Goal: Information Seeking & Learning: Learn about a topic

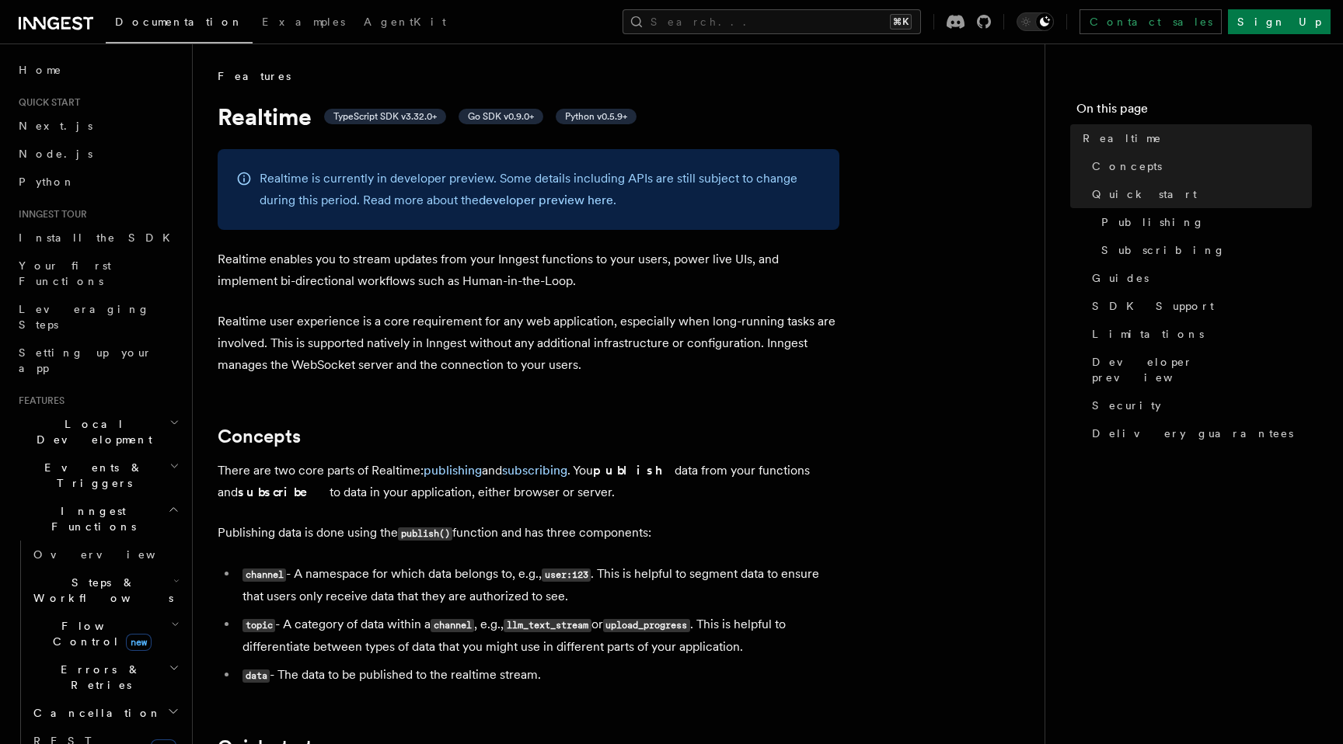
click at [568, 311] on p "Realtime user experience is a core requirement for any web application, especia…" at bounding box center [529, 343] width 622 height 65
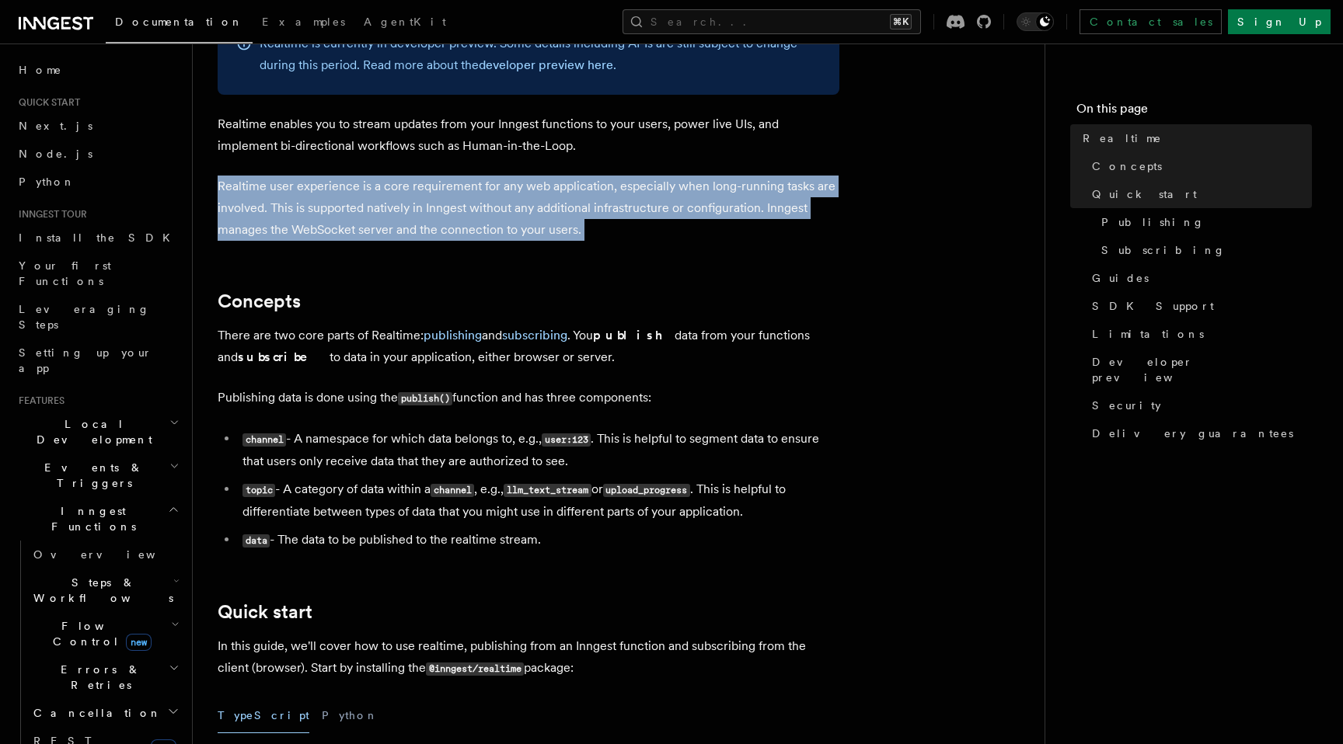
click at [568, 197] on p "Realtime user experience is a core requirement for any web application, especia…" at bounding box center [529, 208] width 622 height 65
click at [581, 211] on p "Realtime user experience is a core requirement for any web application, especia…" at bounding box center [529, 208] width 622 height 65
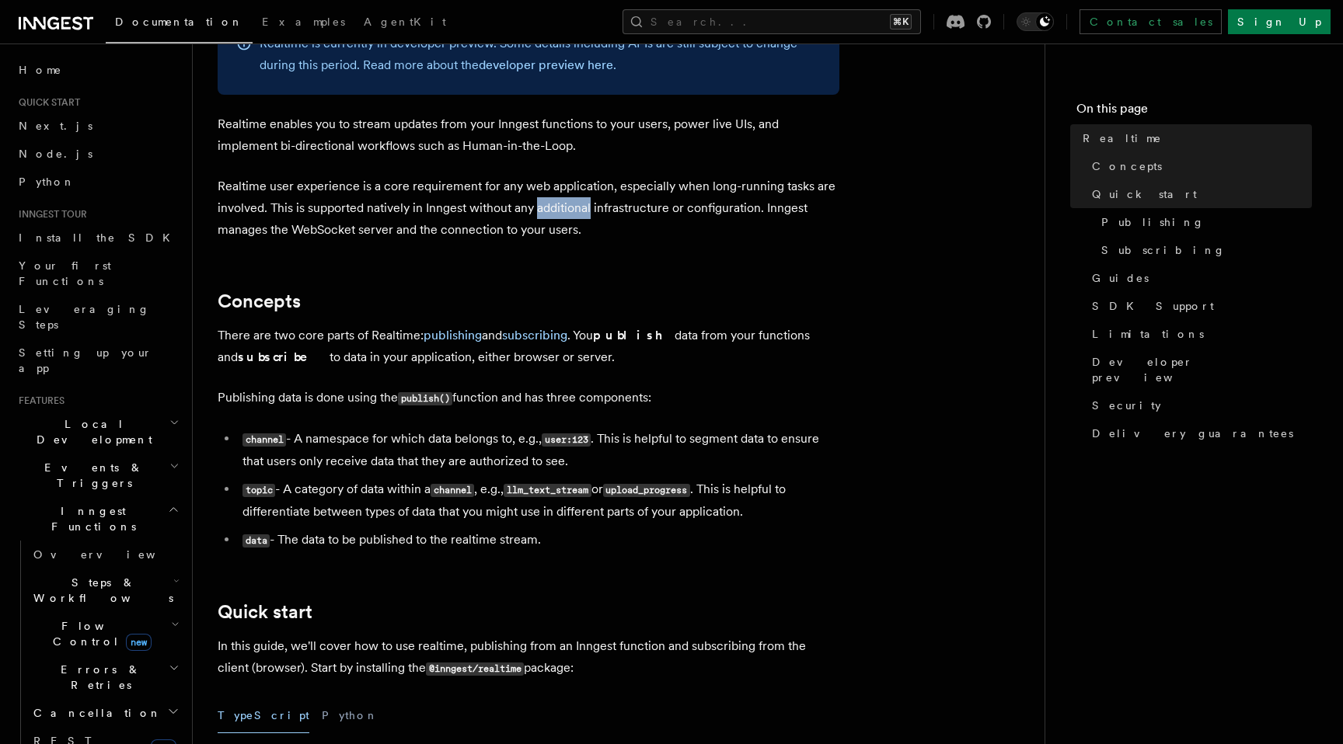
click at [581, 211] on p "Realtime user experience is a core requirement for any web application, especia…" at bounding box center [529, 208] width 622 height 65
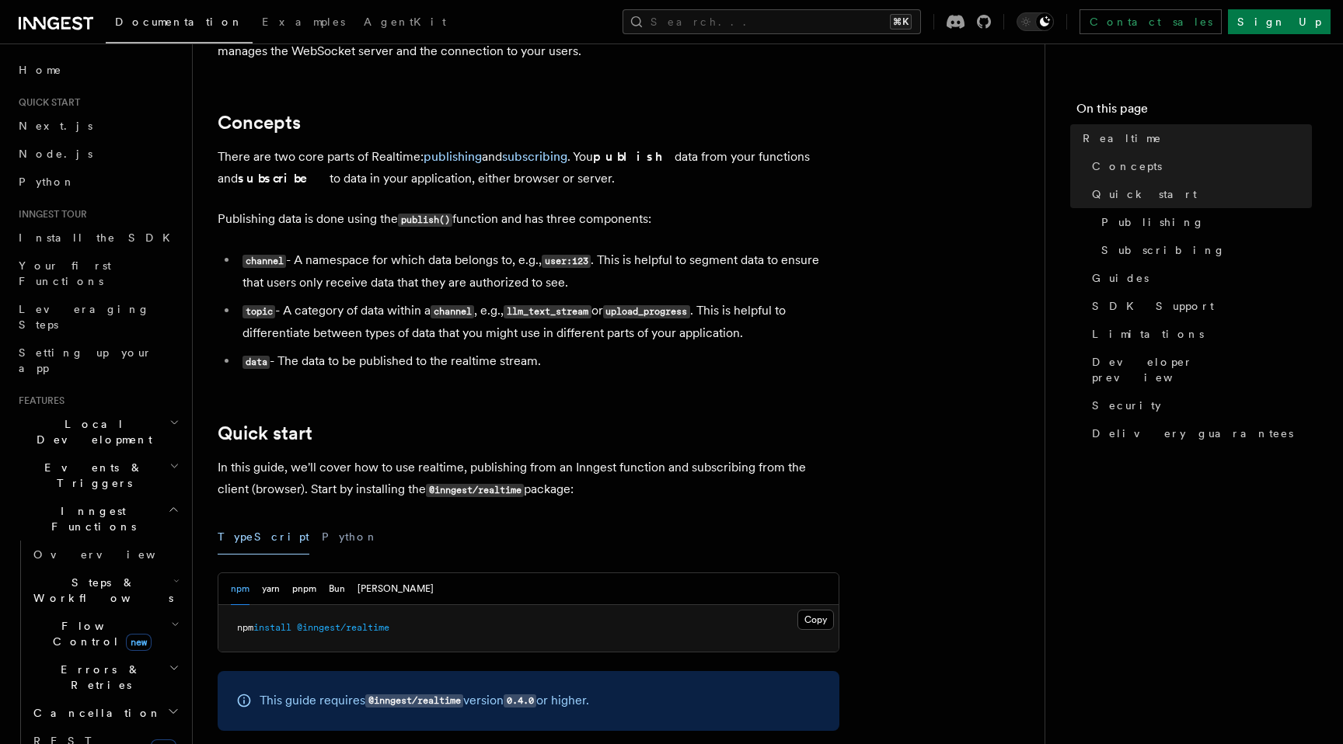
scroll to position [315, 0]
click at [551, 300] on li "topic - A category of data within a channel , e.g., llm_text_stream or upload_p…" at bounding box center [538, 320] width 601 height 44
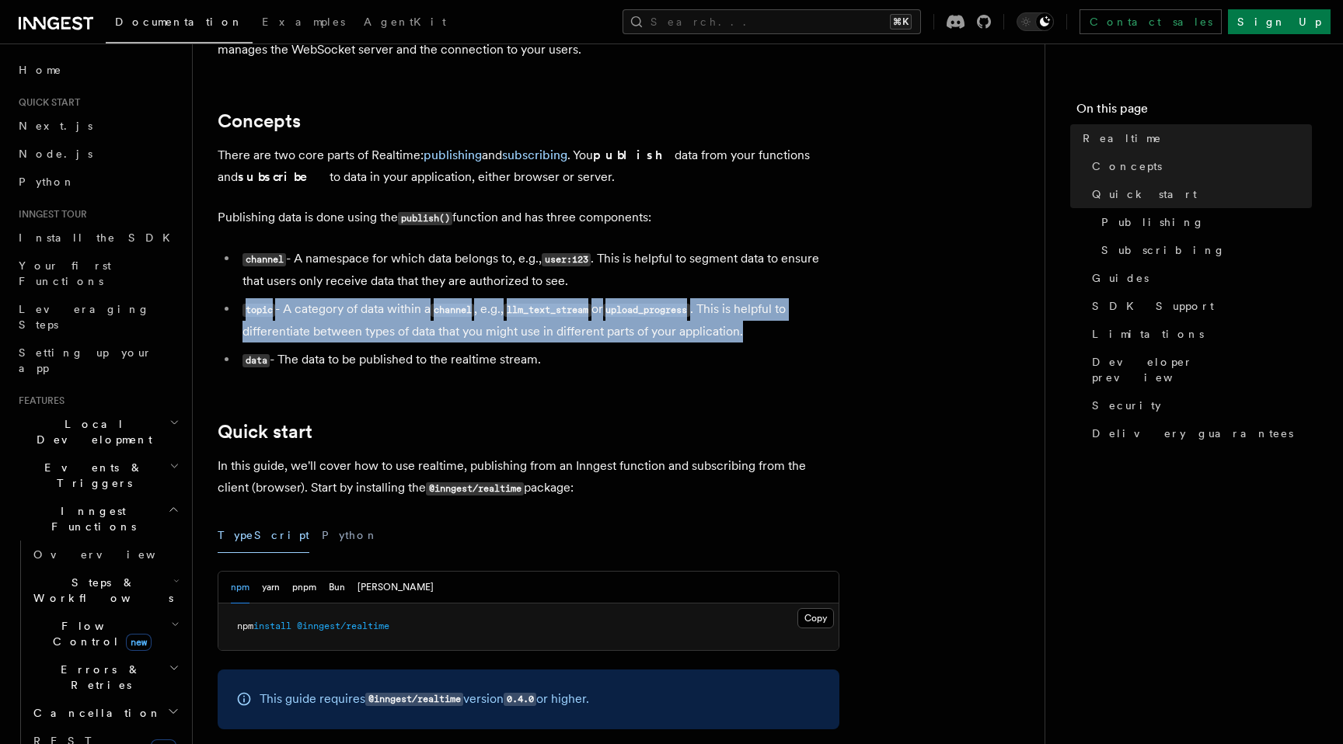
click at [551, 300] on li "topic - A category of data within a channel , e.g., llm_text_stream or upload_p…" at bounding box center [538, 320] width 601 height 44
click at [551, 307] on code "llm_text_stream" at bounding box center [546, 310] width 87 height 13
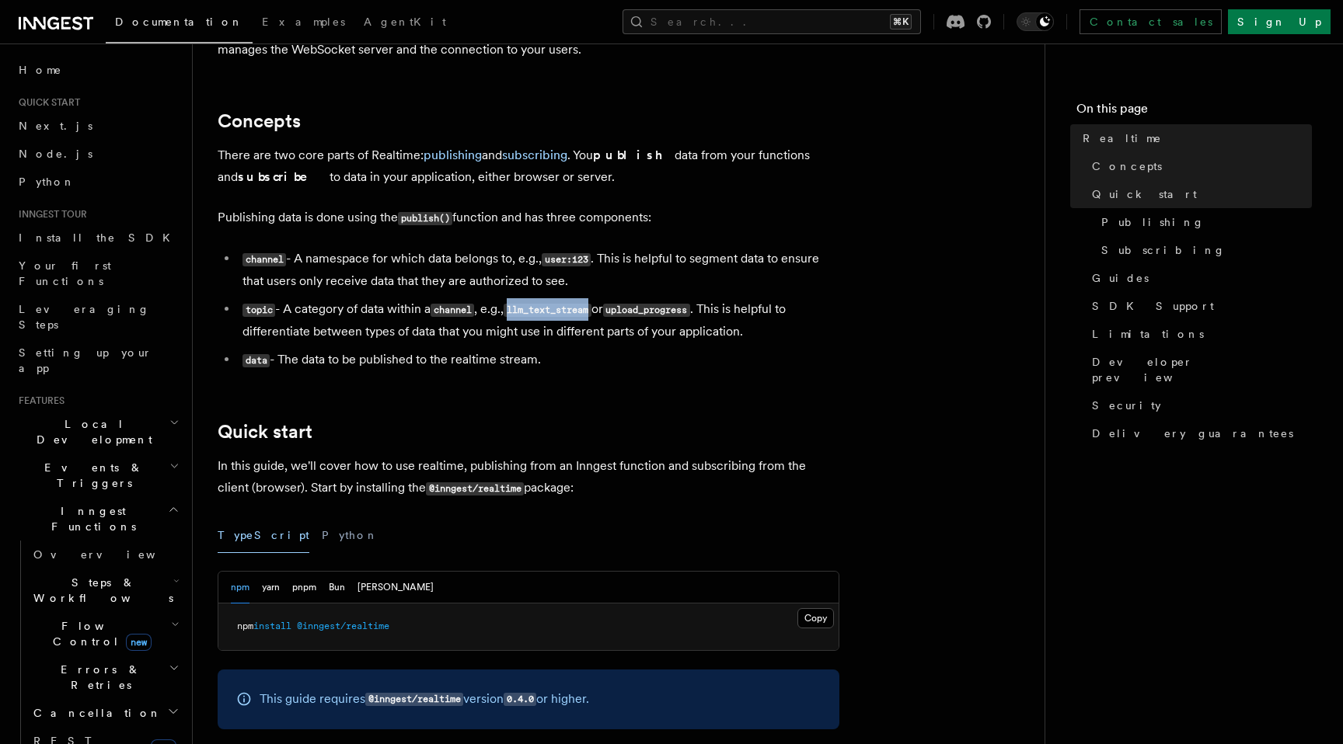
click at [551, 307] on code "llm_text_stream" at bounding box center [546, 310] width 87 height 13
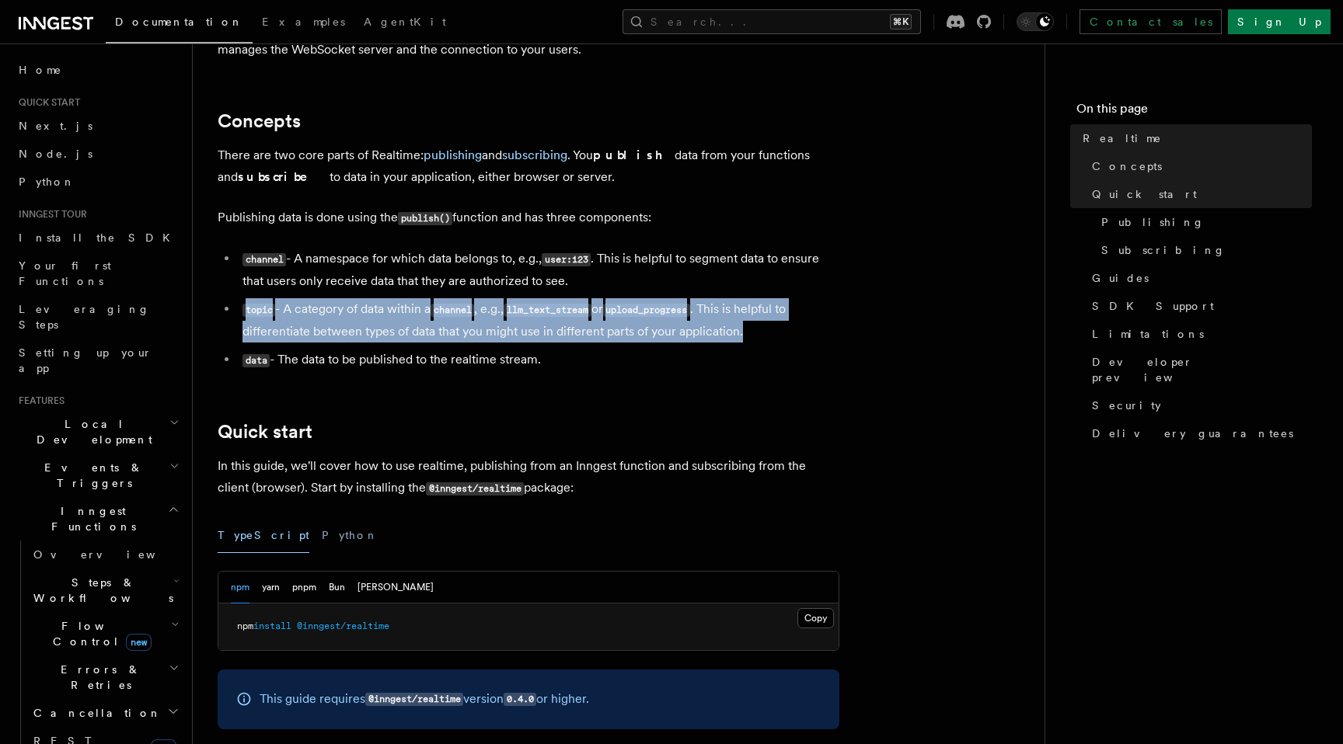
click at [551, 307] on code "llm_text_stream" at bounding box center [546, 310] width 87 height 13
click at [576, 331] on li "topic - A category of data within a channel , e.g., llm_text_stream or upload_p…" at bounding box center [538, 320] width 601 height 44
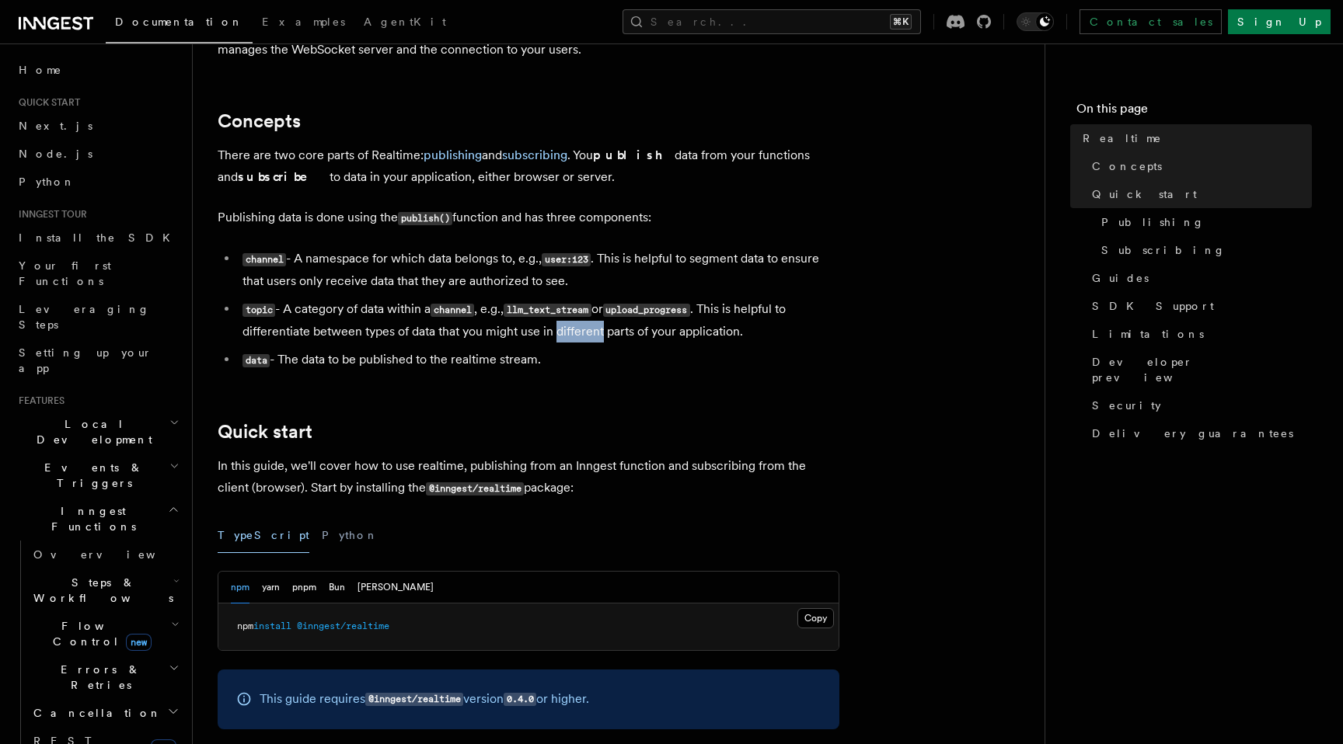
click at [576, 331] on li "topic - A category of data within a channel , e.g., llm_text_stream or upload_p…" at bounding box center [538, 320] width 601 height 44
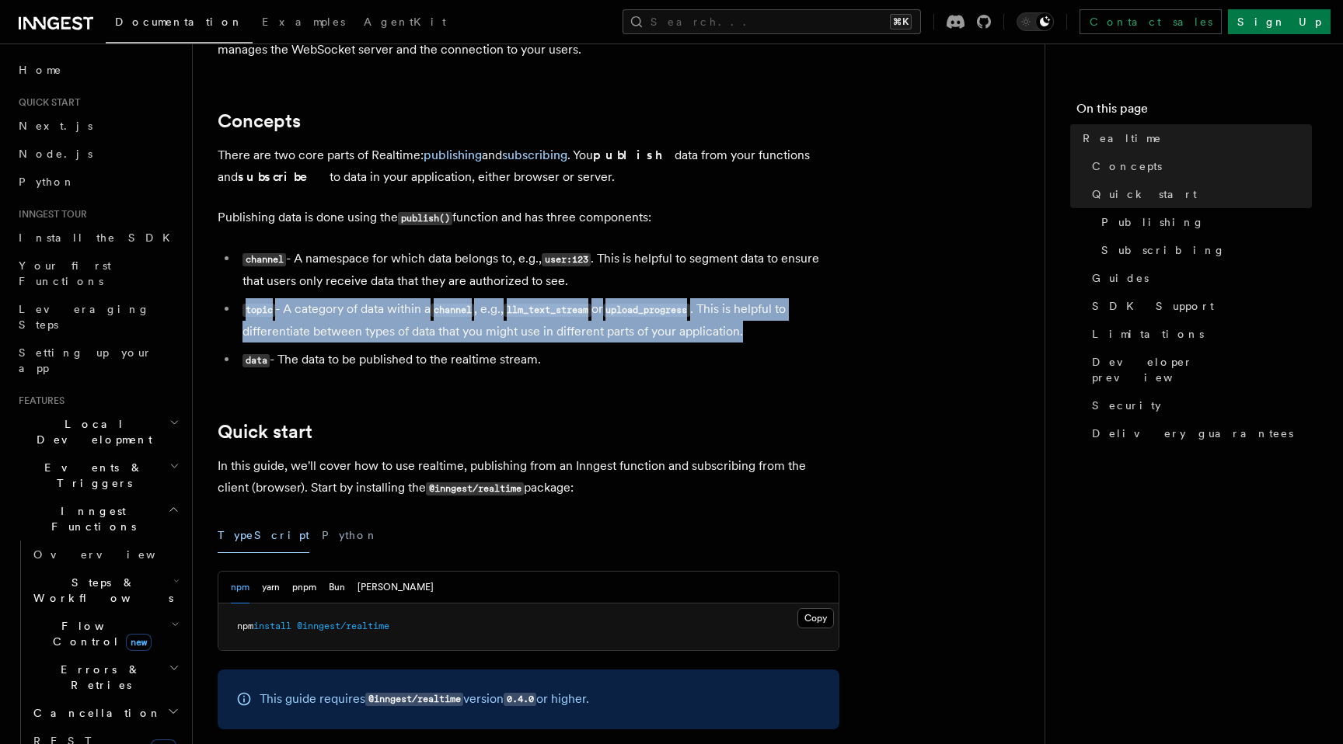
click at [576, 331] on li "topic - A category of data within a channel , e.g., llm_text_stream or upload_p…" at bounding box center [538, 320] width 601 height 44
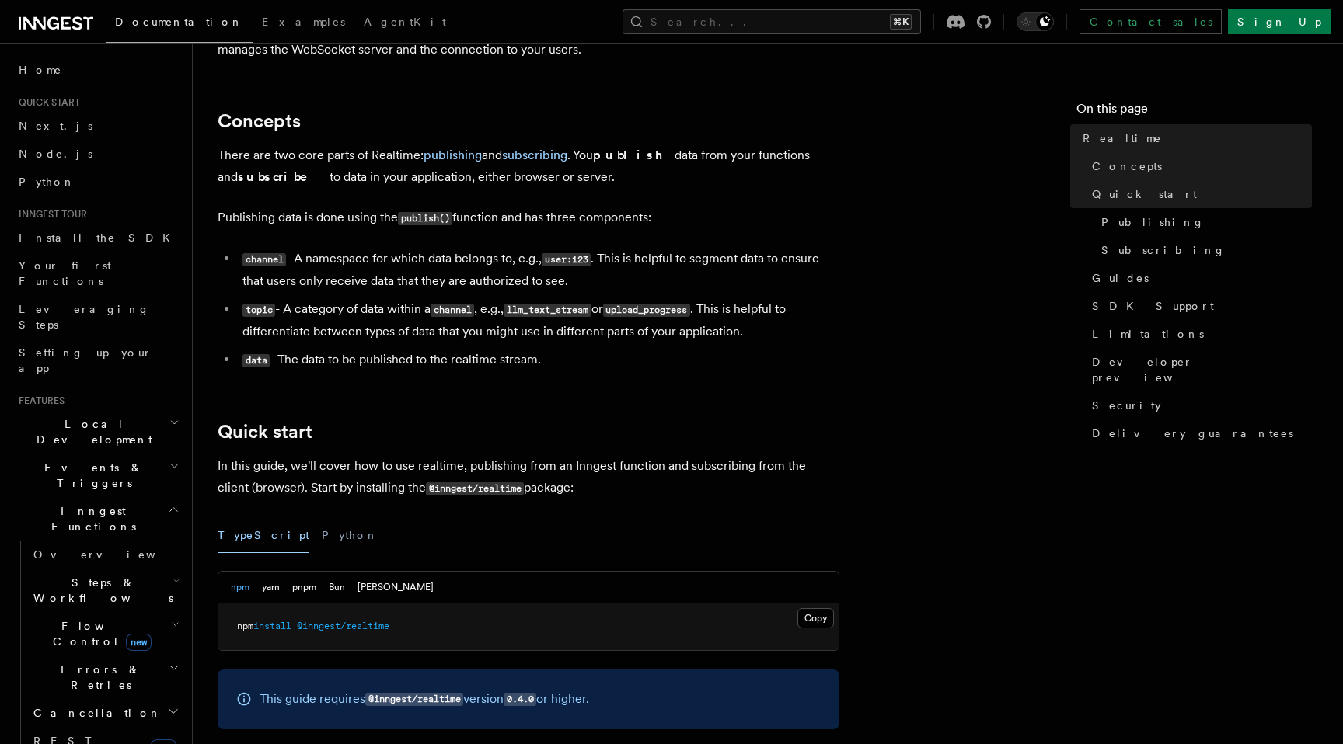
click at [595, 360] on li "data - The data to be published to the realtime stream." at bounding box center [538, 360] width 601 height 23
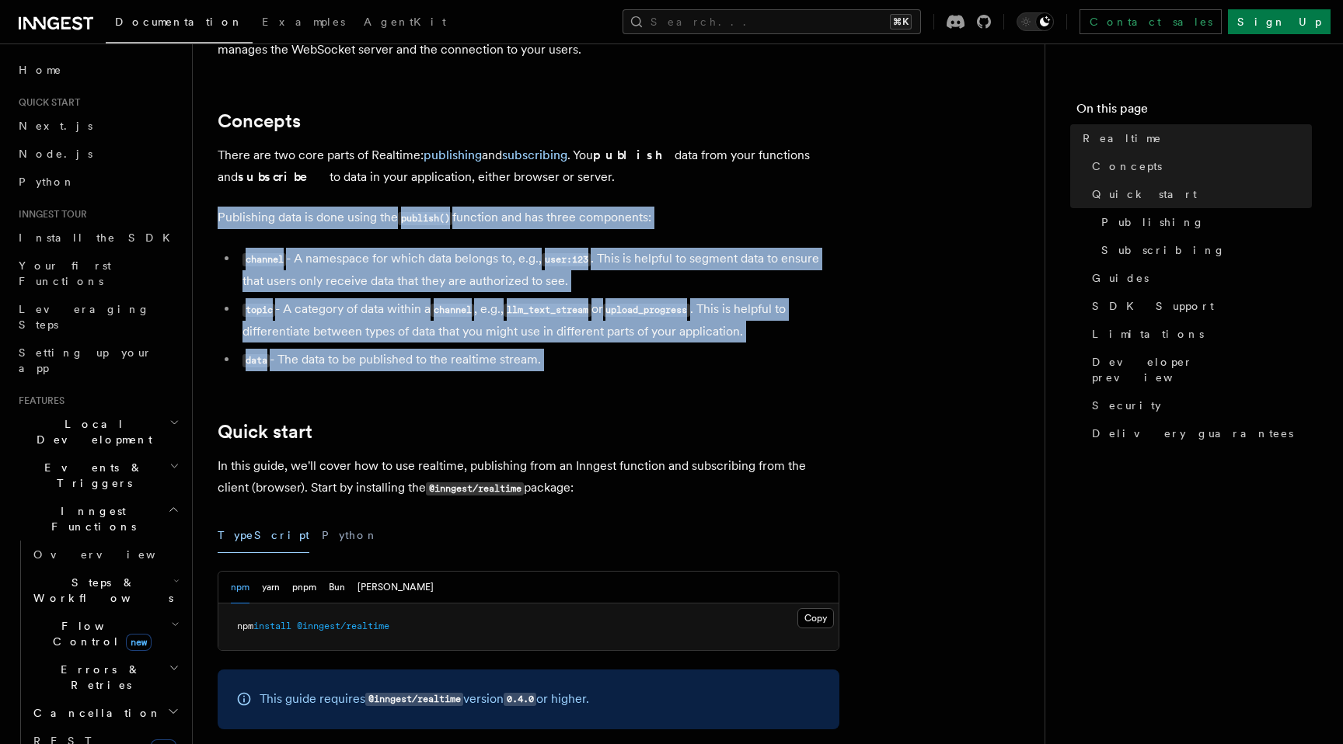
drag, startPoint x: 595, startPoint y: 399, endPoint x: 595, endPoint y: 196, distance: 202.8
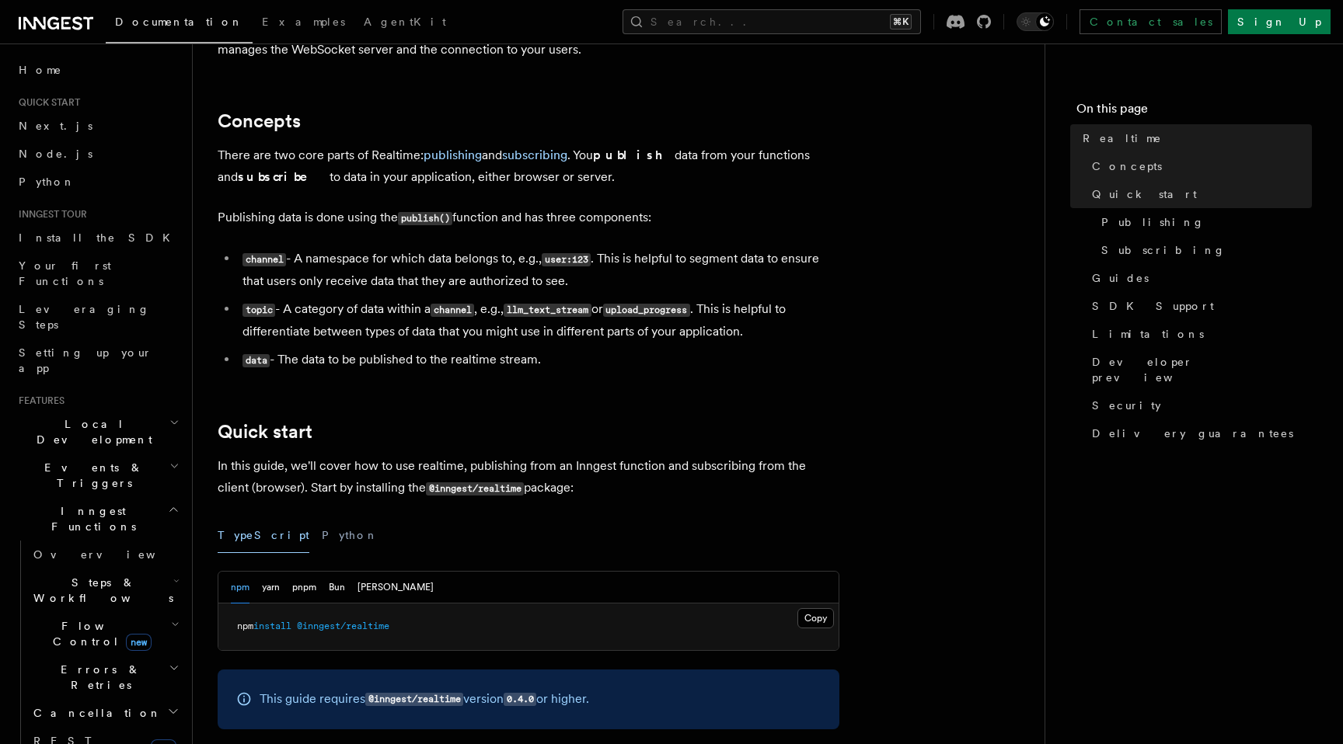
click at [588, 271] on li "channel - A namespace for which data belongs to, e.g., user:123 . This is helpf…" at bounding box center [538, 270] width 601 height 44
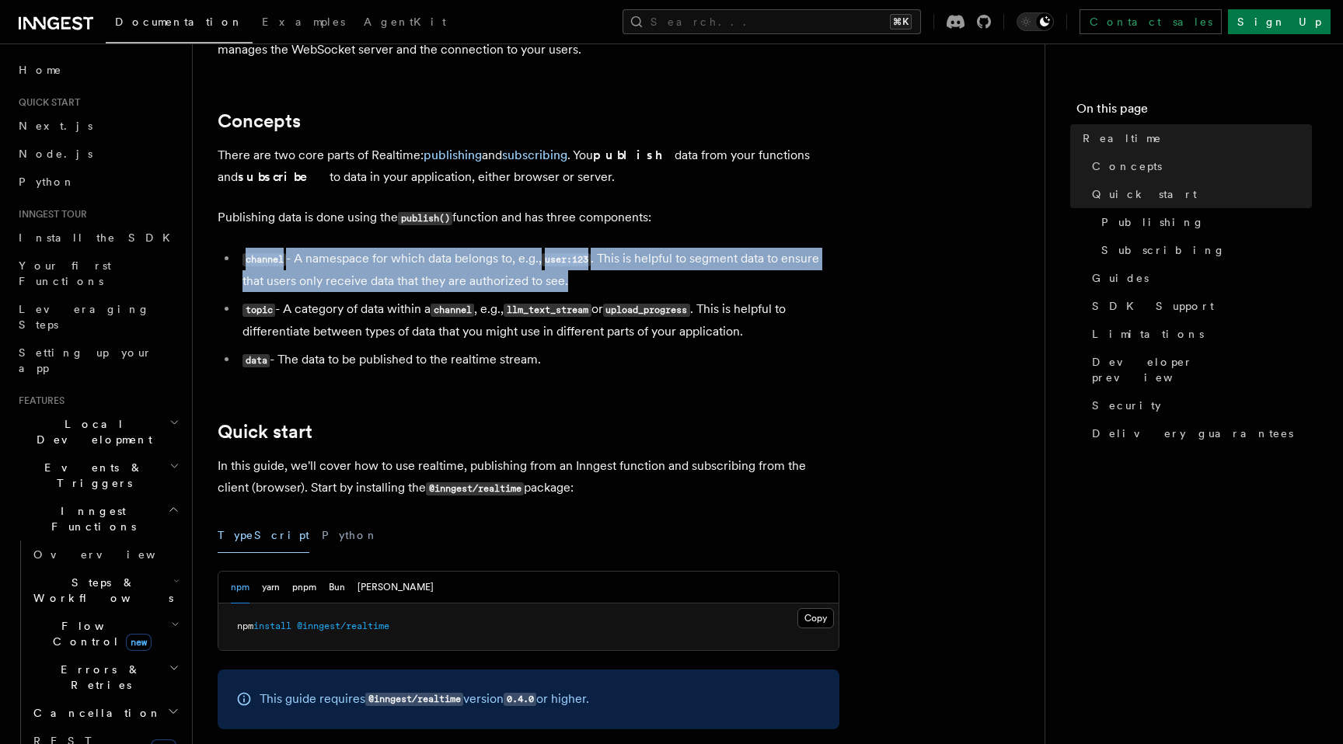
click at [588, 271] on li "channel - A namespace for which data belongs to, e.g., user:123 . This is helpf…" at bounding box center [538, 270] width 601 height 44
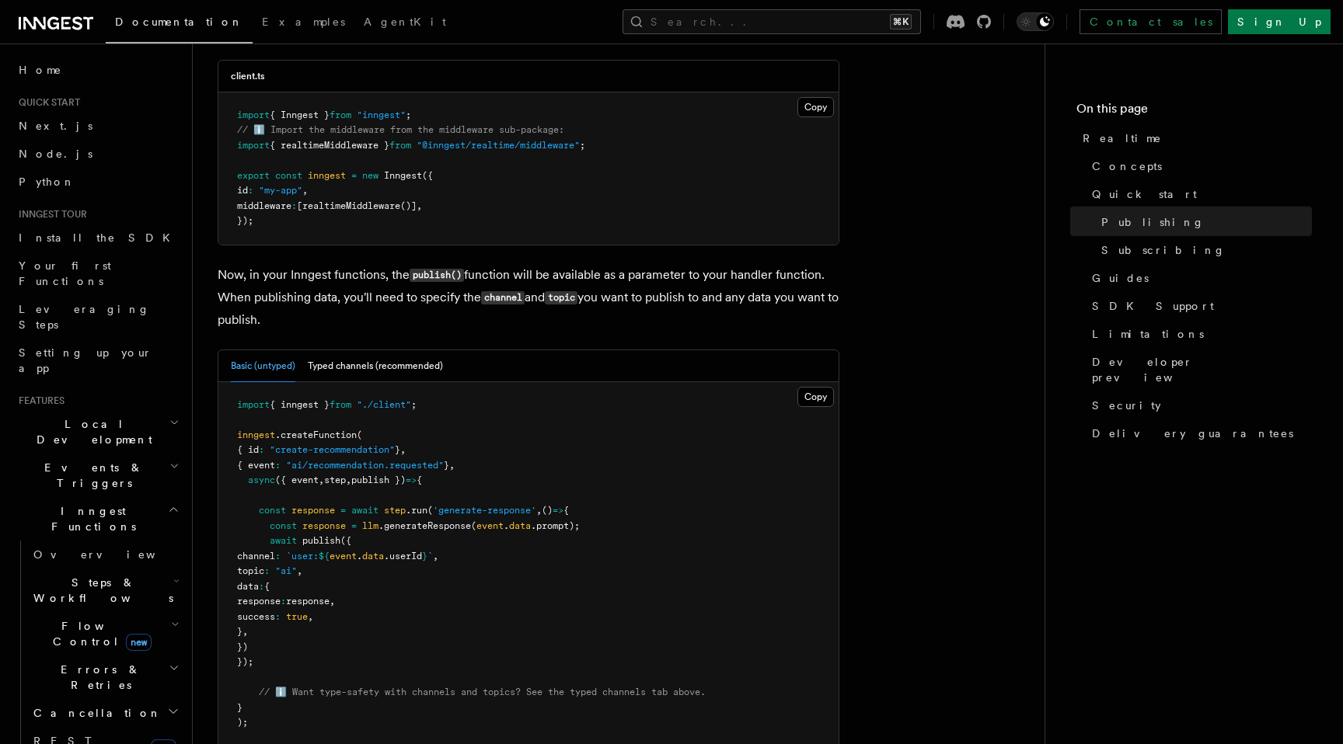
scroll to position [1139, 0]
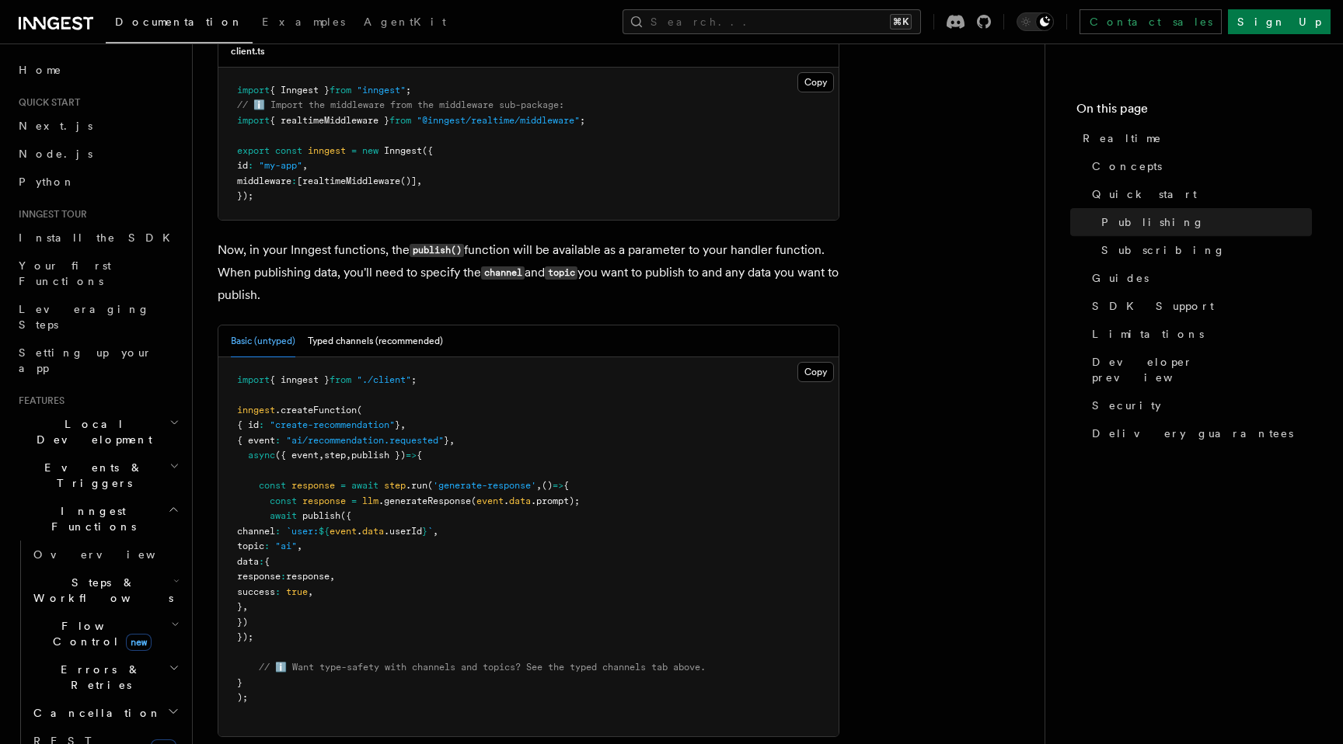
click at [601, 271] on p "Now, in your Inngest functions, the publish() function will be available as a p…" at bounding box center [529, 272] width 622 height 67
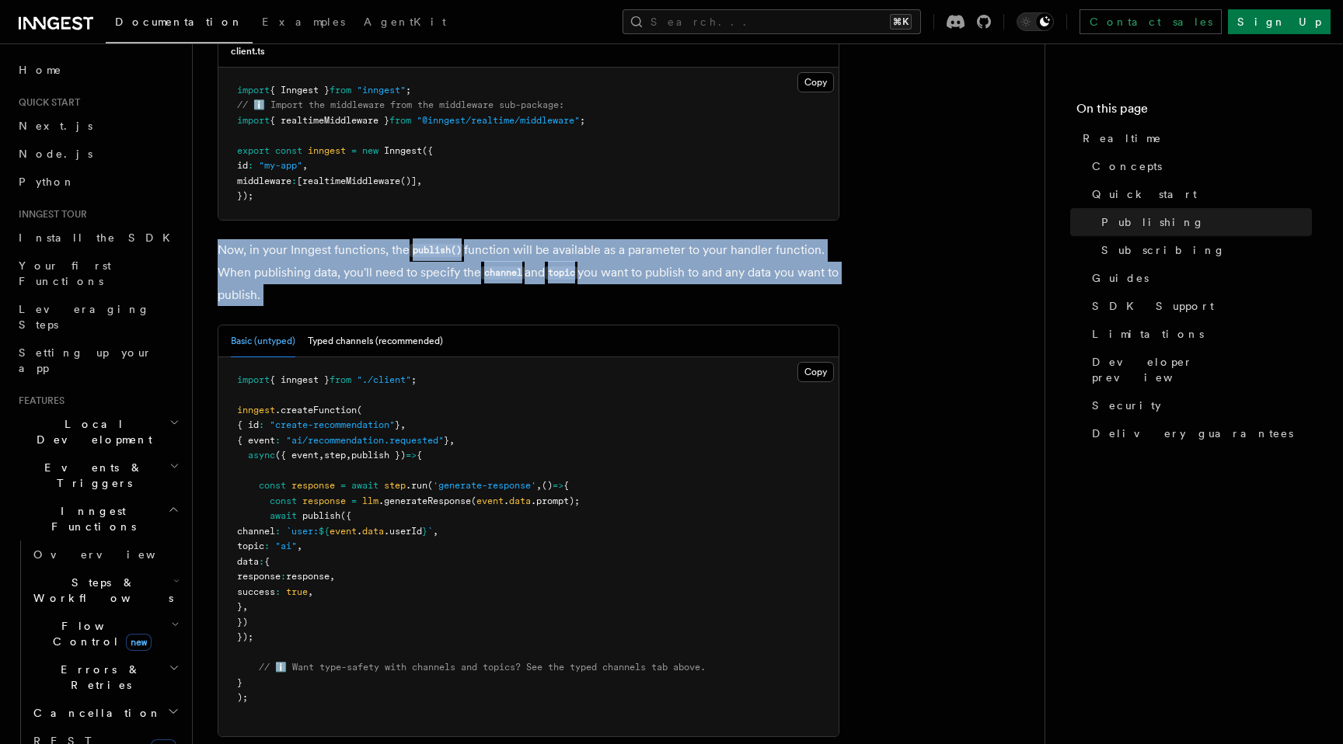
click at [601, 271] on p "Now, in your Inngest functions, the publish() function will be available as a p…" at bounding box center [529, 272] width 622 height 67
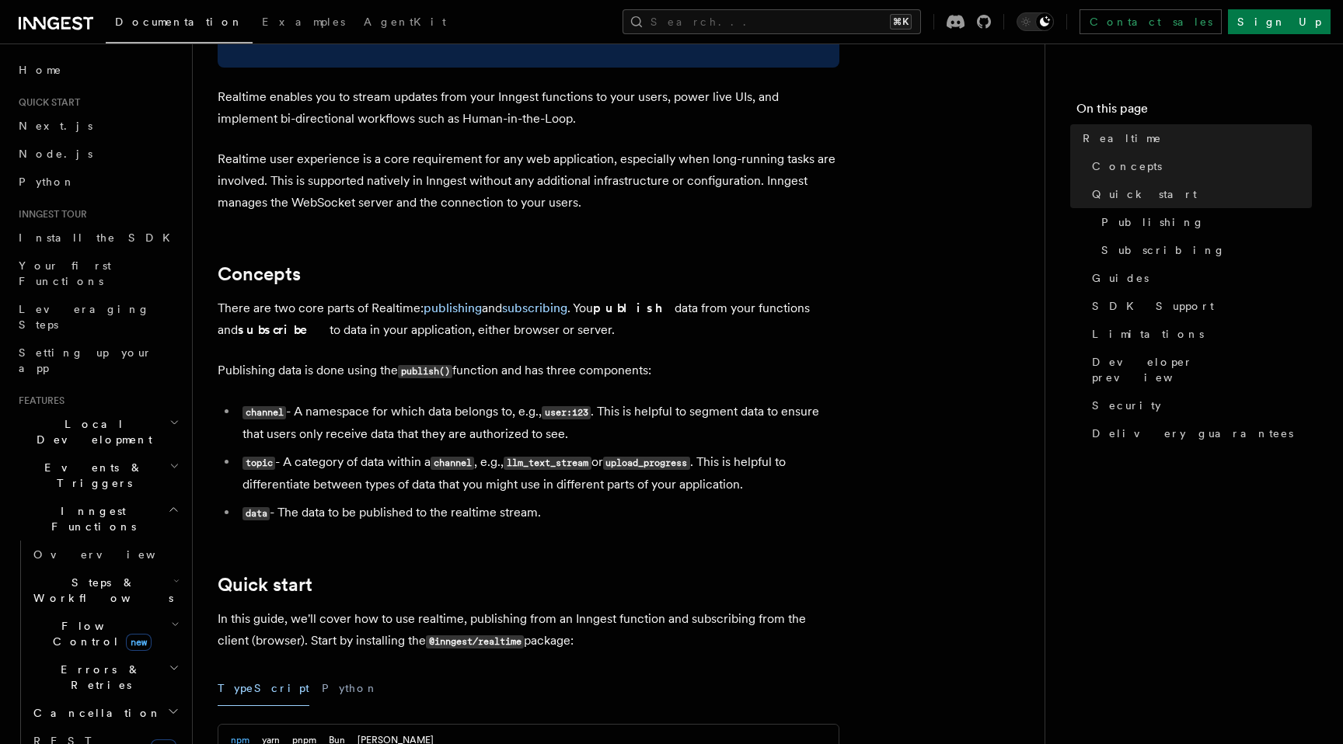
scroll to position [163, 0]
click at [669, 308] on p "There are two core parts of Realtime: publishing and subscribing . You publish …" at bounding box center [529, 319] width 622 height 44
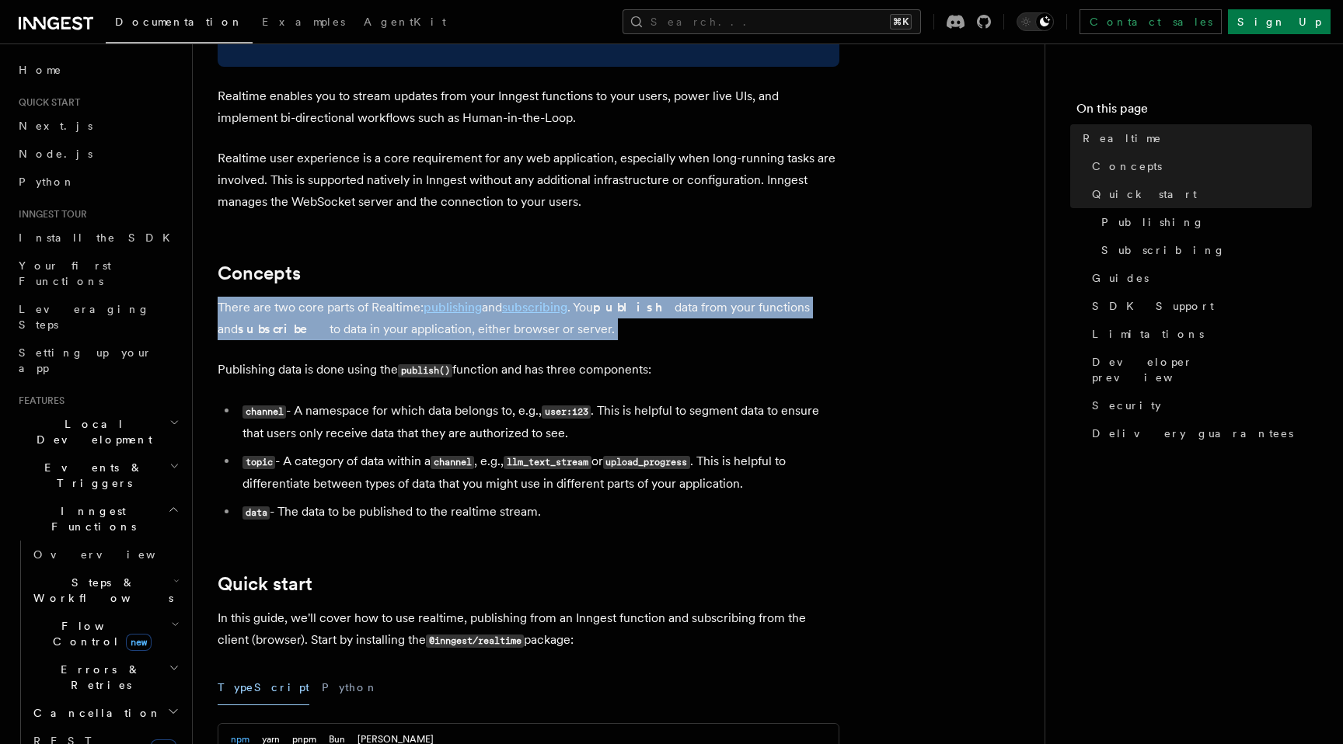
click at [669, 308] on p "There are two core parts of Realtime: publishing and subscribing . You publish …" at bounding box center [529, 319] width 622 height 44
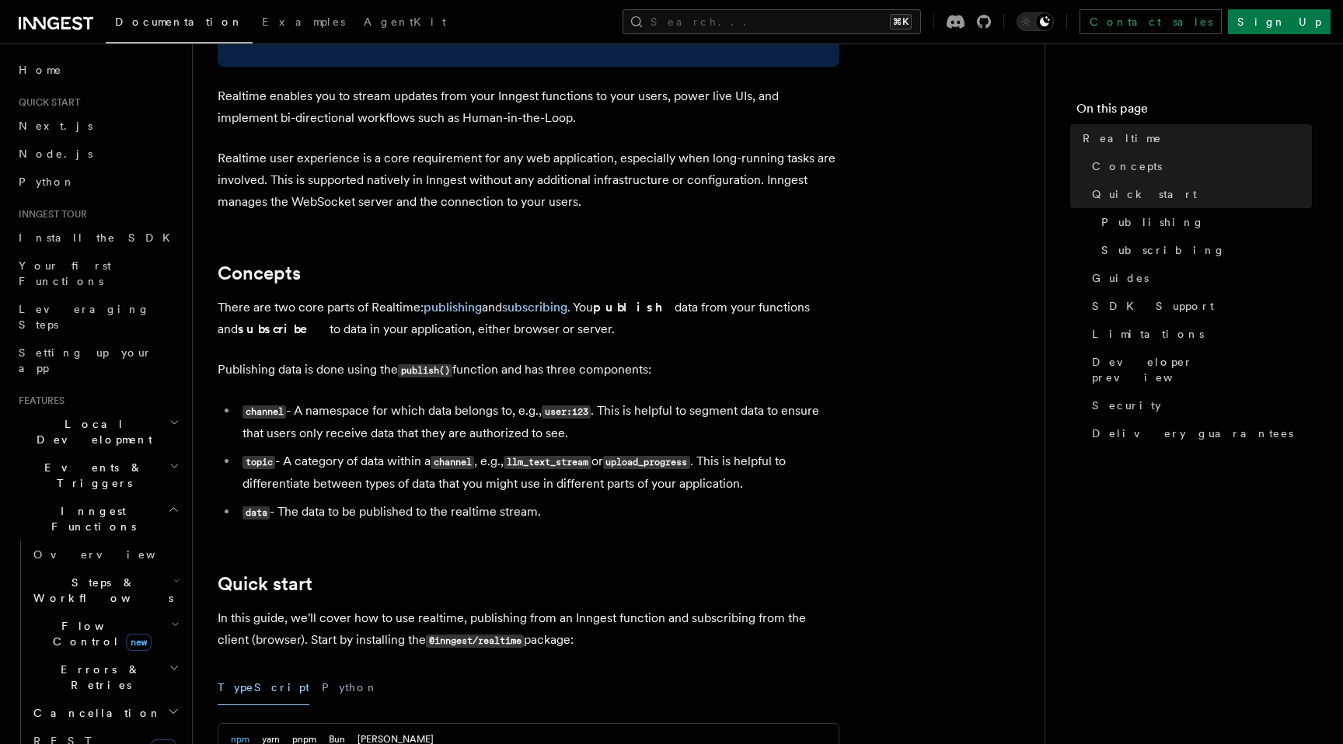
click at [669, 401] on li "channel - A namespace for which data belongs to, e.g., user:123 . This is helpf…" at bounding box center [538, 422] width 601 height 44
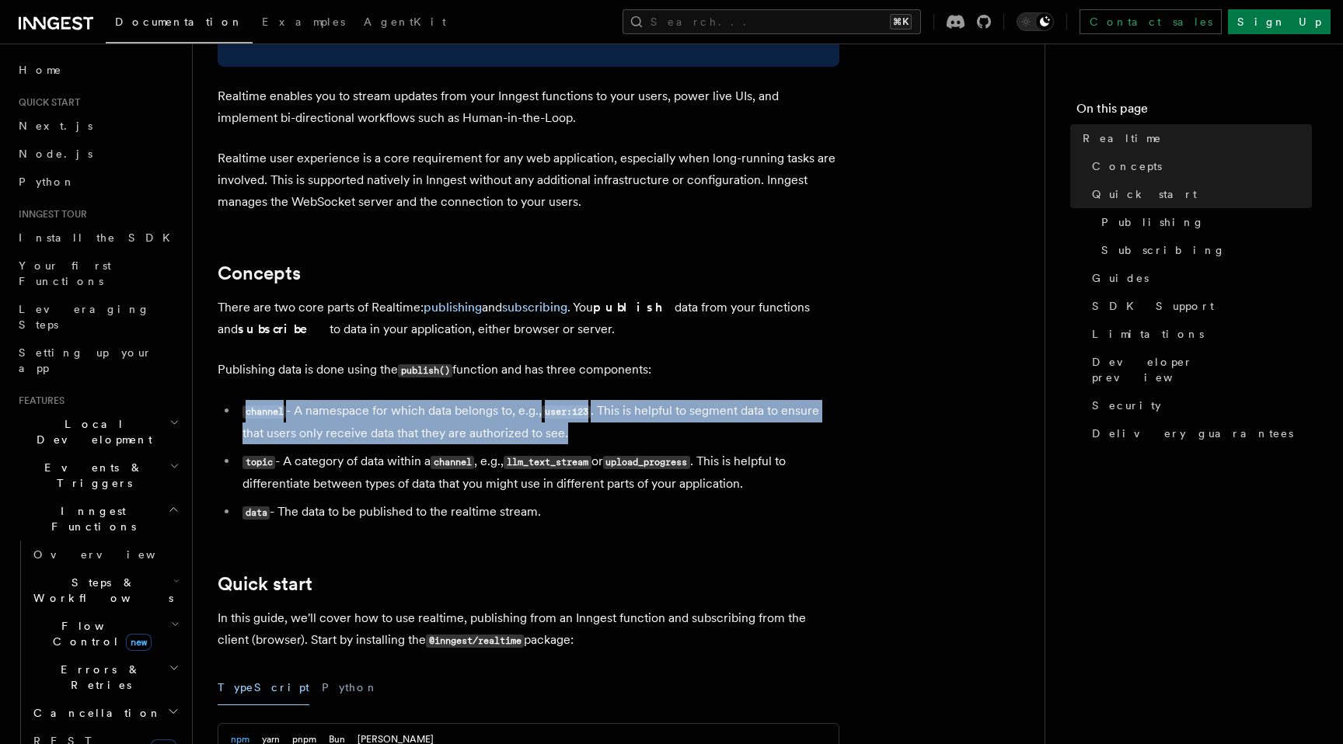
click at [669, 401] on li "channel - A namespace for which data belongs to, e.g., user:123 . This is helpf…" at bounding box center [538, 422] width 601 height 44
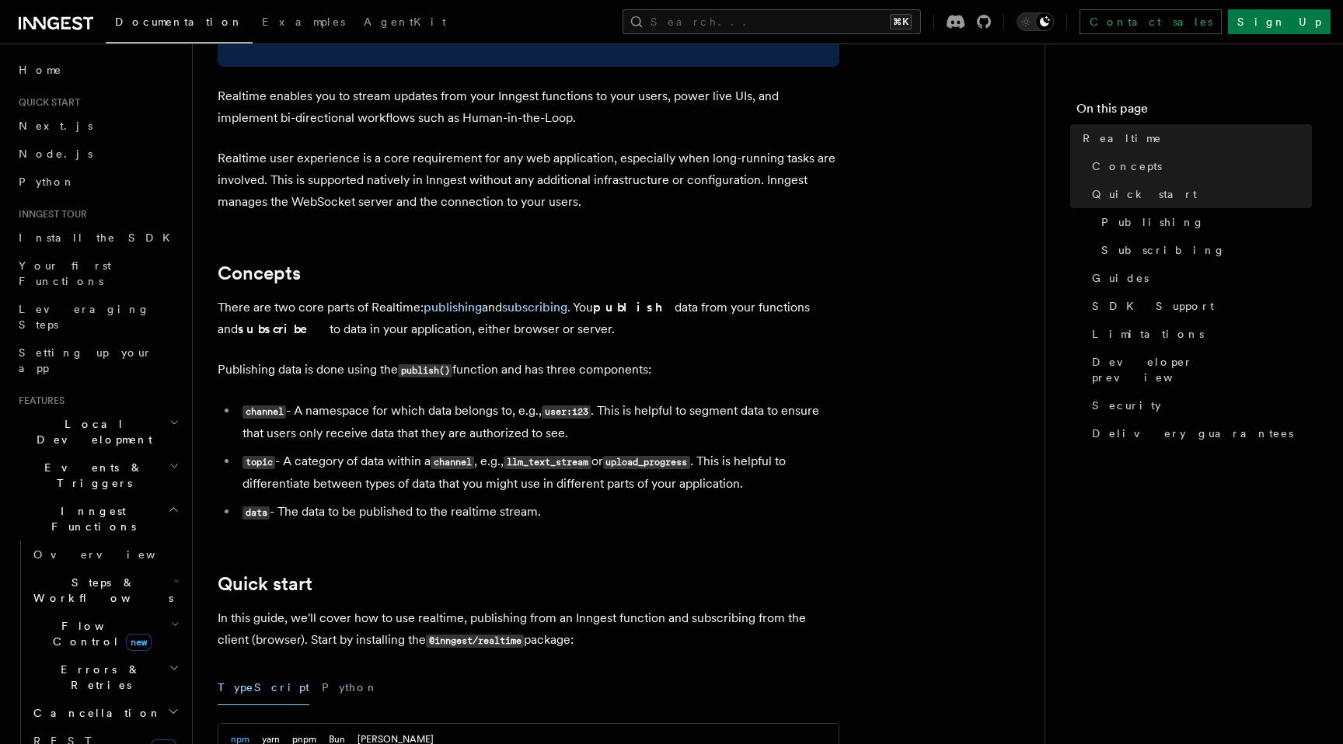
click at [669, 451] on li "topic - A category of data within a channel , e.g., llm_text_stream or upload_p…" at bounding box center [538, 473] width 601 height 44
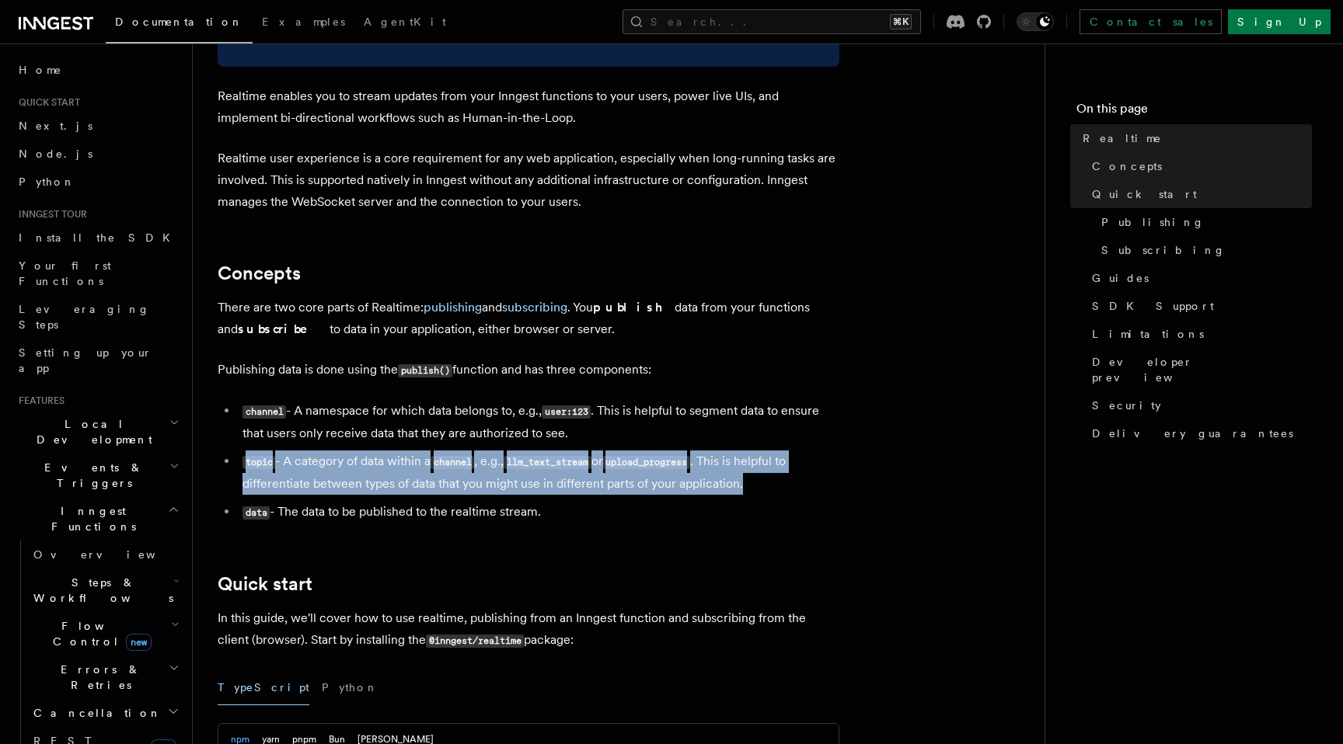
click at [669, 451] on li "topic - A category of data within a channel , e.g., llm_text_stream or upload_p…" at bounding box center [538, 473] width 601 height 44
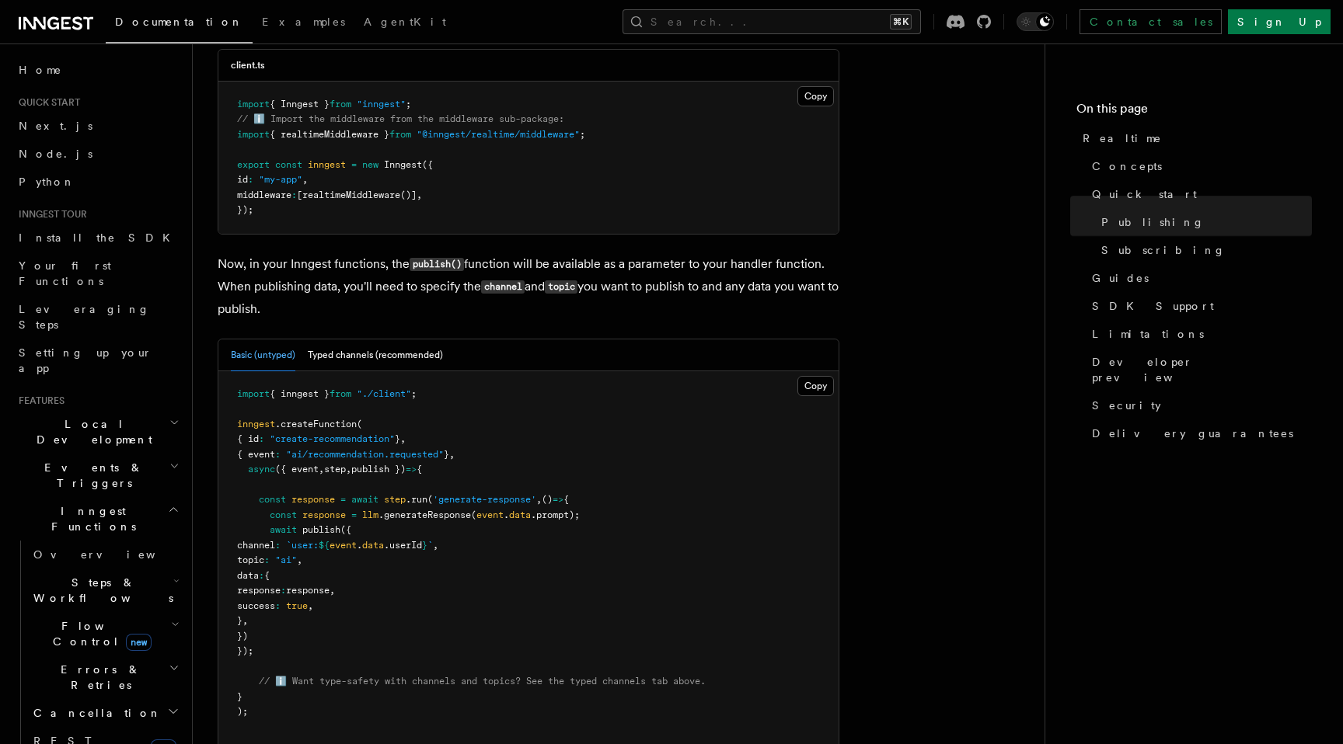
scroll to position [1135, 0]
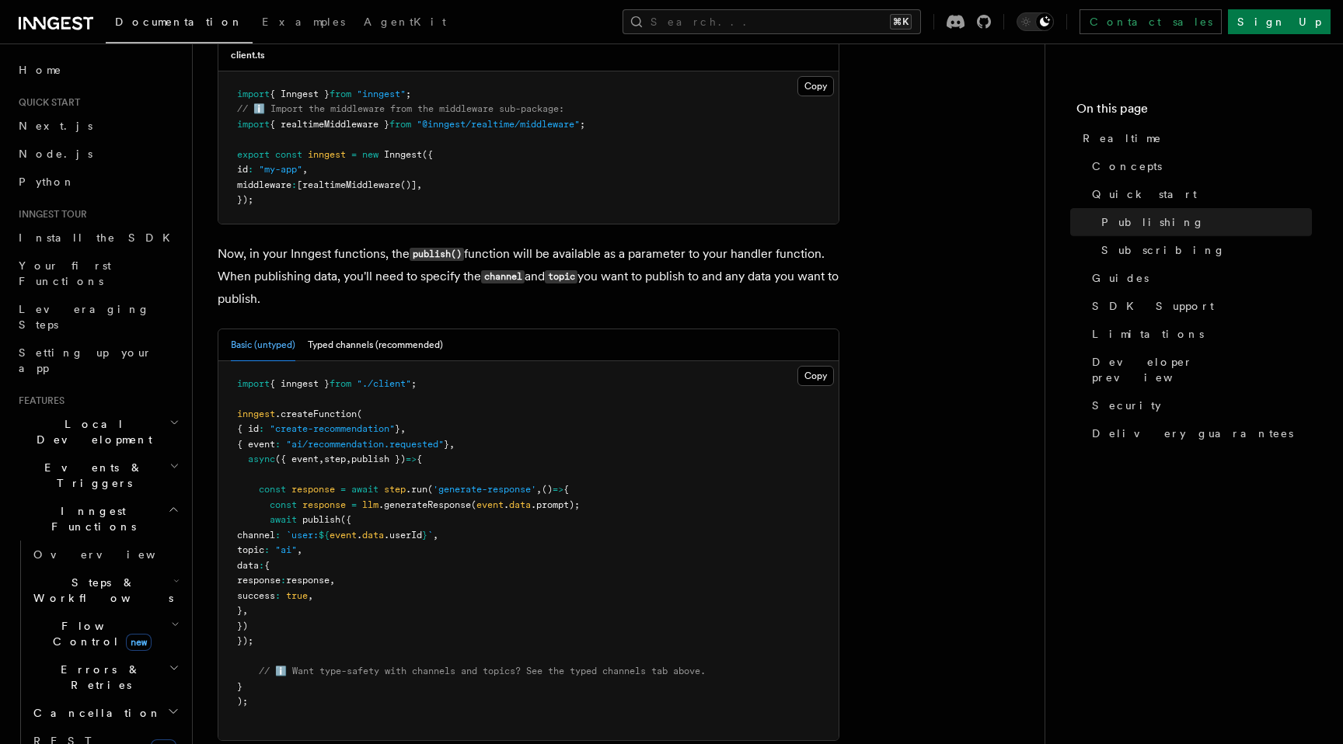
click at [496, 549] on pre "import { inngest } from "./client" ; inngest .createFunction ( { id : "create-r…" at bounding box center [528, 551] width 620 height 380
click at [496, 546] on pre "import { inngest } from "./client" ; inngest .createFunction ( { id : "create-r…" at bounding box center [528, 551] width 620 height 380
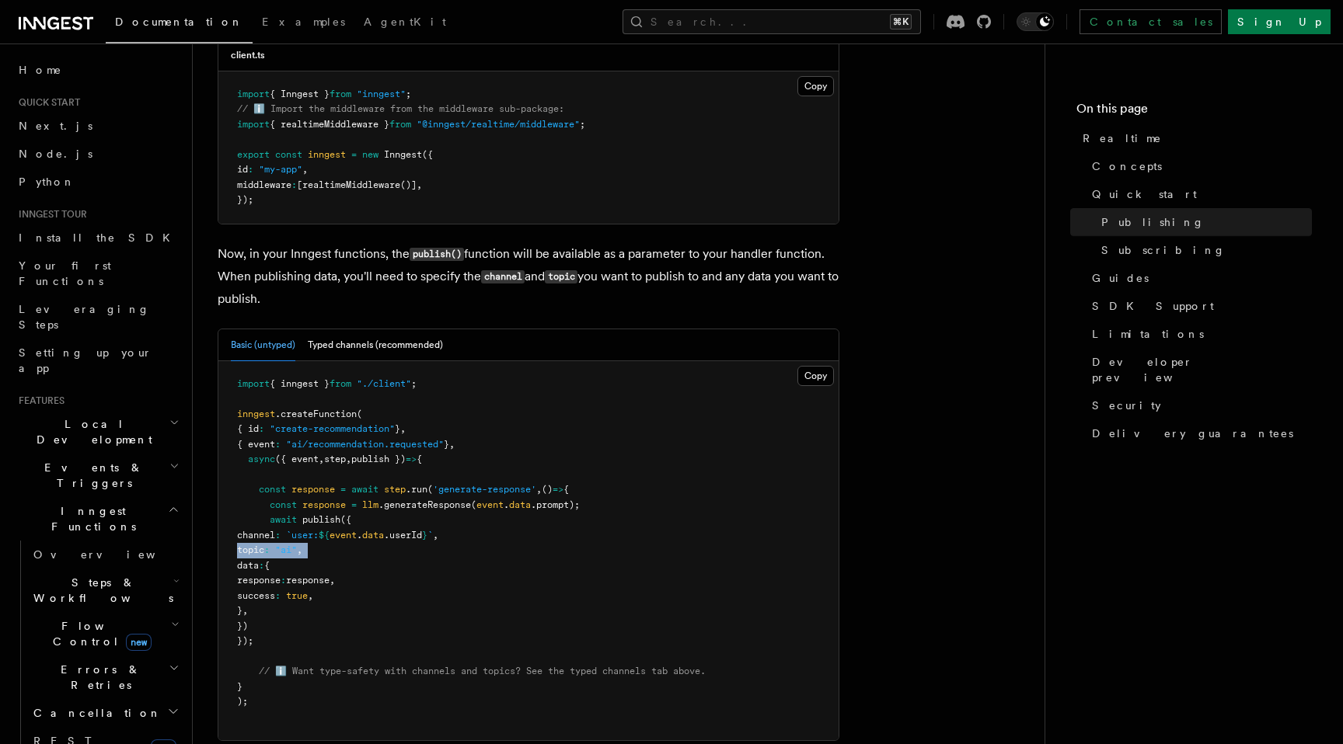
click at [496, 546] on pre "import { inngest } from "./client" ; inngest .createFunction ( { id : "create-r…" at bounding box center [528, 551] width 620 height 380
click at [507, 515] on pre "import { inngest } from "./client" ; inngest .createFunction ( { id : "create-r…" at bounding box center [528, 551] width 620 height 380
click at [507, 541] on pre "import { inngest } from "./client" ; inngest .createFunction ( { id : "create-r…" at bounding box center [528, 551] width 620 height 380
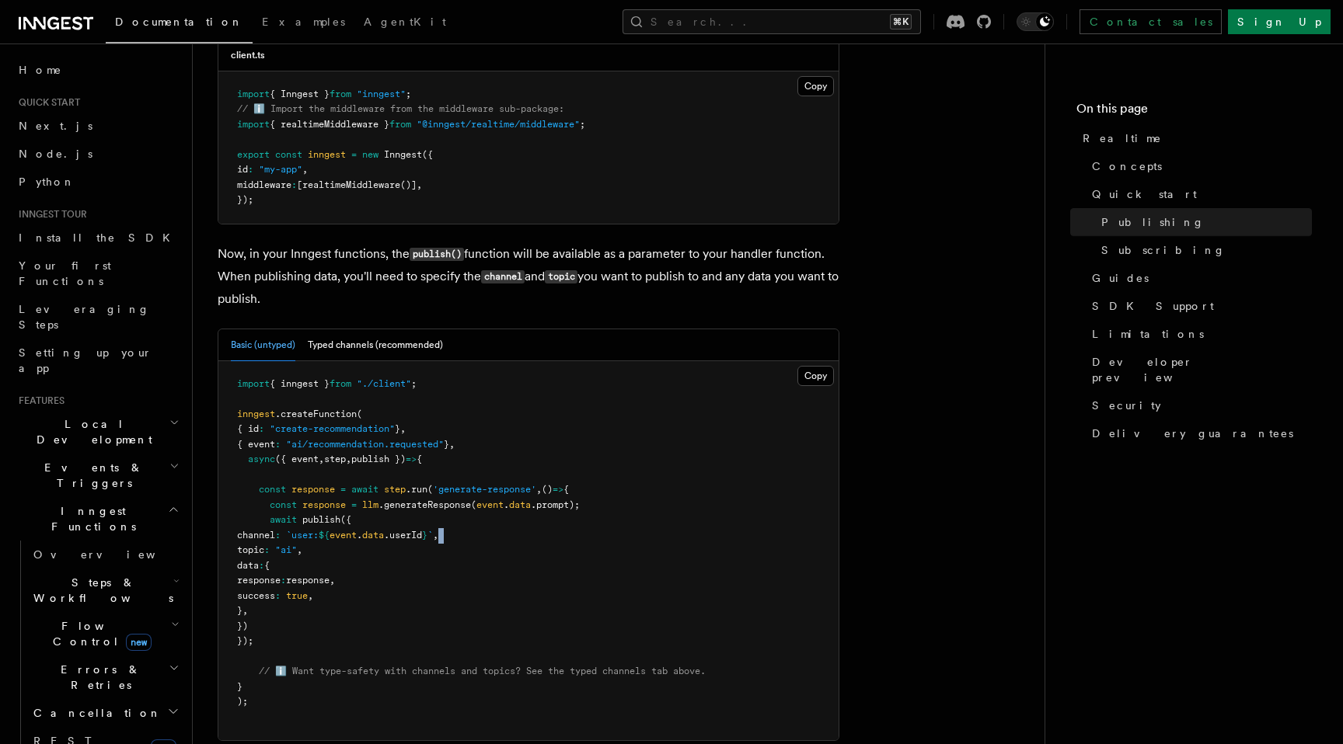
click at [507, 541] on pre "import { inngest } from "./client" ; inngest .createFunction ( { id : "create-r…" at bounding box center [528, 551] width 620 height 380
click at [517, 526] on pre "import { inngest } from "./client" ; inngest .createFunction ( { id : "create-r…" at bounding box center [528, 551] width 620 height 380
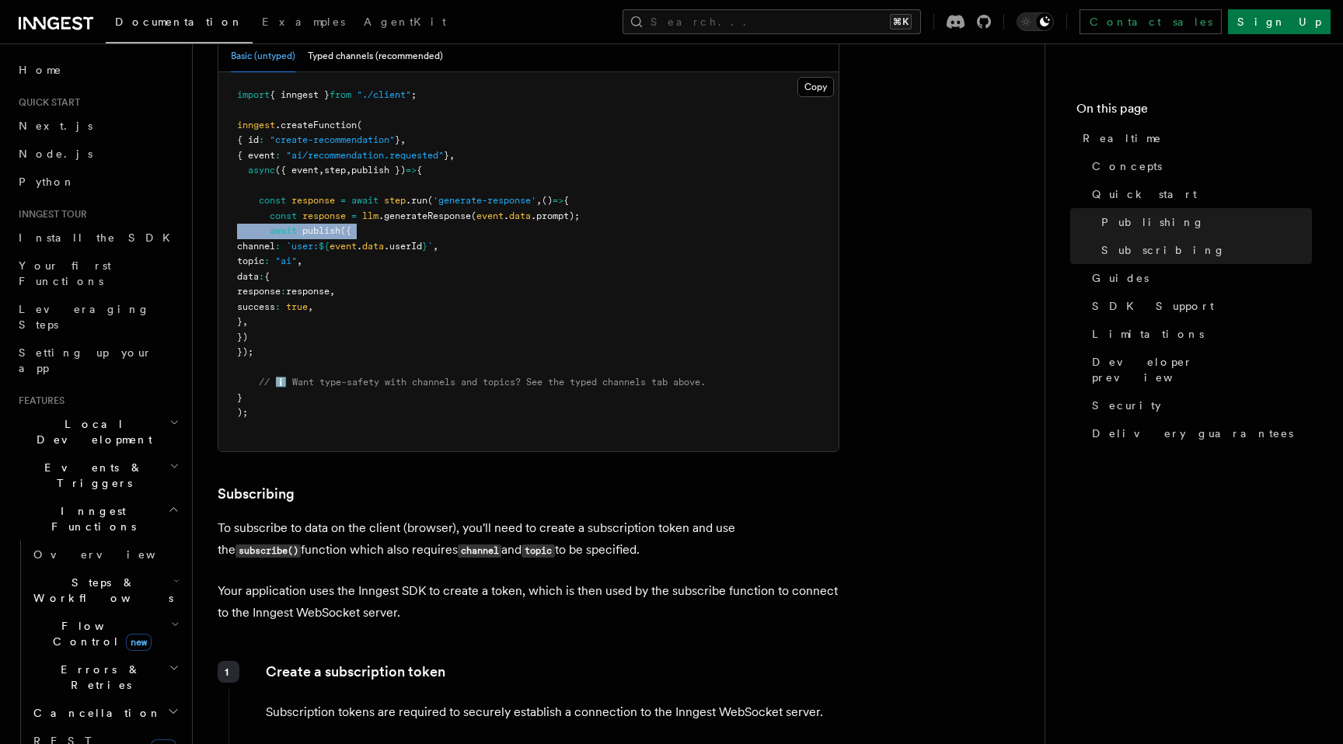
scroll to position [1437, 0]
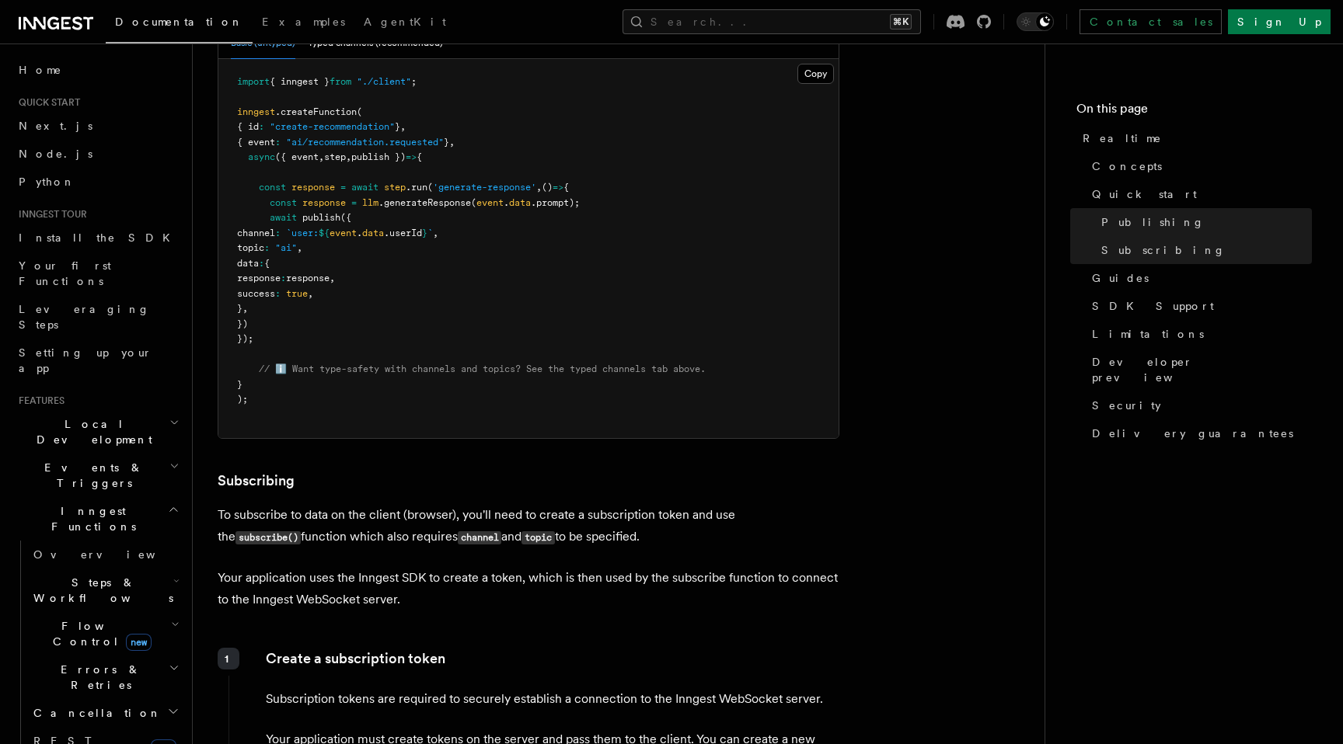
click at [517, 528] on p "To subscribe to data on the client (browser), you'll need to create a subscript…" at bounding box center [529, 526] width 622 height 44
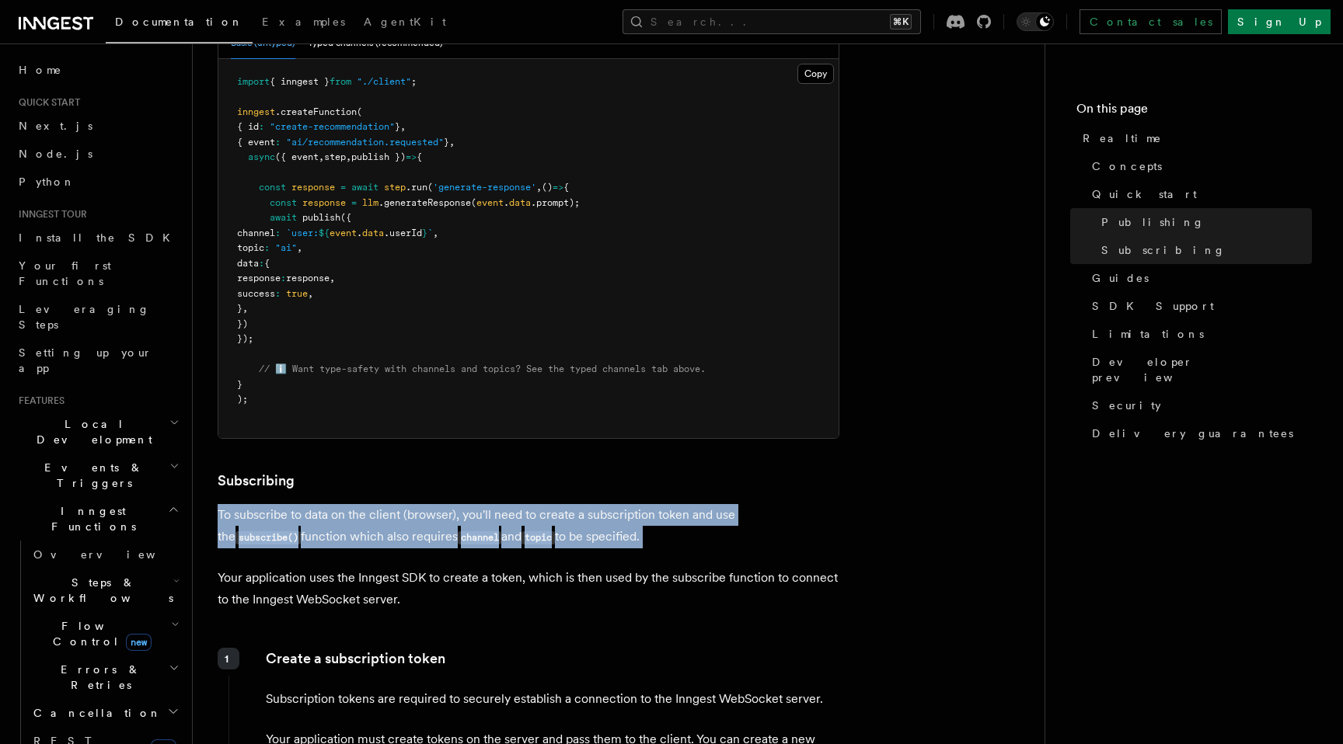
click at [517, 528] on p "To subscribe to data on the client (browser), you'll need to create a subscript…" at bounding box center [529, 526] width 622 height 44
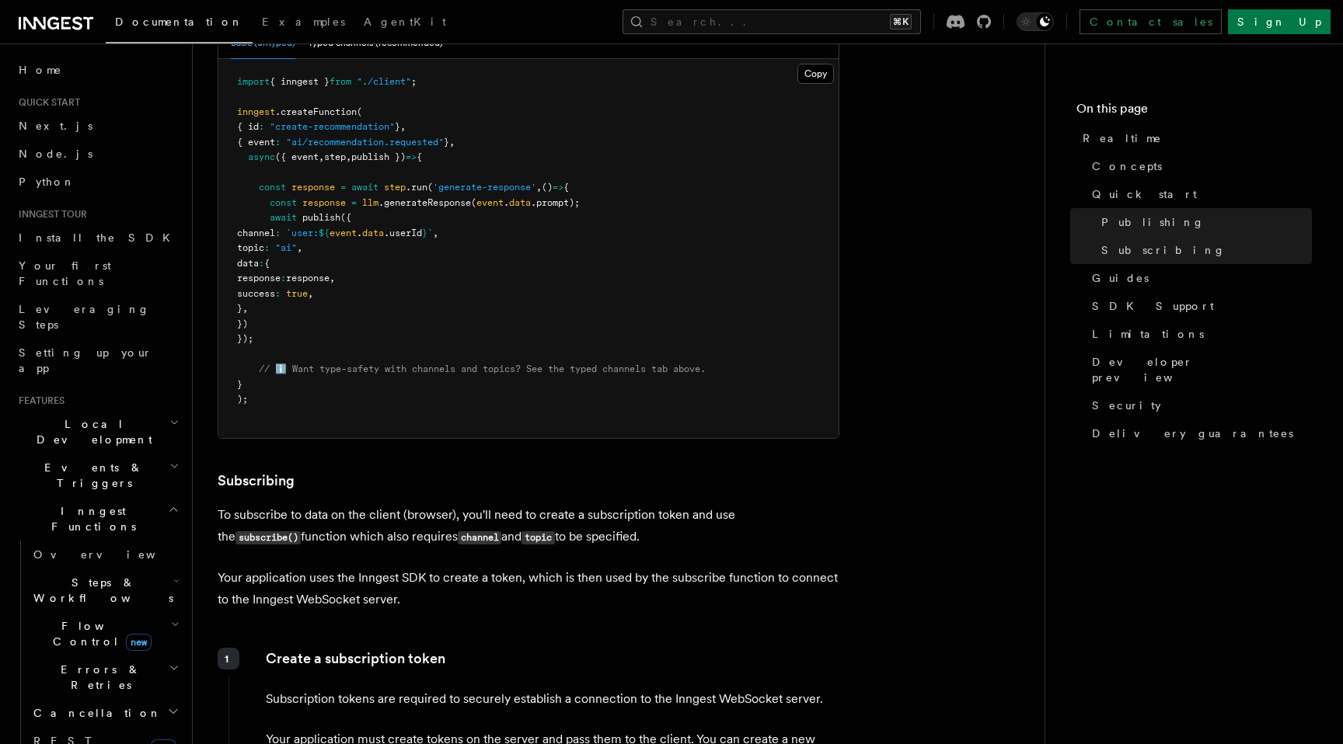
click at [545, 544] on p "To subscribe to data on the client (browser), you'll need to create a subscript…" at bounding box center [529, 526] width 622 height 44
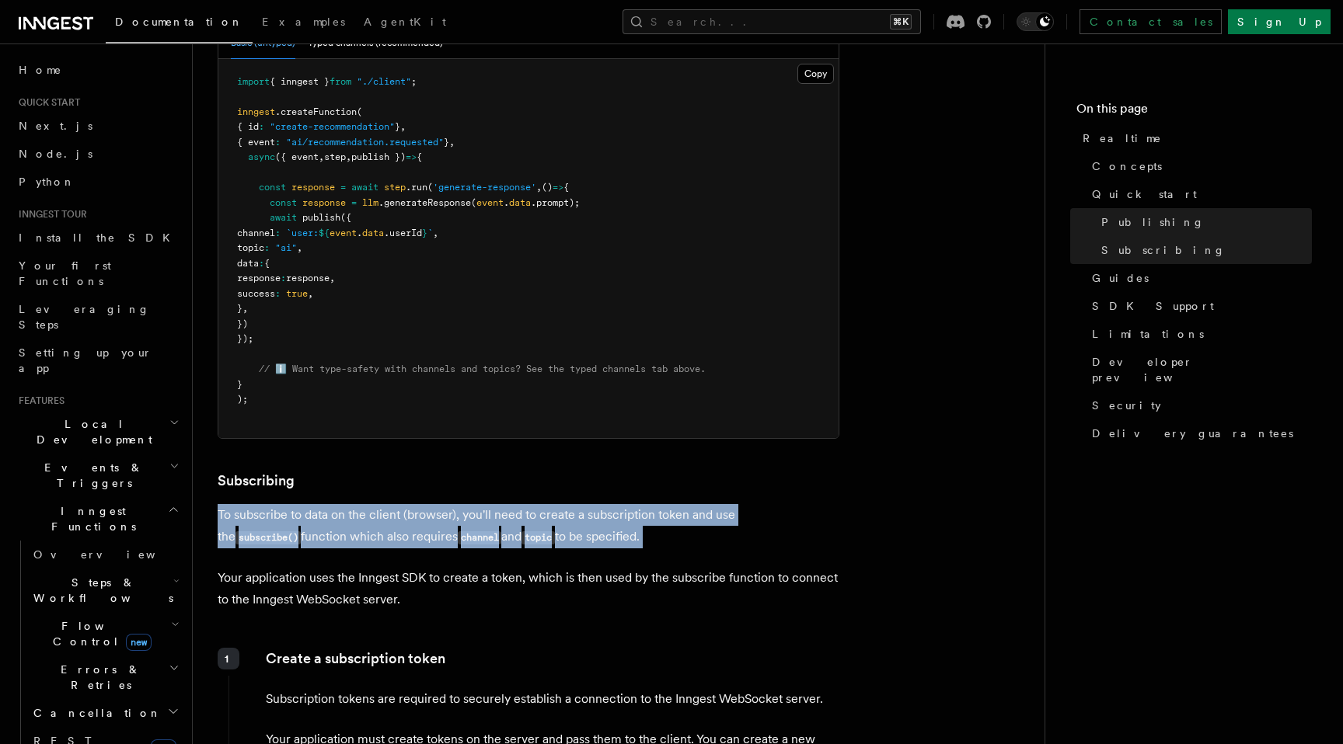
click at [545, 544] on p "To subscribe to data on the client (browser), you'll need to create a subscript…" at bounding box center [529, 526] width 622 height 44
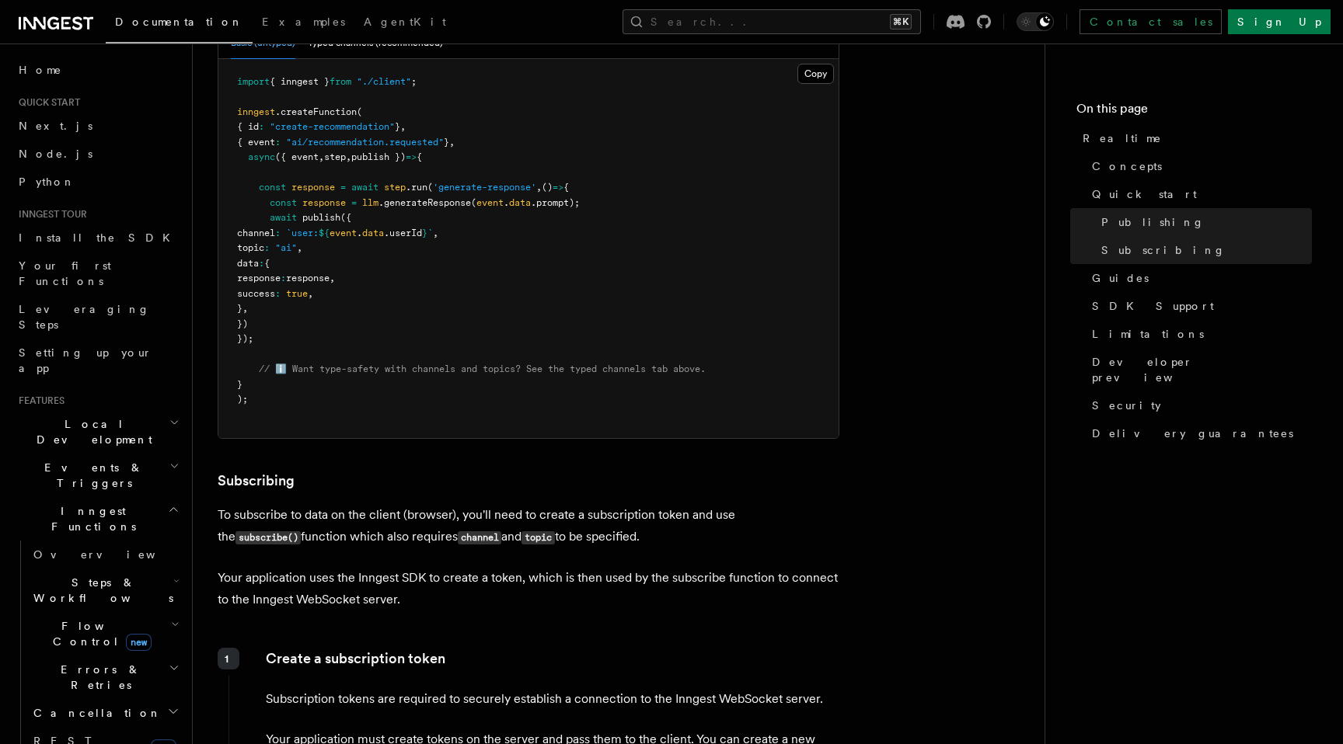
click at [546, 604] on p "Your application uses the Inngest SDK to create a token, which is then used by …" at bounding box center [529, 589] width 622 height 44
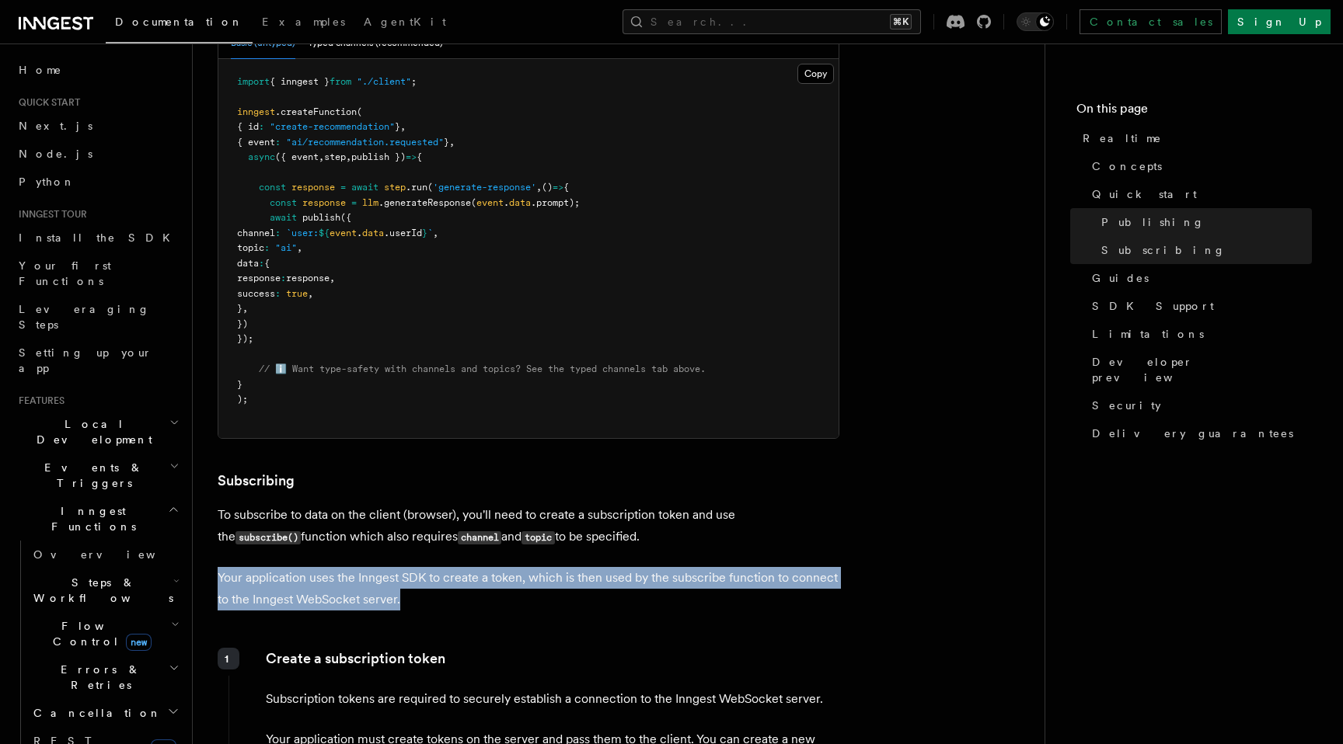
click at [546, 604] on p "Your application uses the Inngest SDK to create a token, which is then used by …" at bounding box center [529, 589] width 622 height 44
click at [566, 611] on p "Your application uses the Inngest SDK to create a token, which is then used by …" at bounding box center [529, 589] width 622 height 44
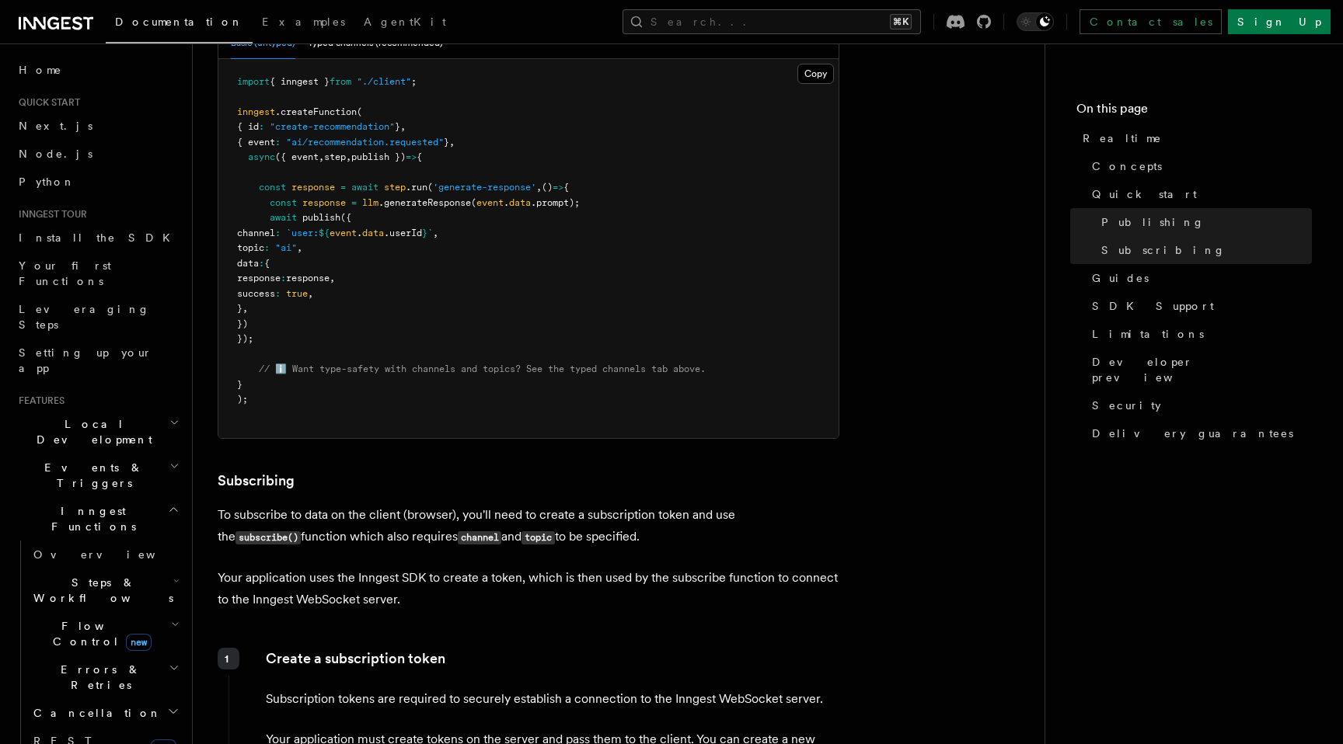
click at [566, 611] on p "Your application uses the Inngest SDK to create a token, which is then used by …" at bounding box center [529, 589] width 622 height 44
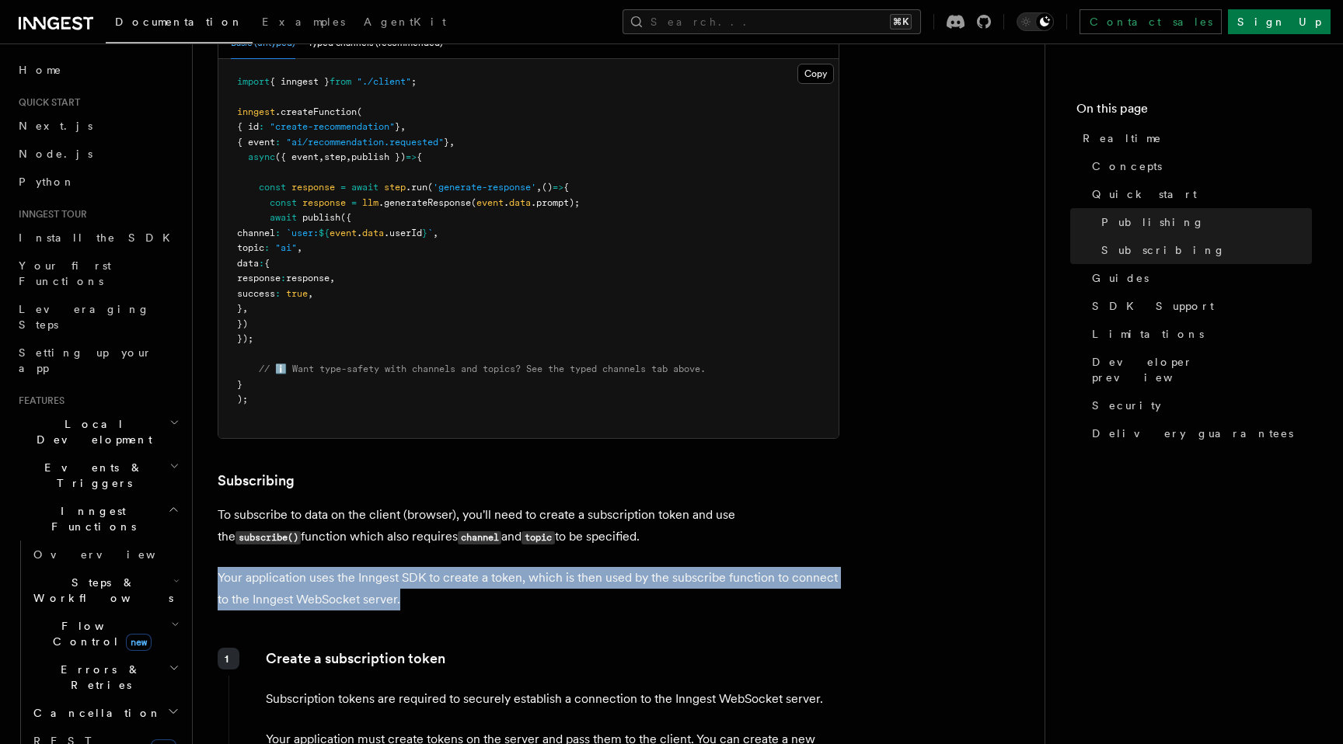
click at [566, 611] on p "Your application uses the Inngest SDK to create a token, which is then used by …" at bounding box center [529, 589] width 622 height 44
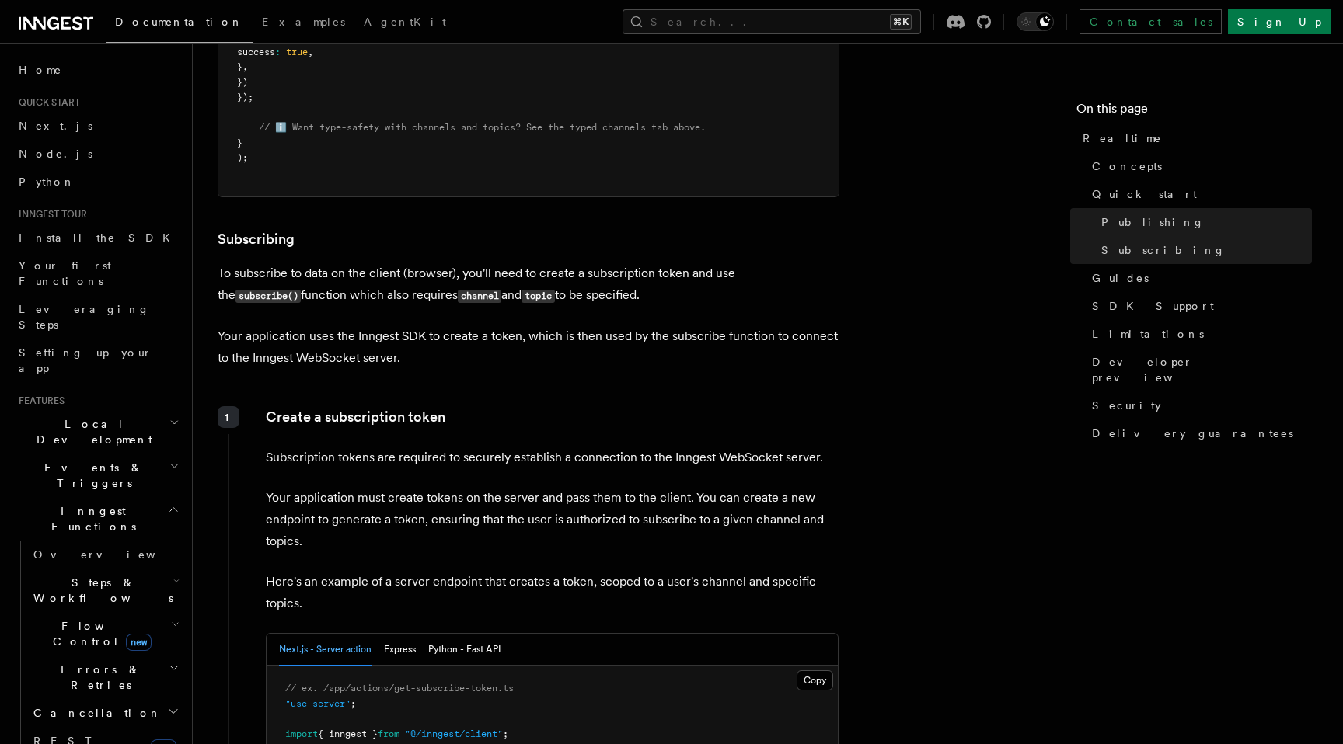
scroll to position [1681, 0]
click at [587, 545] on p "Your application must create tokens on the server and pass them to the client. …" at bounding box center [552, 517] width 573 height 65
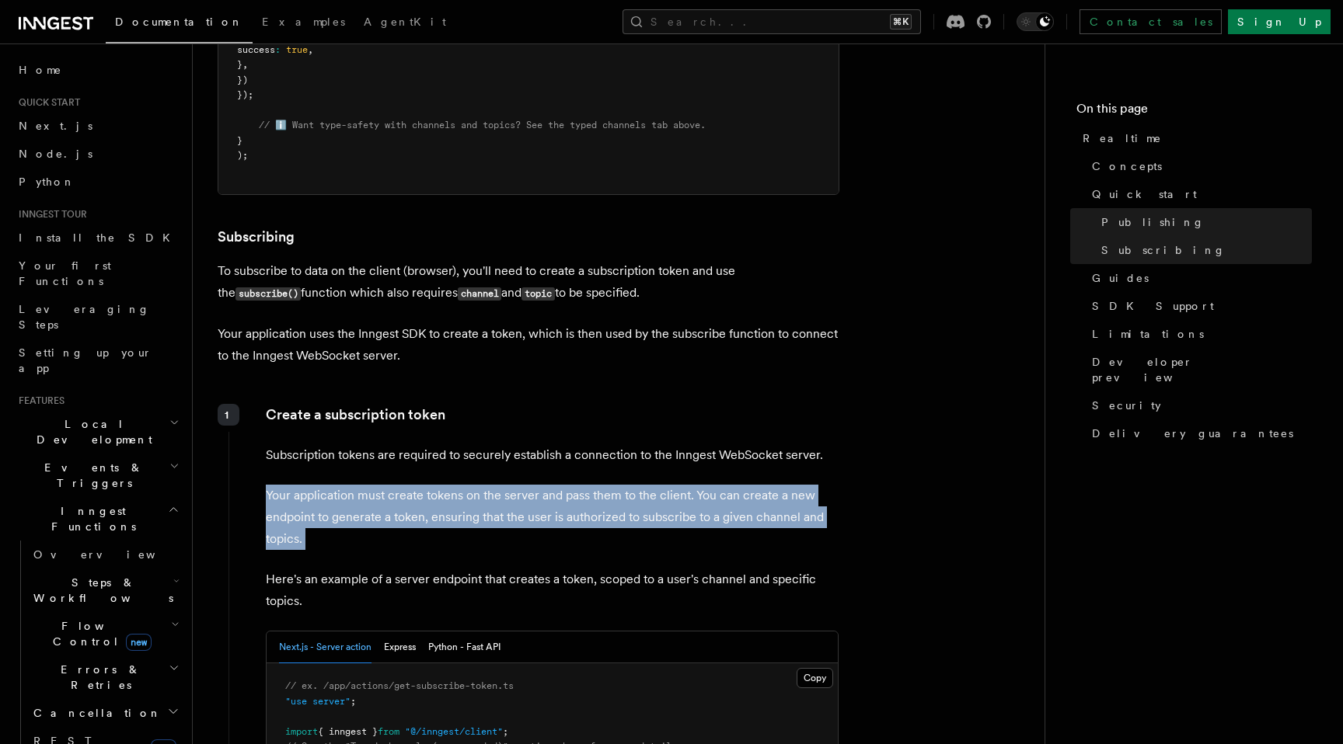
click at [587, 545] on p "Your application must create tokens on the server and pass them to the client. …" at bounding box center [552, 517] width 573 height 65
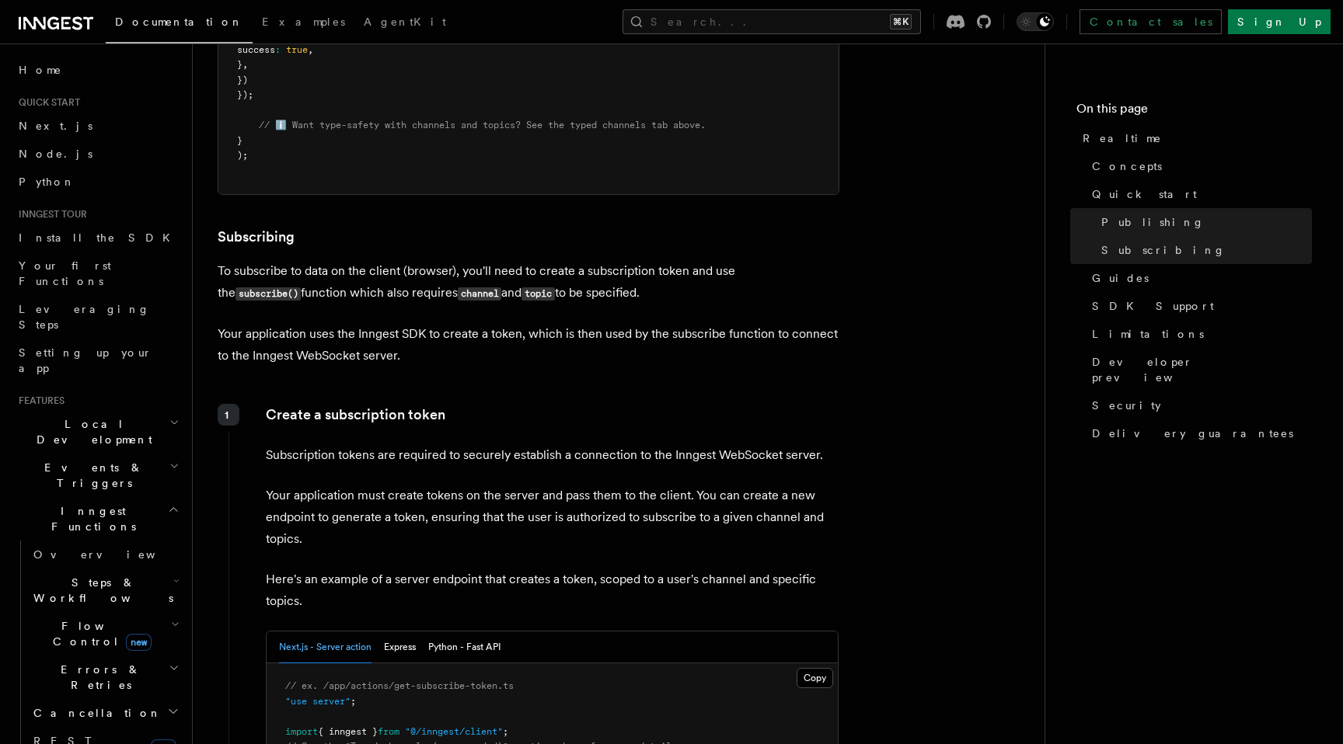
click at [590, 562] on div "Create a subscription token Subscription tokens are required to securely establ…" at bounding box center [533, 723] width 611 height 650
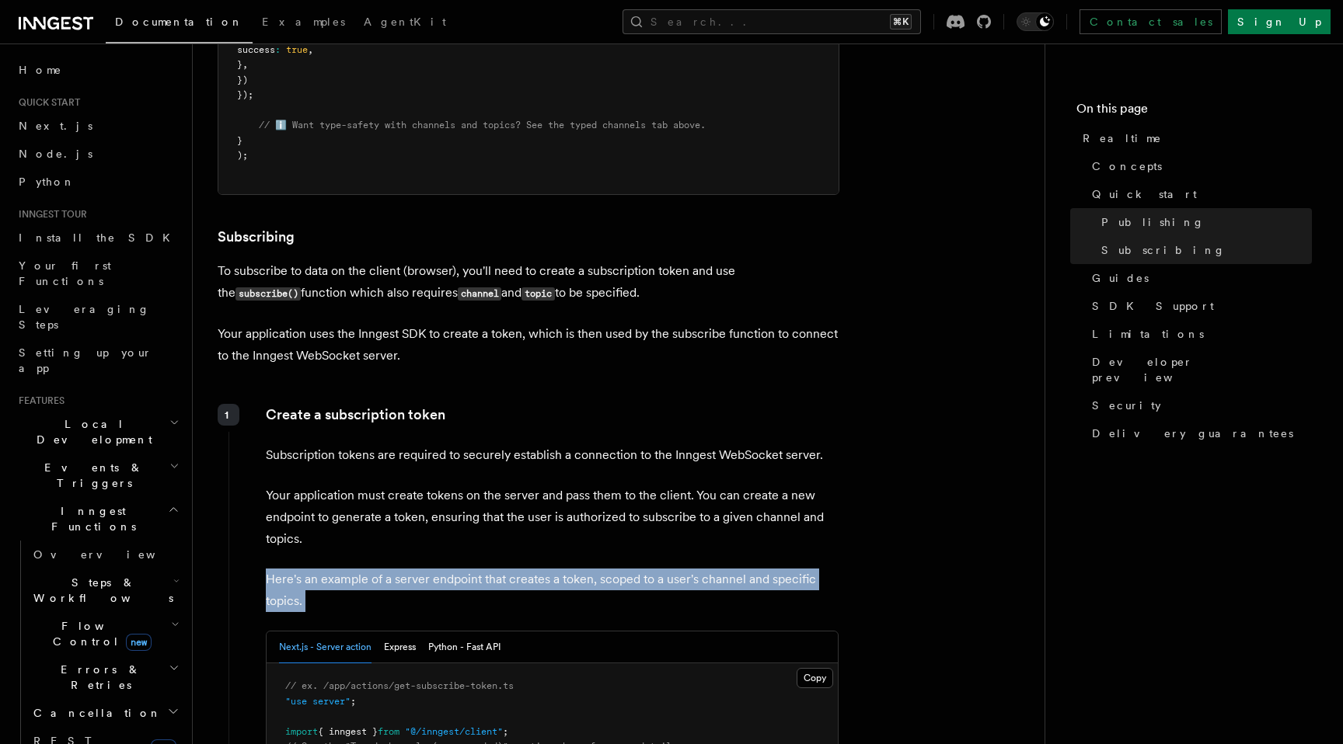
click at [590, 562] on div "Create a subscription token Subscription tokens are required to securely establ…" at bounding box center [533, 723] width 611 height 650
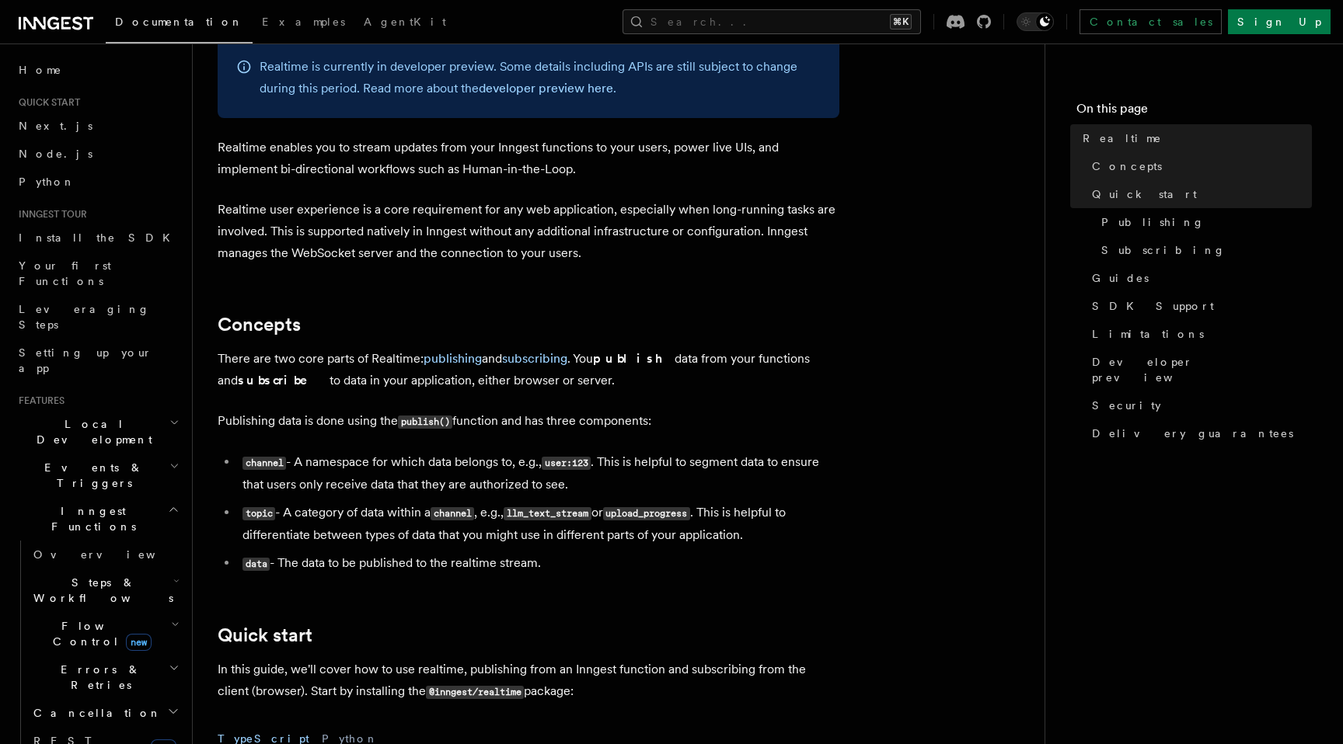
scroll to position [117, 0]
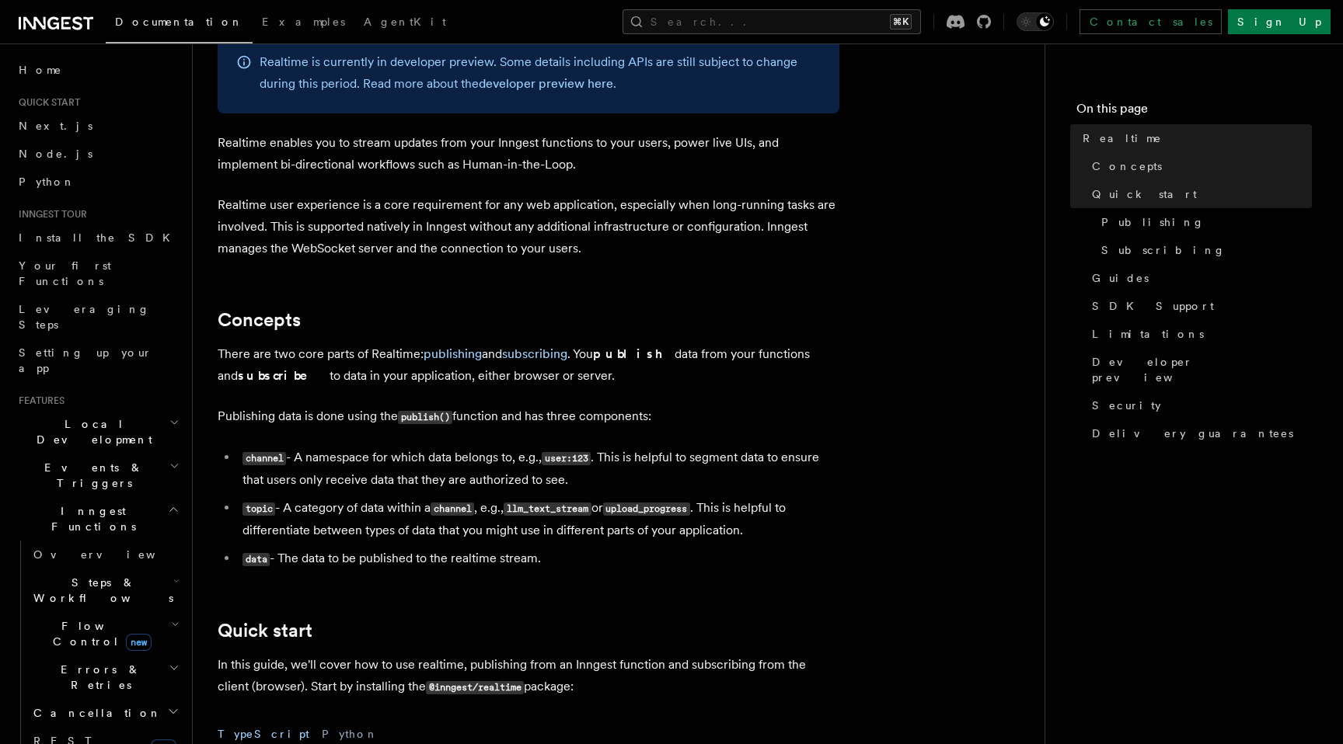
click at [554, 498] on li "topic - A category of data within a channel , e.g., llm_text_stream or upload_p…" at bounding box center [538, 519] width 601 height 44
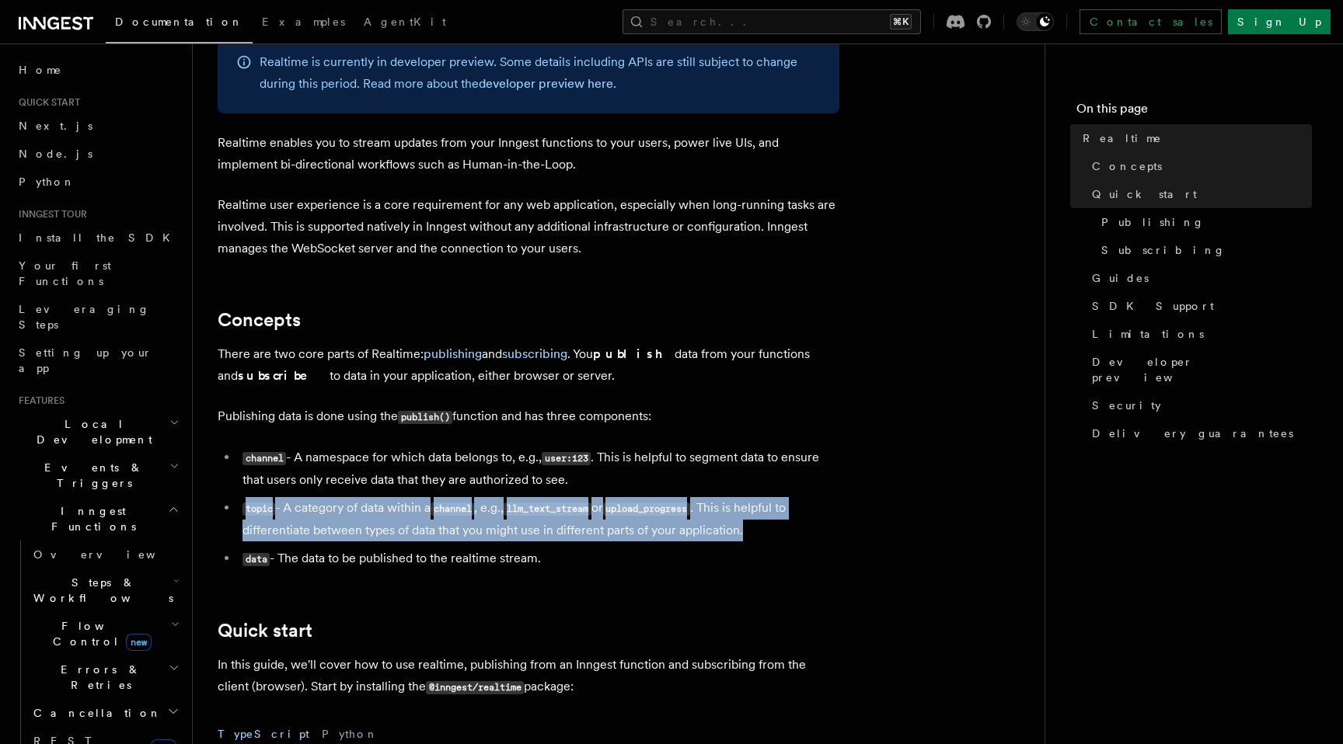
click at [554, 498] on li "topic - A category of data within a channel , e.g., llm_text_stream or upload_p…" at bounding box center [538, 519] width 601 height 44
click at [554, 534] on li "topic - A category of data within a channel , e.g., llm_text_stream or upload_p…" at bounding box center [538, 519] width 601 height 44
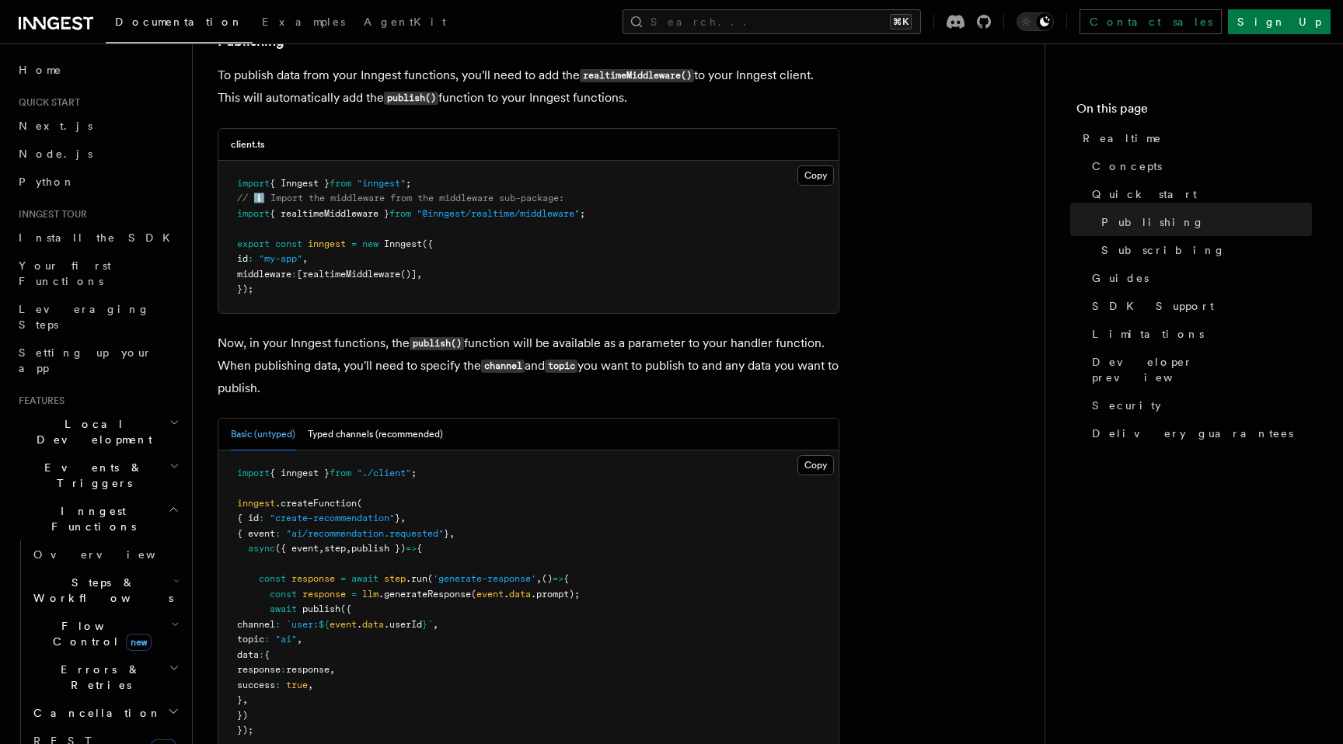
scroll to position [1068, 0]
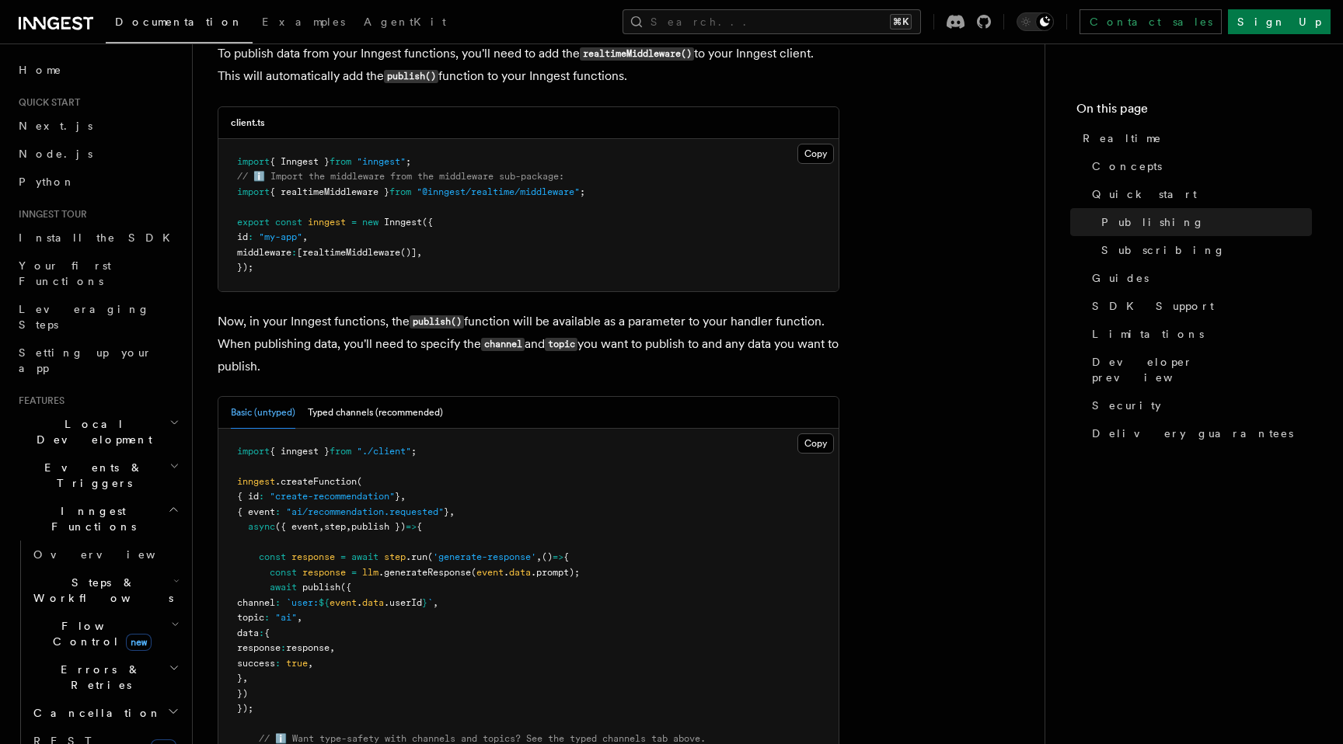
click at [653, 332] on p "Now, in your Inngest functions, the publish() function will be available as a p…" at bounding box center [529, 344] width 622 height 67
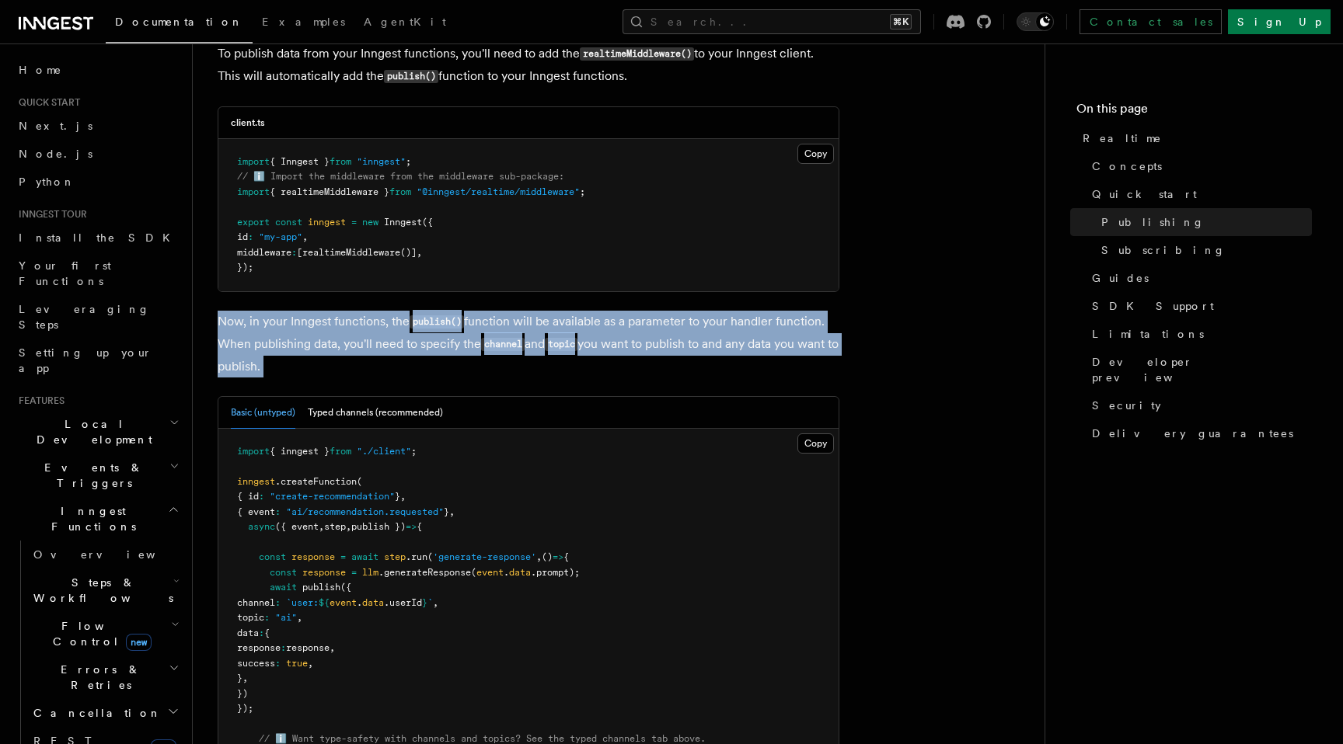
click at [653, 332] on p "Now, in your Inngest functions, the publish() function will be available as a p…" at bounding box center [529, 344] width 622 height 67
click at [653, 377] on p "Now, in your Inngest functions, the publish() function will be available as a p…" at bounding box center [529, 344] width 622 height 67
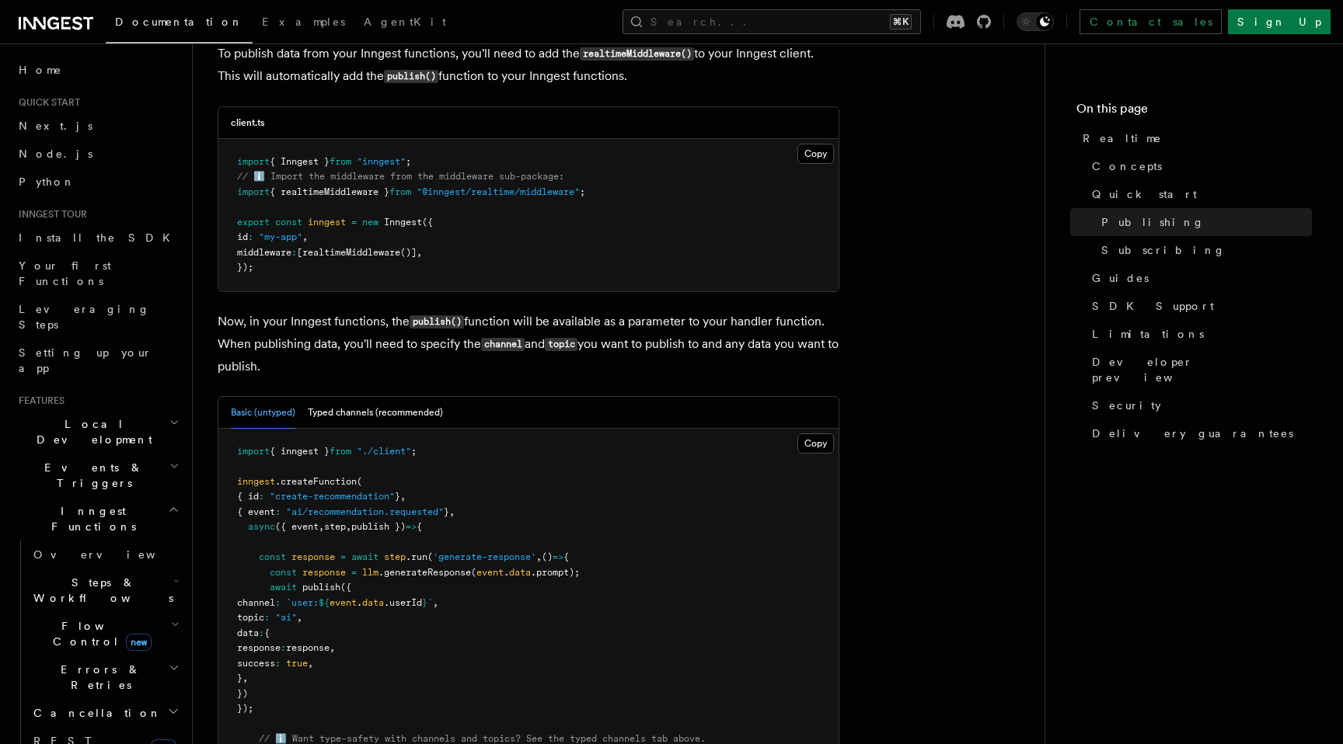
click at [653, 377] on p "Now, in your Inngest functions, the publish() function will be available as a p…" at bounding box center [529, 344] width 622 height 67
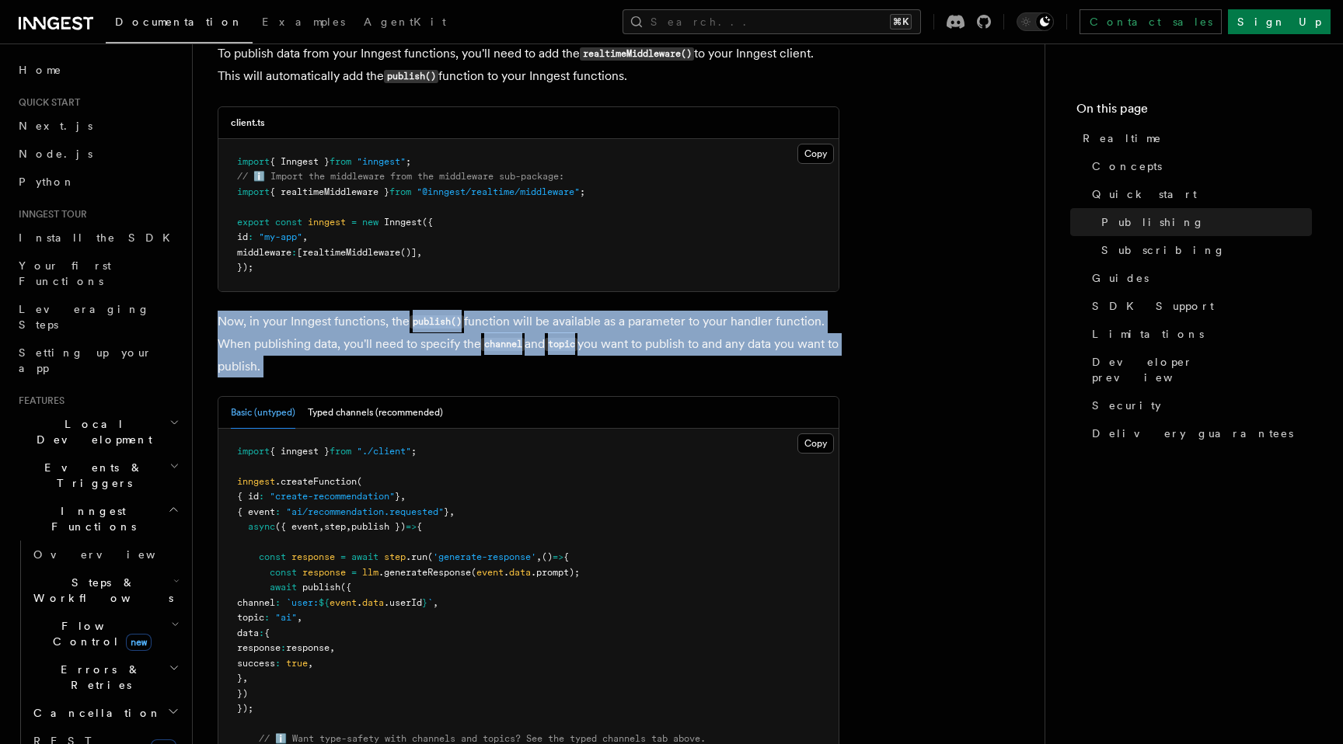
click at [653, 377] on p "Now, in your Inngest functions, the publish() function will be available as a p…" at bounding box center [529, 344] width 622 height 67
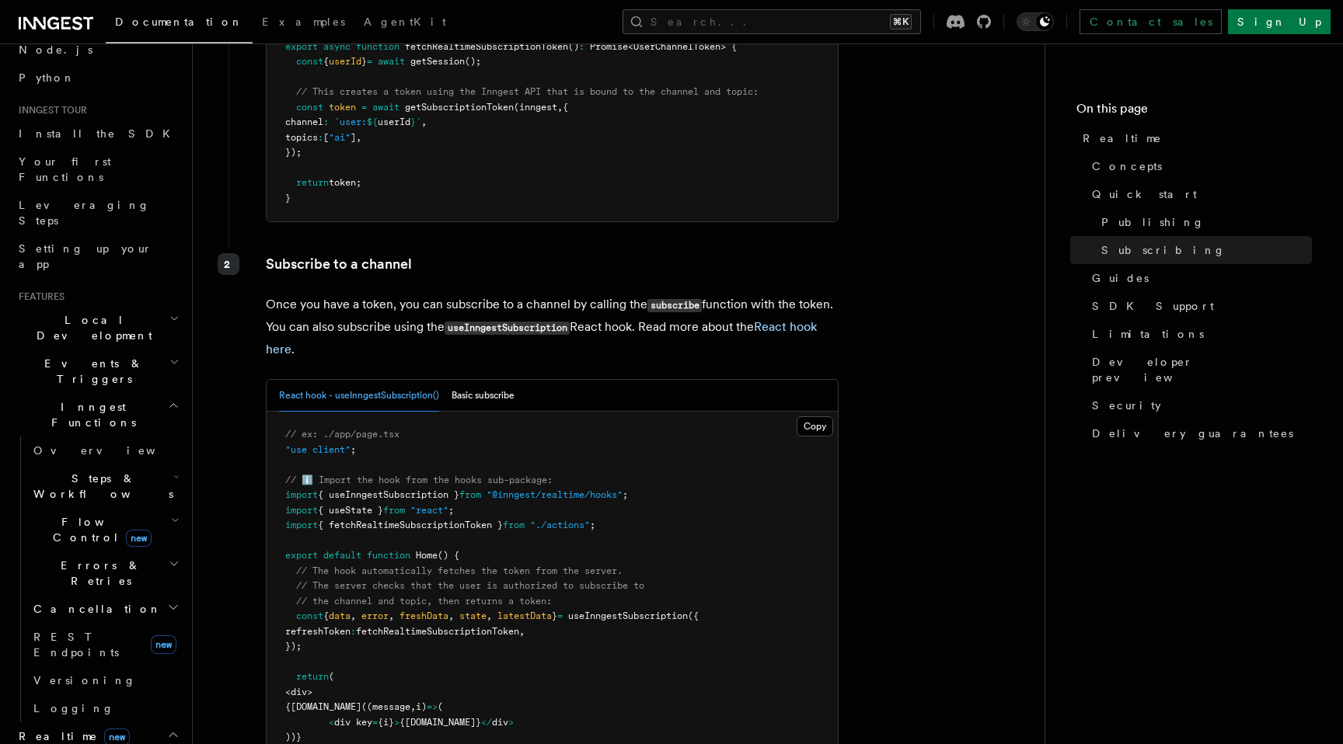
scroll to position [134, 0]
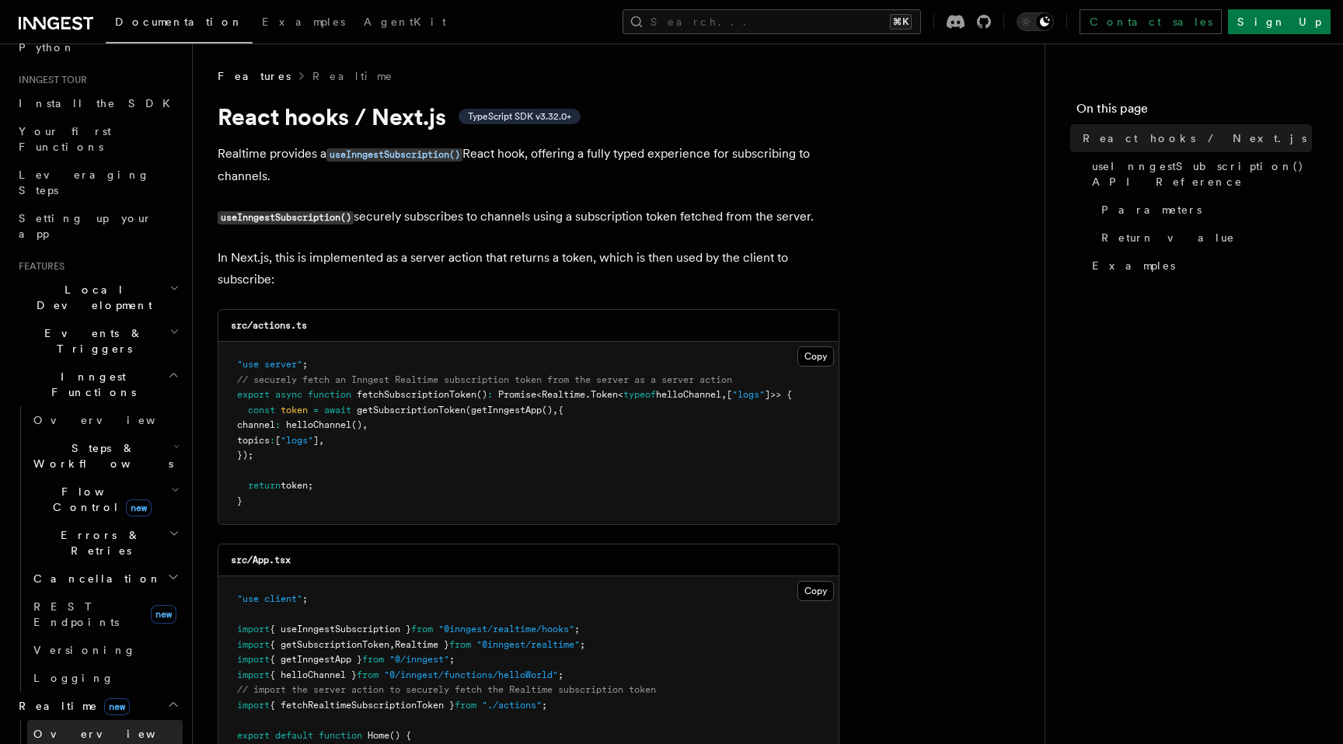
click at [97, 720] on link "Overview" at bounding box center [104, 734] width 155 height 28
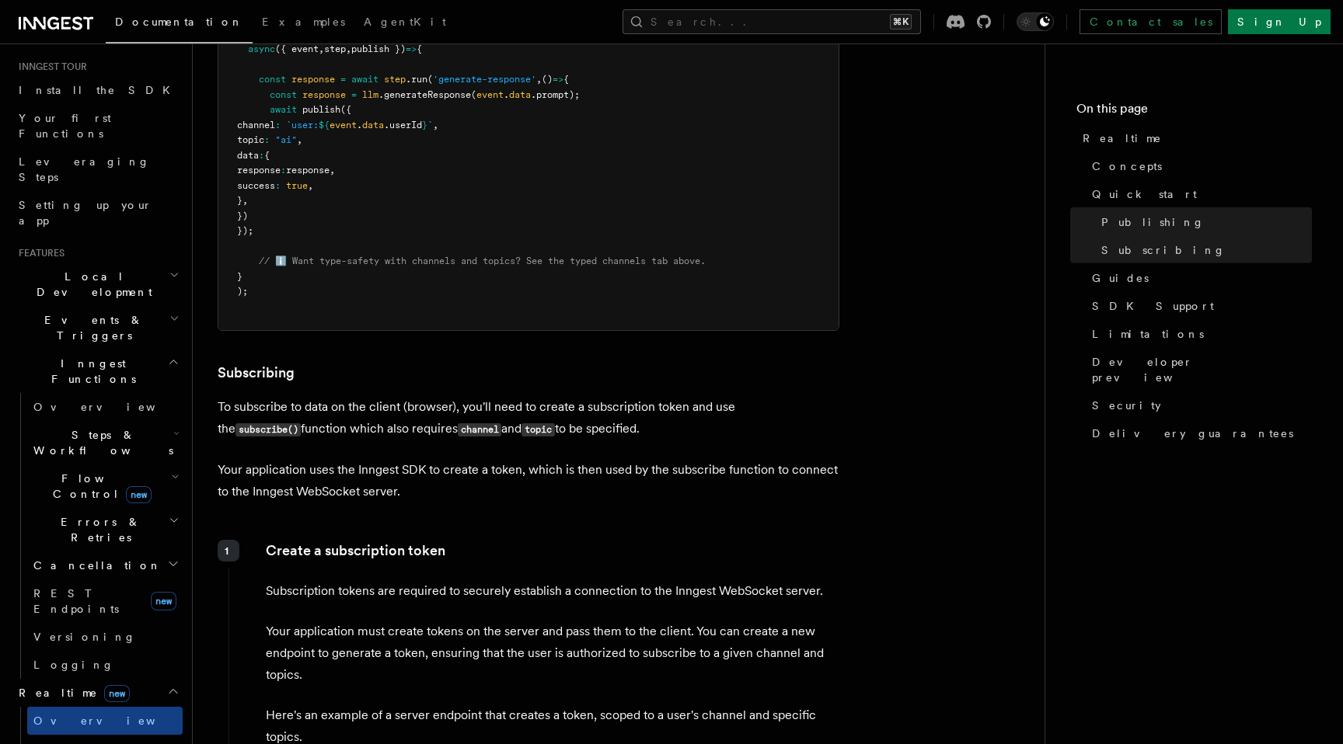
scroll to position [1549, 0]
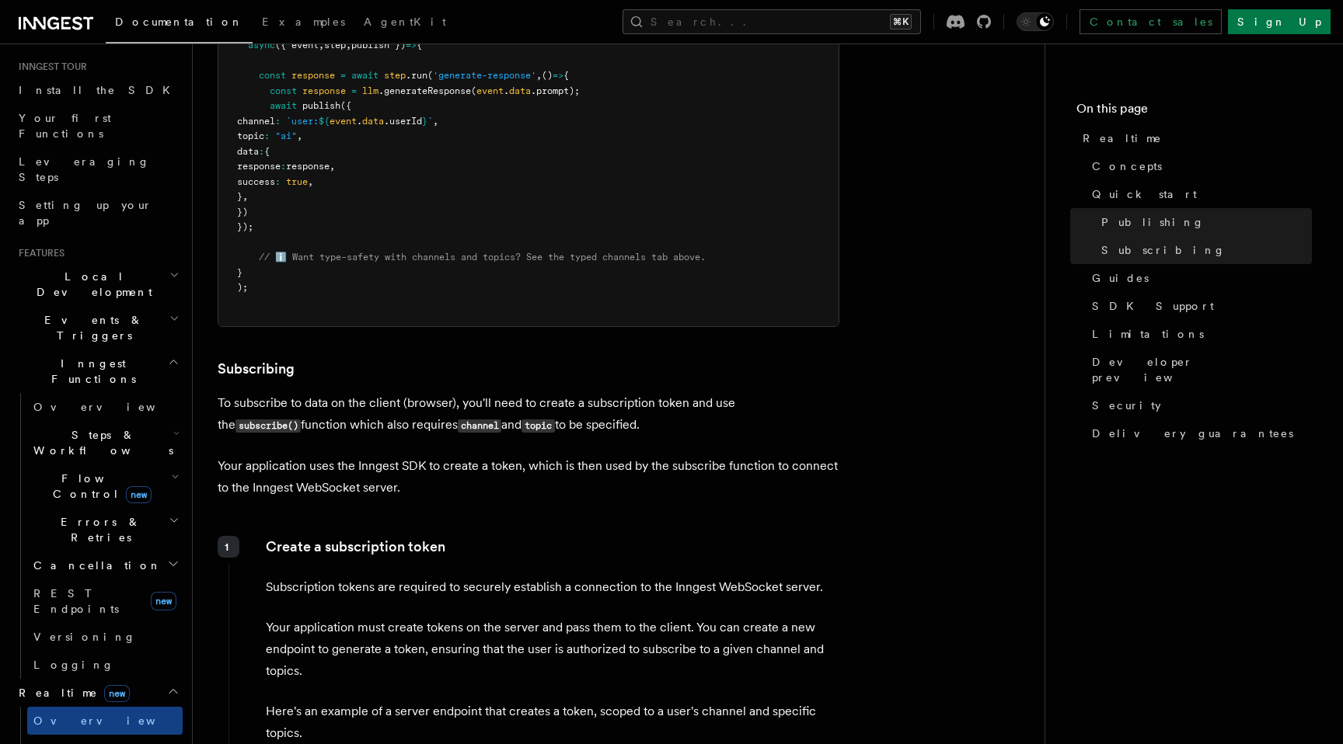
click at [599, 212] on pre "import { inngest } from "./client" ; inngest .createFunction ( { id : "create-r…" at bounding box center [528, 137] width 620 height 380
click at [598, 214] on pre "import { inngest } from "./client" ; inngest .createFunction ( { id : "create-r…" at bounding box center [528, 137] width 620 height 380
click at [598, 244] on pre "import { inngest } from "./client" ; inngest .createFunction ( { id : "create-r…" at bounding box center [528, 137] width 620 height 380
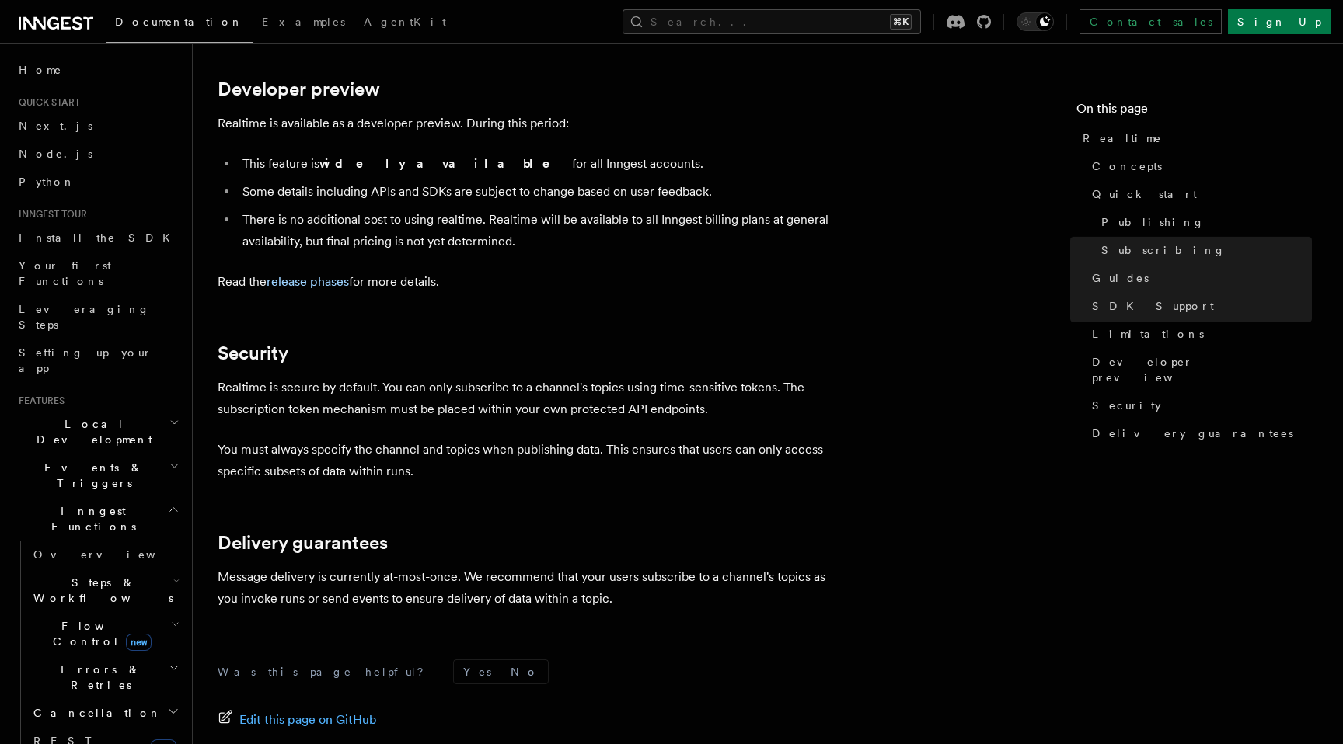
scroll to position [4201, 0]
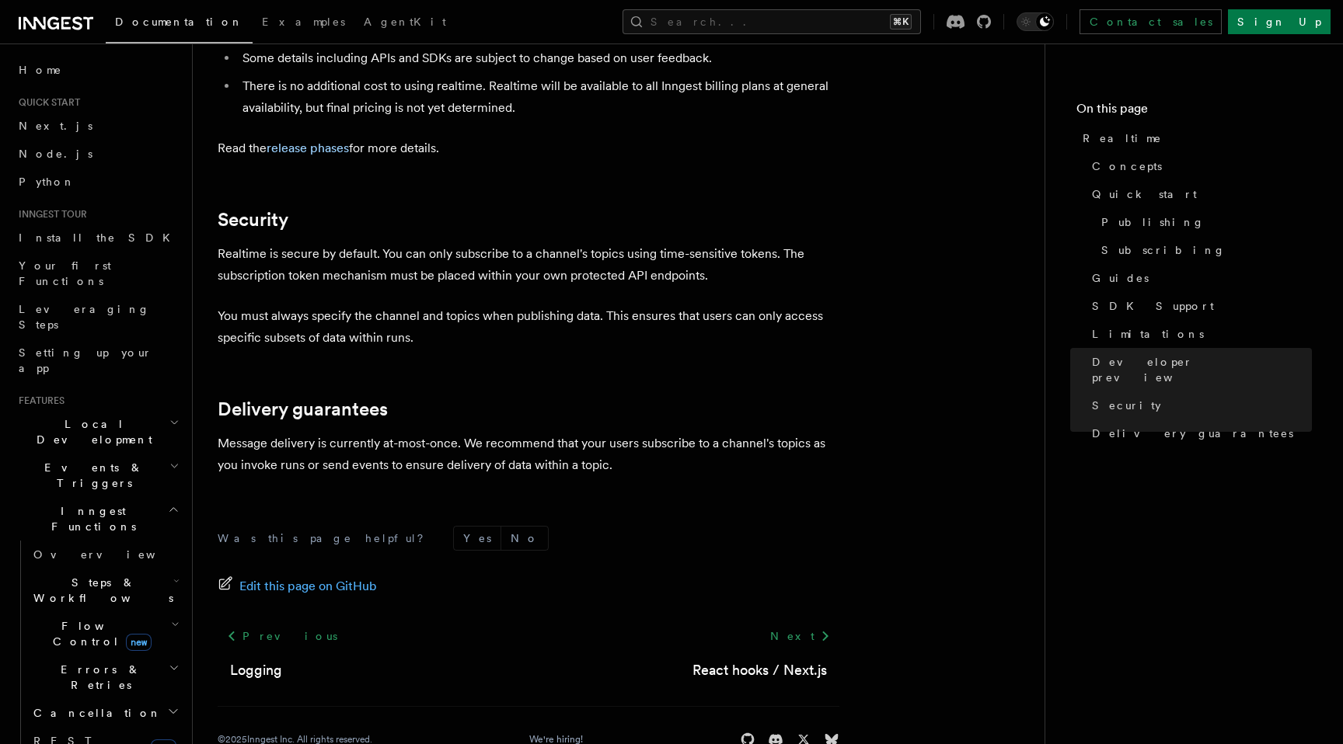
click at [127, 656] on h2 "Errors & Retries" at bounding box center [104, 678] width 155 height 44
click at [127, 612] on h2 "Flow Control new" at bounding box center [104, 634] width 155 height 44
click at [127, 656] on link "Overview" at bounding box center [112, 670] width 141 height 28
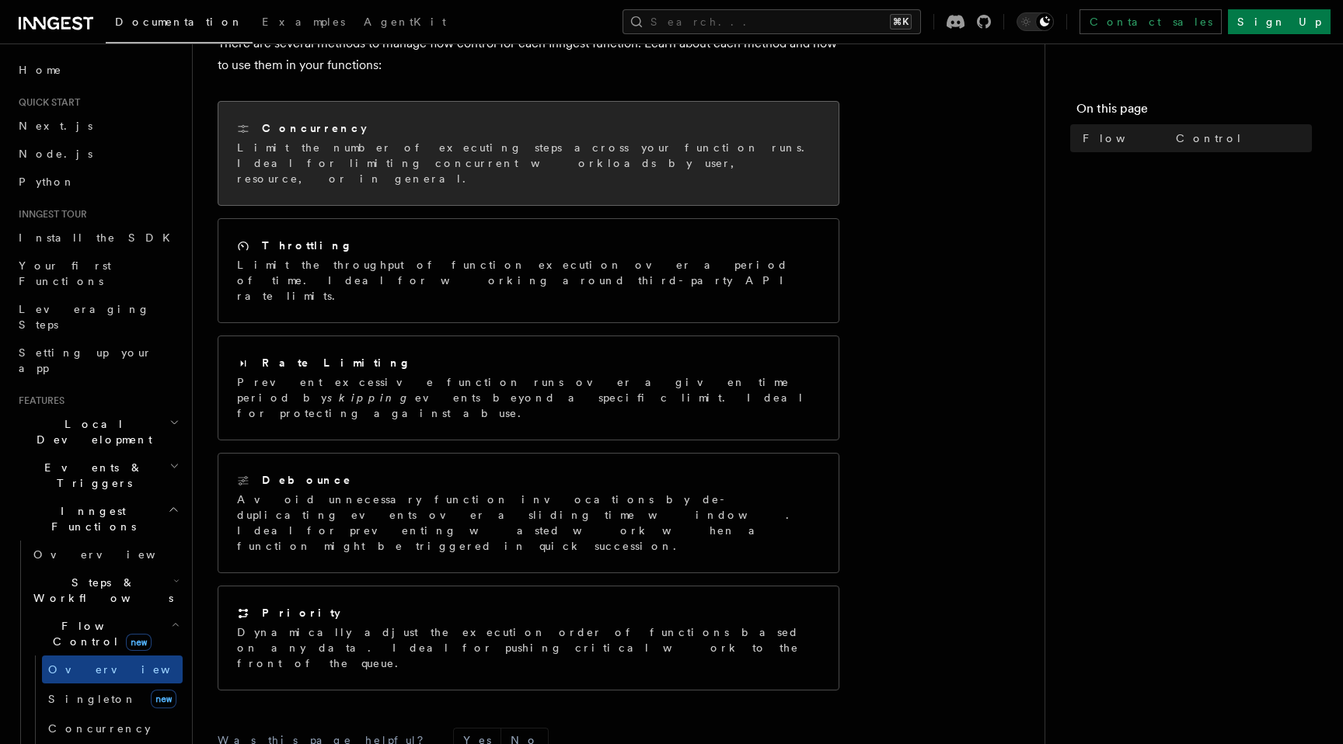
scroll to position [195, 0]
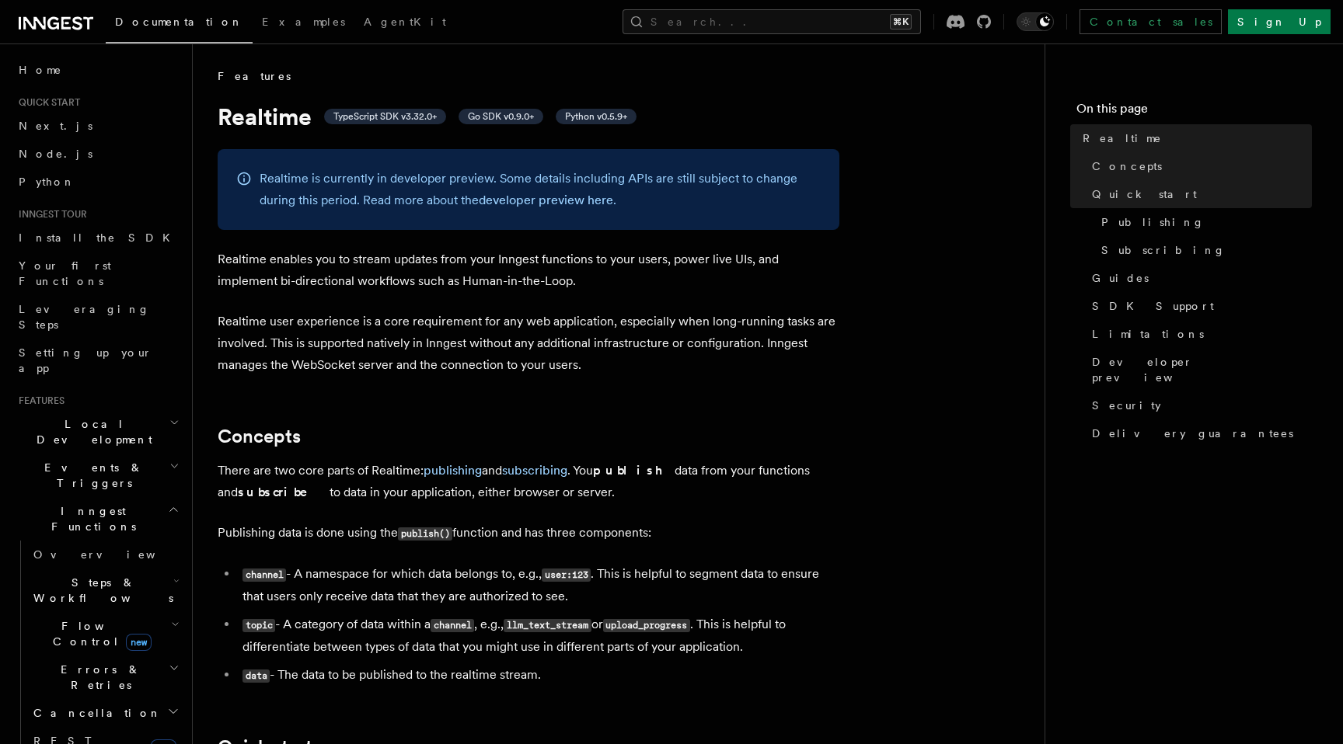
click at [342, 214] on div "Realtime is currently in developer preview. Some details including APIs are sti…" at bounding box center [529, 189] width 622 height 81
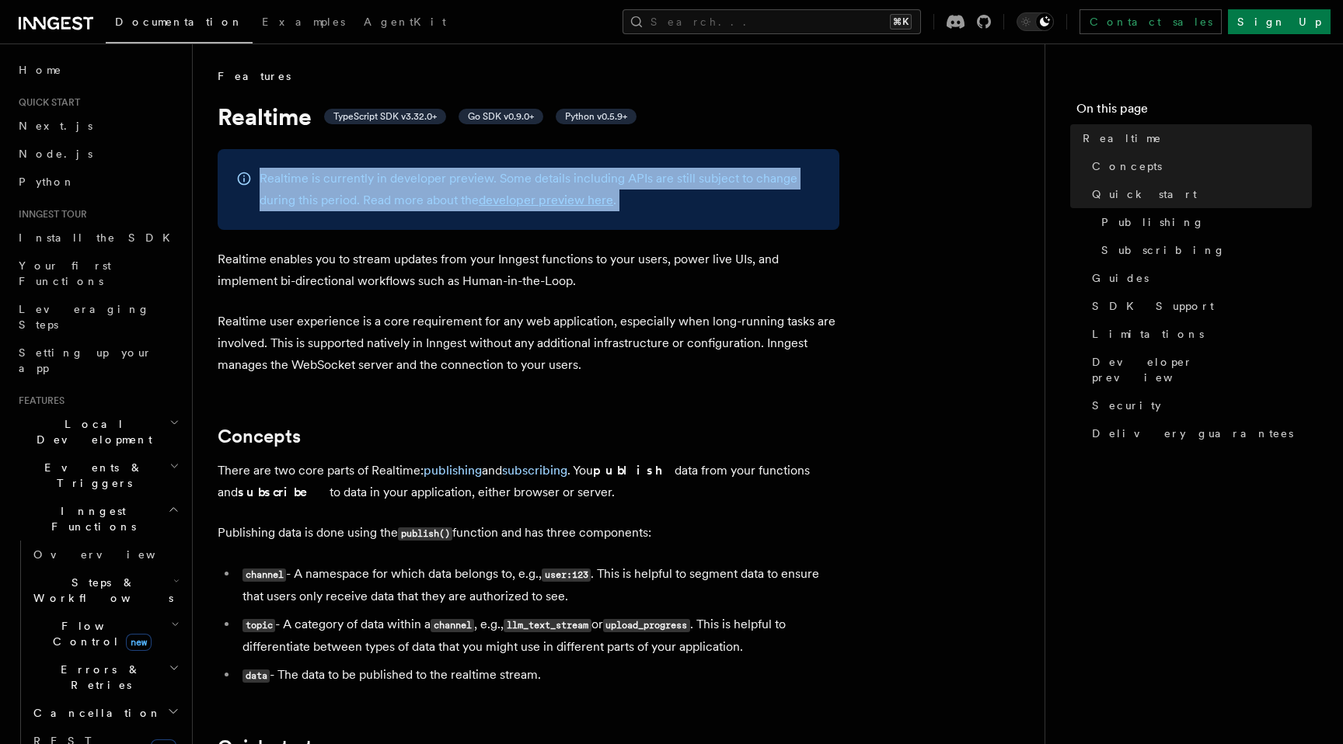
click at [342, 214] on div "Realtime is currently in developer preview. Some details including APIs are sti…" at bounding box center [529, 189] width 622 height 81
click at [455, 181] on p "Realtime is currently in developer preview. Some details including APIs are sti…" at bounding box center [539, 190] width 561 height 44
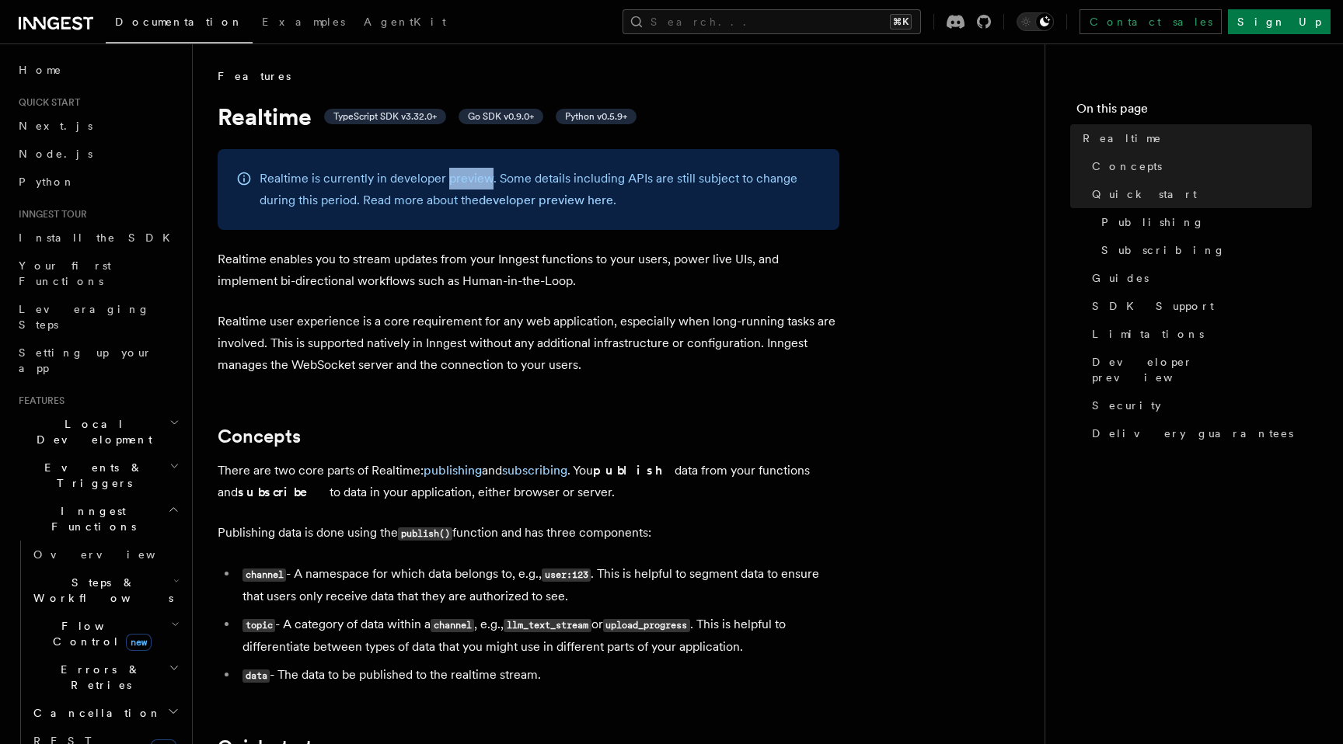
click at [455, 181] on p "Realtime is currently in developer preview. Some details including APIs are sti…" at bounding box center [539, 190] width 561 height 44
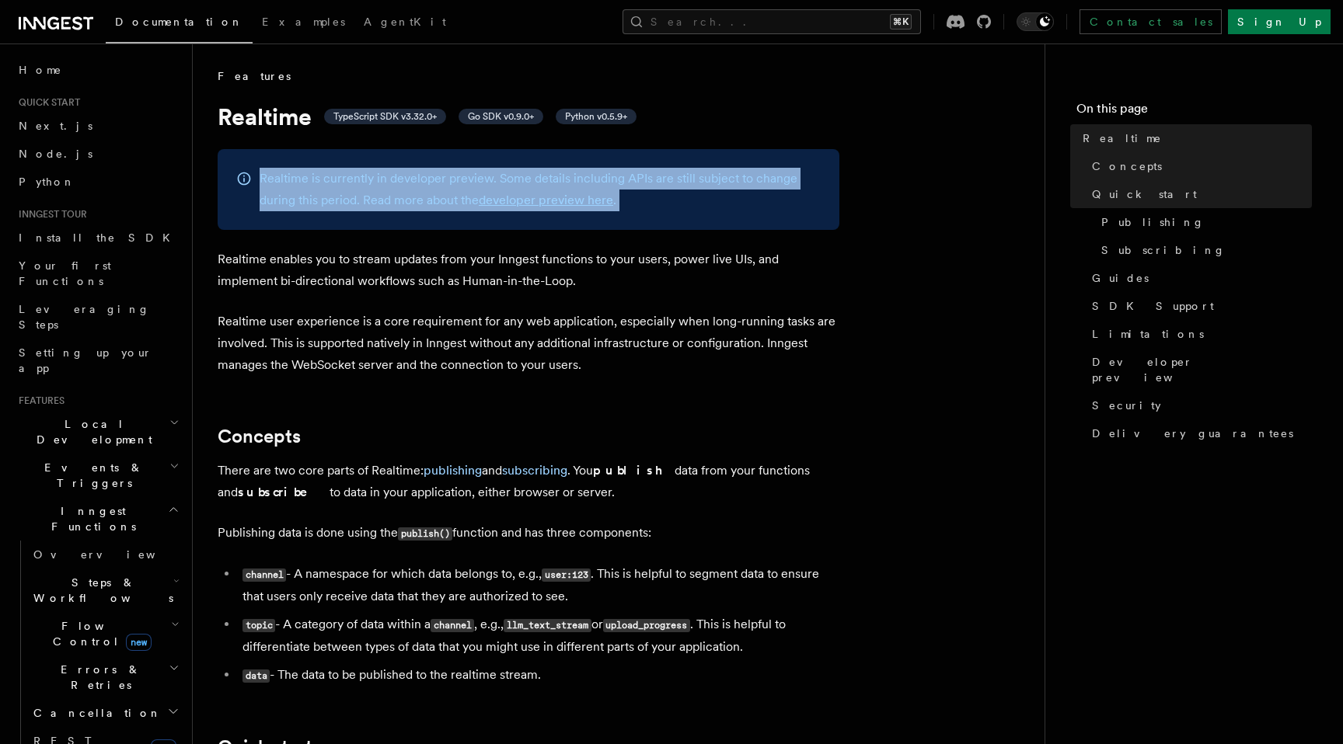
click at [455, 181] on p "Realtime is currently in developer preview. Some details including APIs are sti…" at bounding box center [539, 190] width 561 height 44
click at [554, 205] on link "developer preview here" at bounding box center [546, 200] width 134 height 15
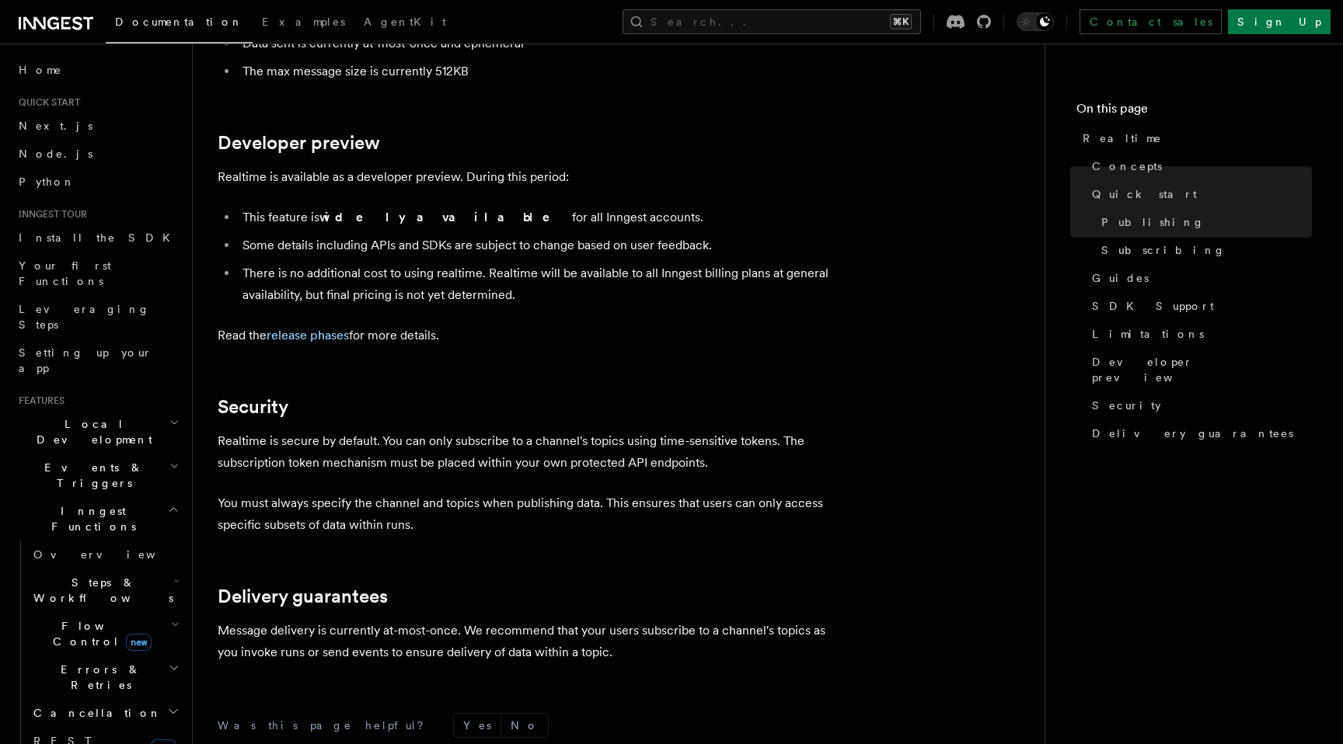
scroll to position [4031, 0]
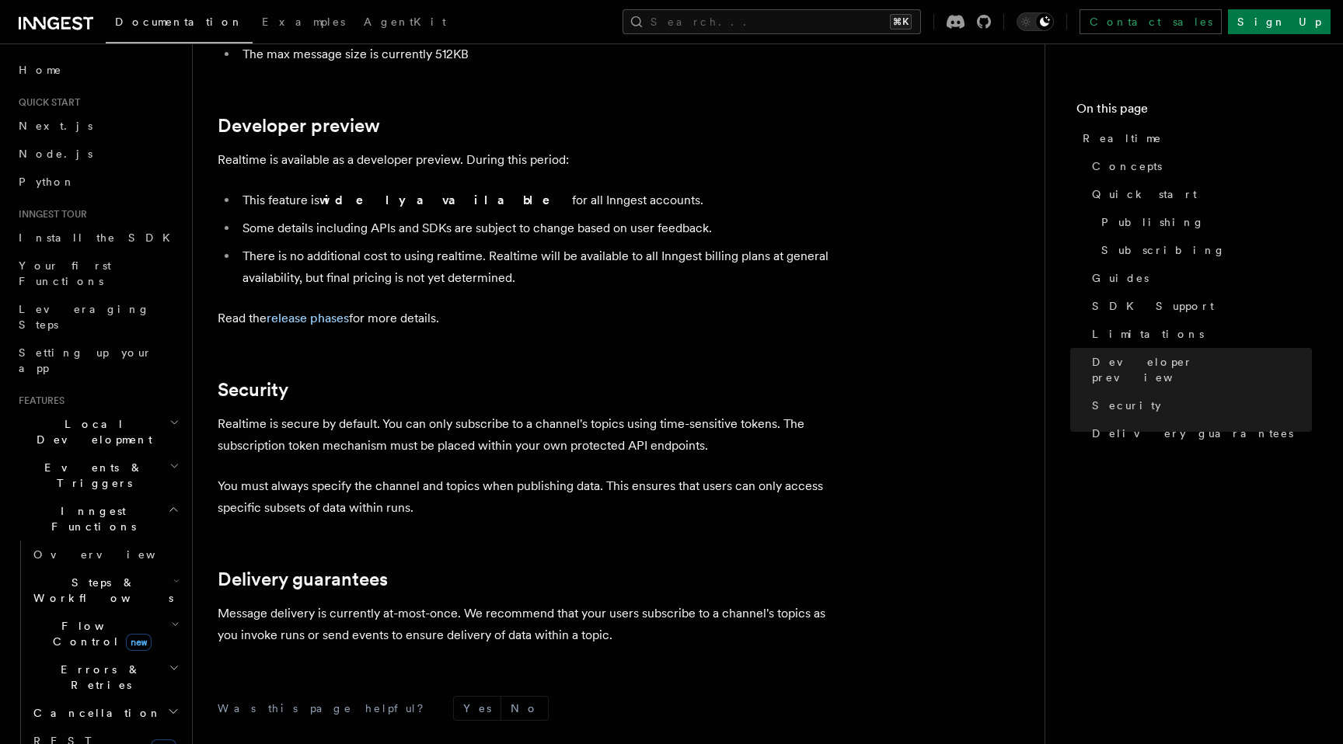
click at [398, 190] on ul "This feature is widely available for all Inngest accounts. Some details includi…" at bounding box center [529, 239] width 622 height 99
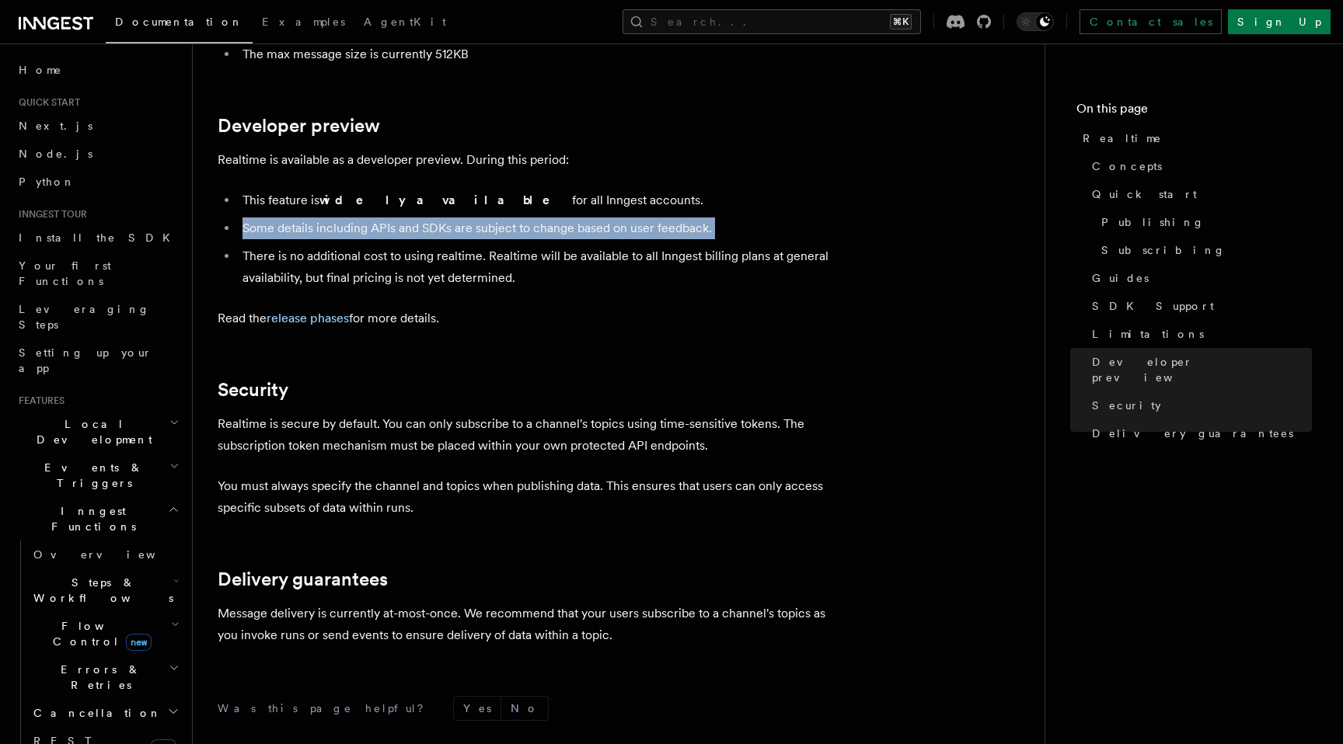
click at [398, 190] on ul "This feature is widely available for all Inngest accounts. Some details includi…" at bounding box center [529, 239] width 622 height 99
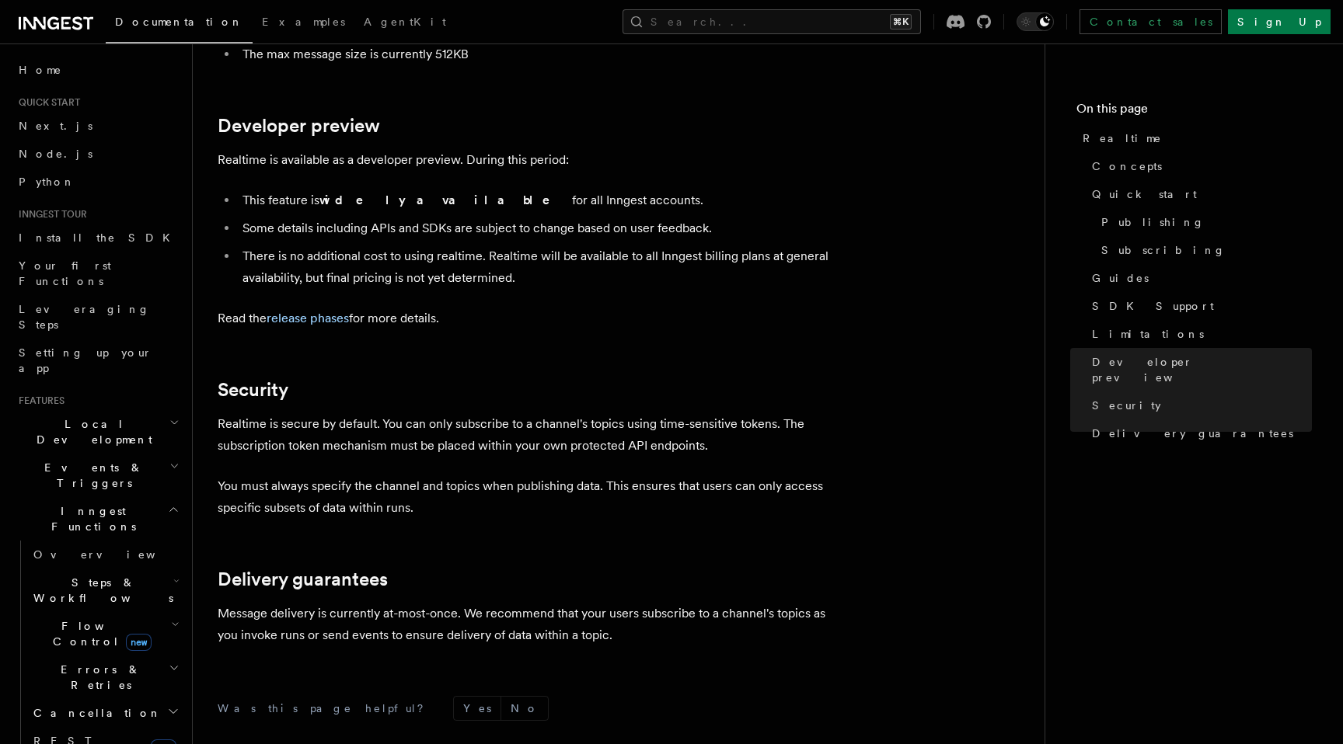
click at [406, 246] on li "There is no additional cost to using realtime. Realtime will be available to al…" at bounding box center [538, 268] width 601 height 44
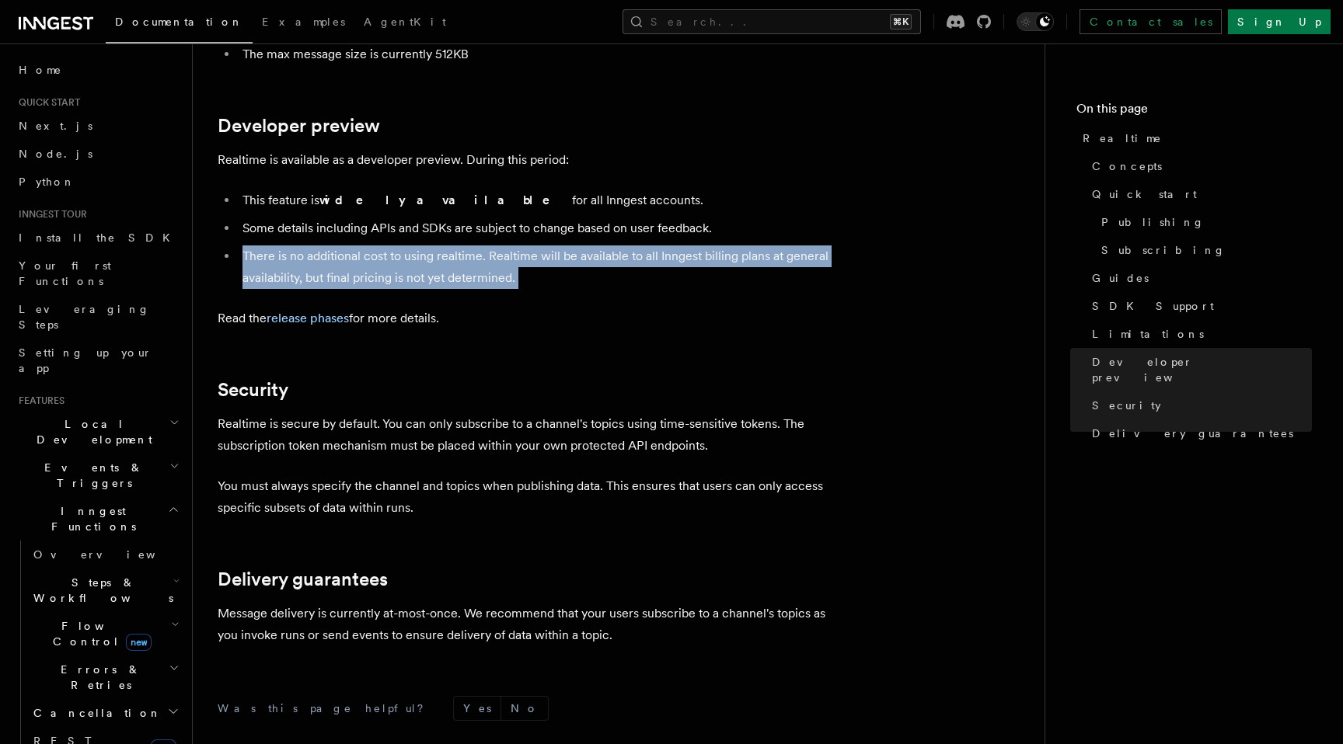
click at [406, 246] on li "There is no additional cost to using realtime. Realtime will be available to al…" at bounding box center [538, 268] width 601 height 44
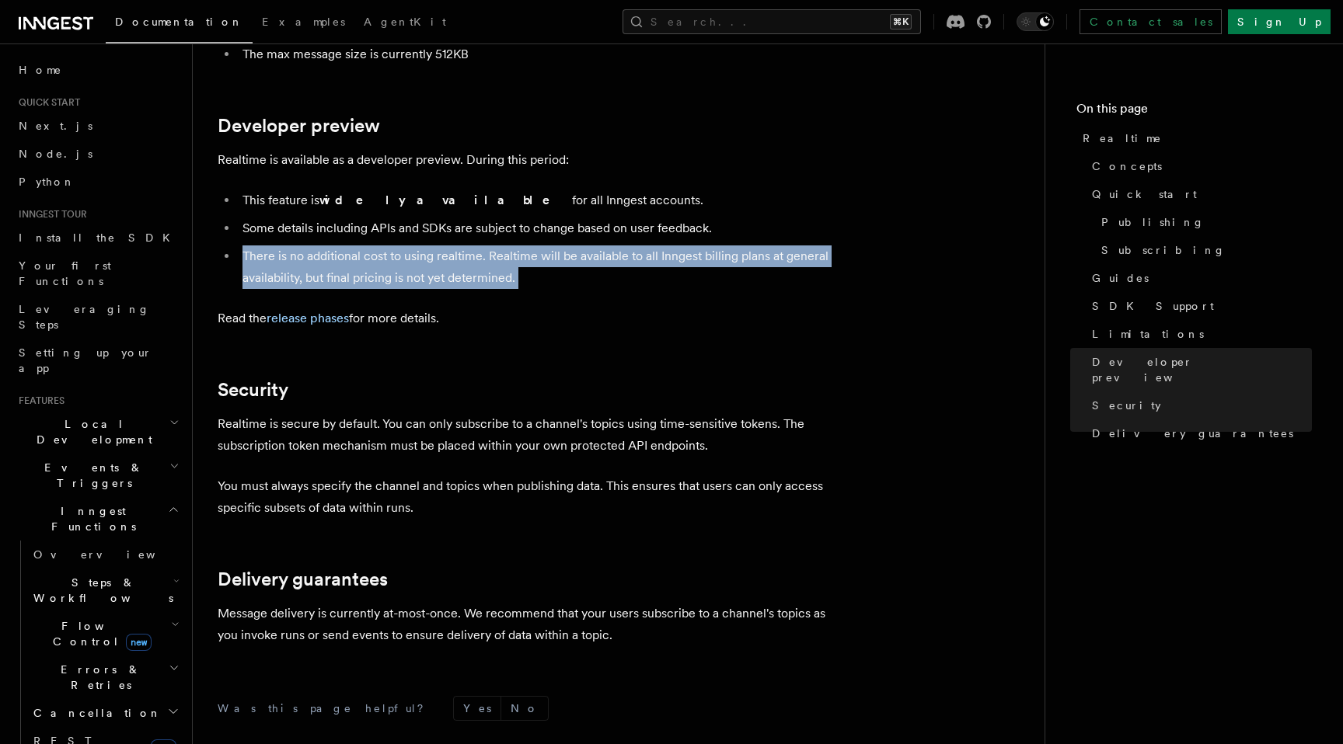
click at [406, 246] on li "There is no additional cost to using realtime. Realtime will be available to al…" at bounding box center [538, 268] width 601 height 44
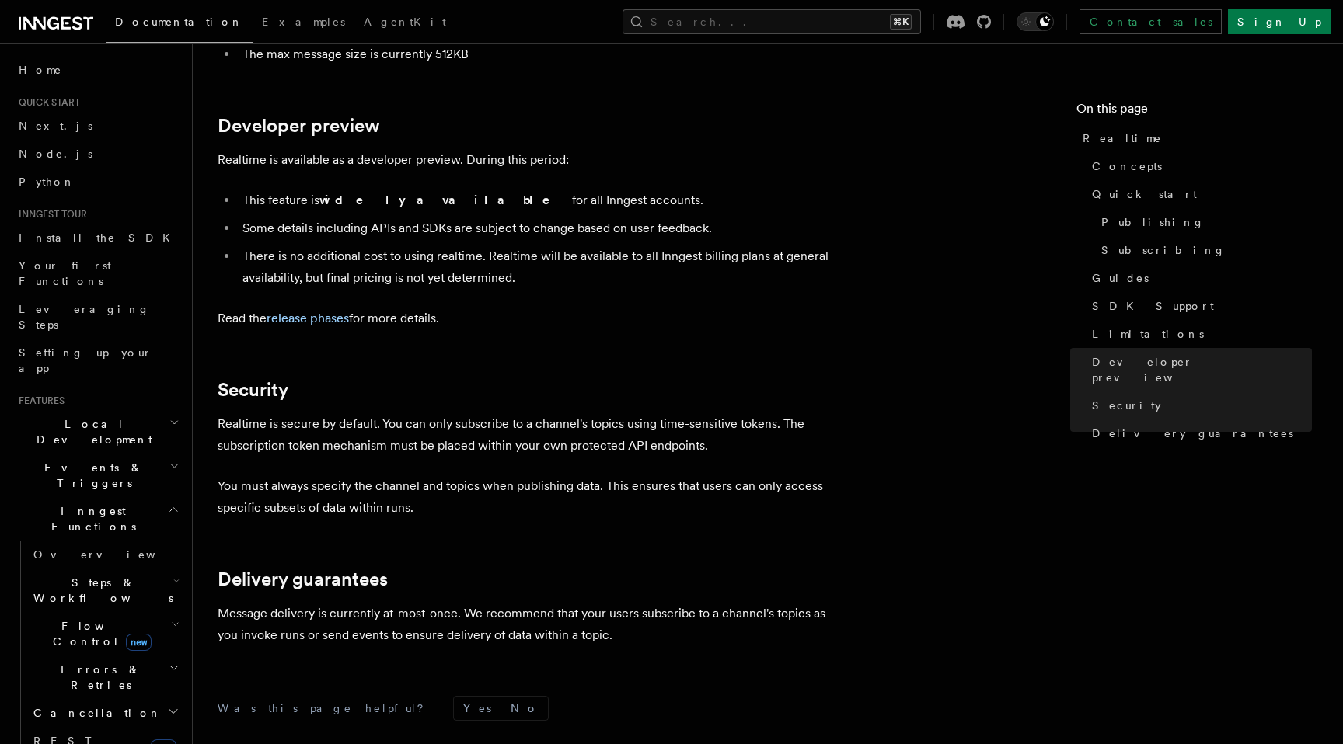
click at [409, 246] on li "There is no additional cost to using realtime. Realtime will be available to al…" at bounding box center [538, 268] width 601 height 44
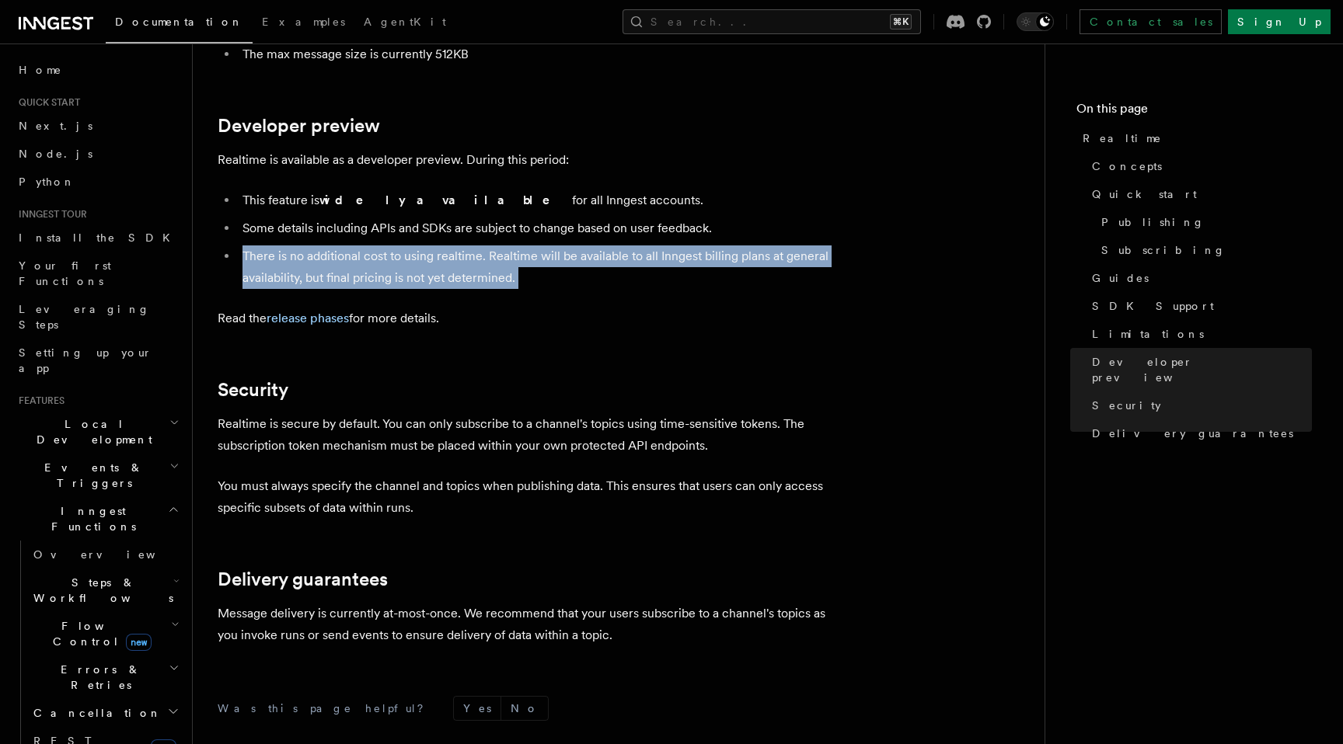
click at [409, 246] on li "There is no additional cost to using realtime. Realtime will be available to al…" at bounding box center [538, 268] width 601 height 44
click at [421, 246] on li "There is no additional cost to using realtime. Realtime will be available to al…" at bounding box center [538, 268] width 601 height 44
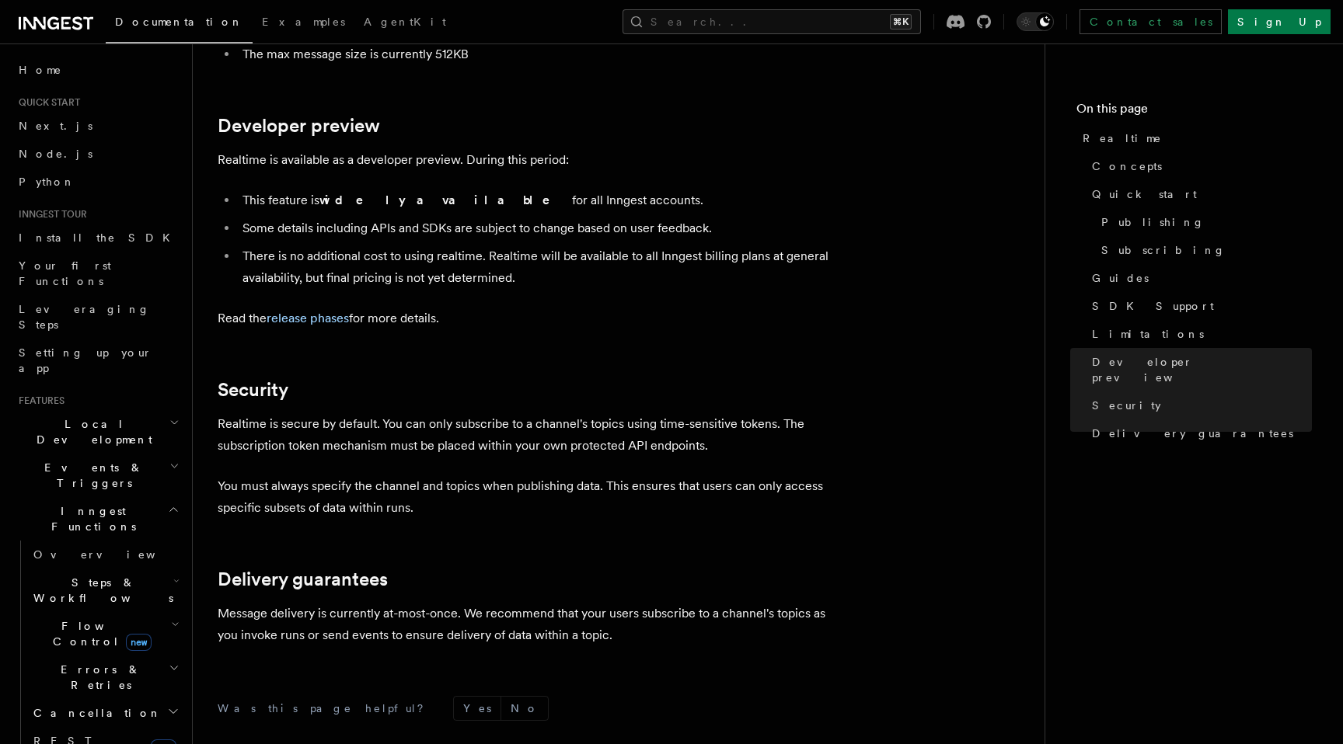
click at [421, 246] on li "There is no additional cost to using realtime. Realtime will be available to al…" at bounding box center [538, 268] width 601 height 44
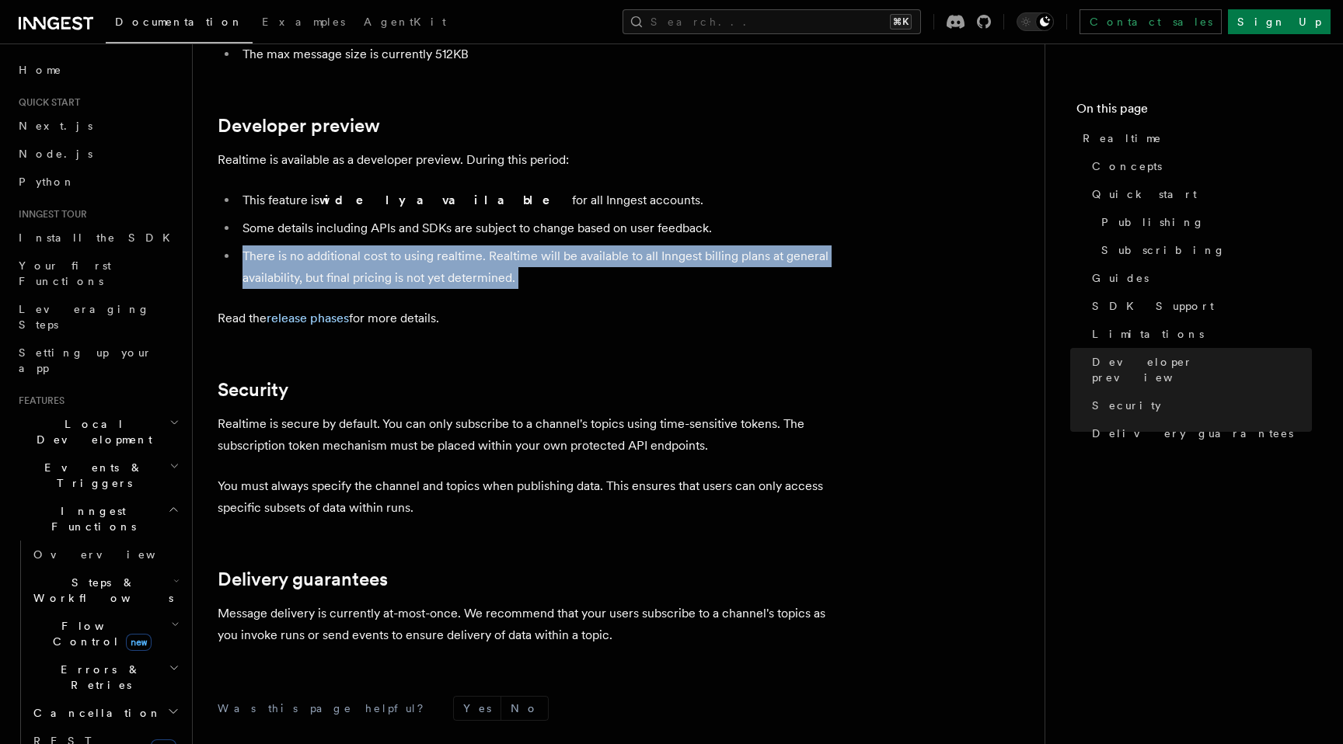
click at [444, 246] on li "There is no additional cost to using realtime. Realtime will be available to al…" at bounding box center [538, 268] width 601 height 44
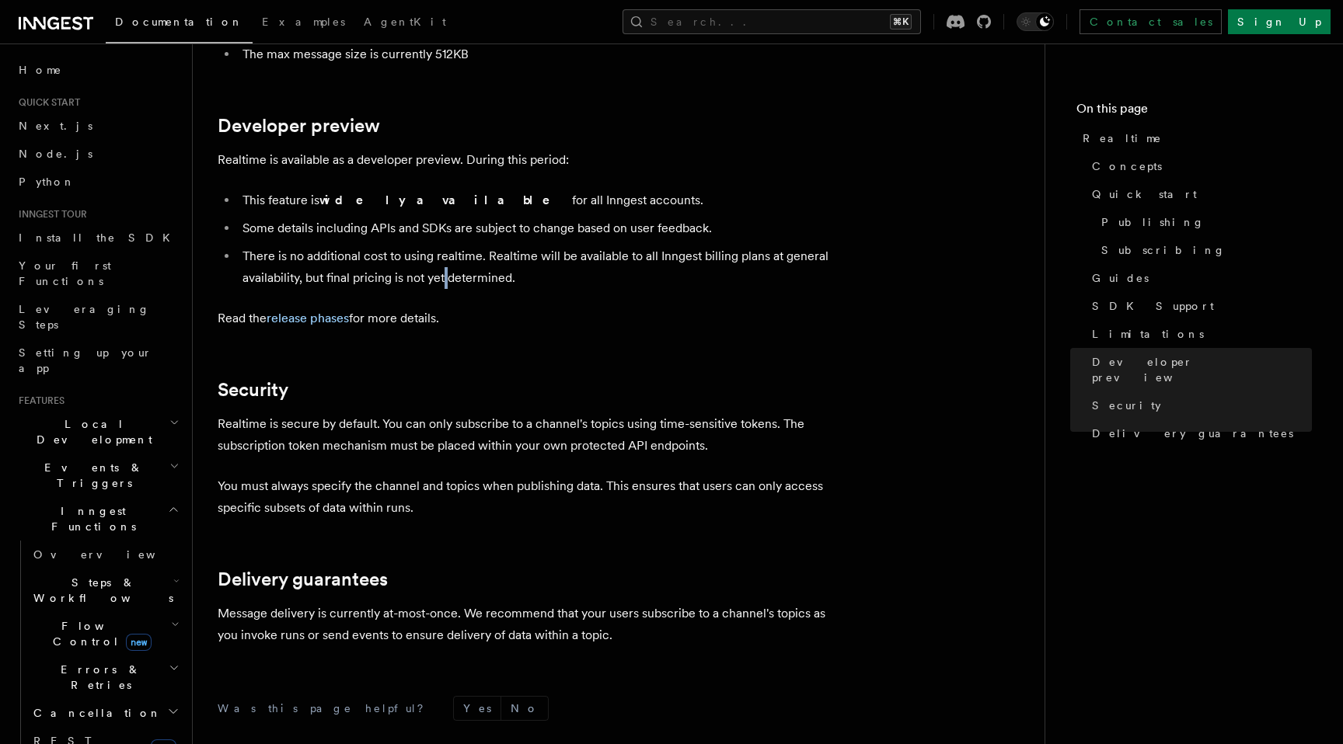
click at [444, 246] on li "There is no additional cost to using realtime. Realtime will be available to al…" at bounding box center [538, 268] width 601 height 44
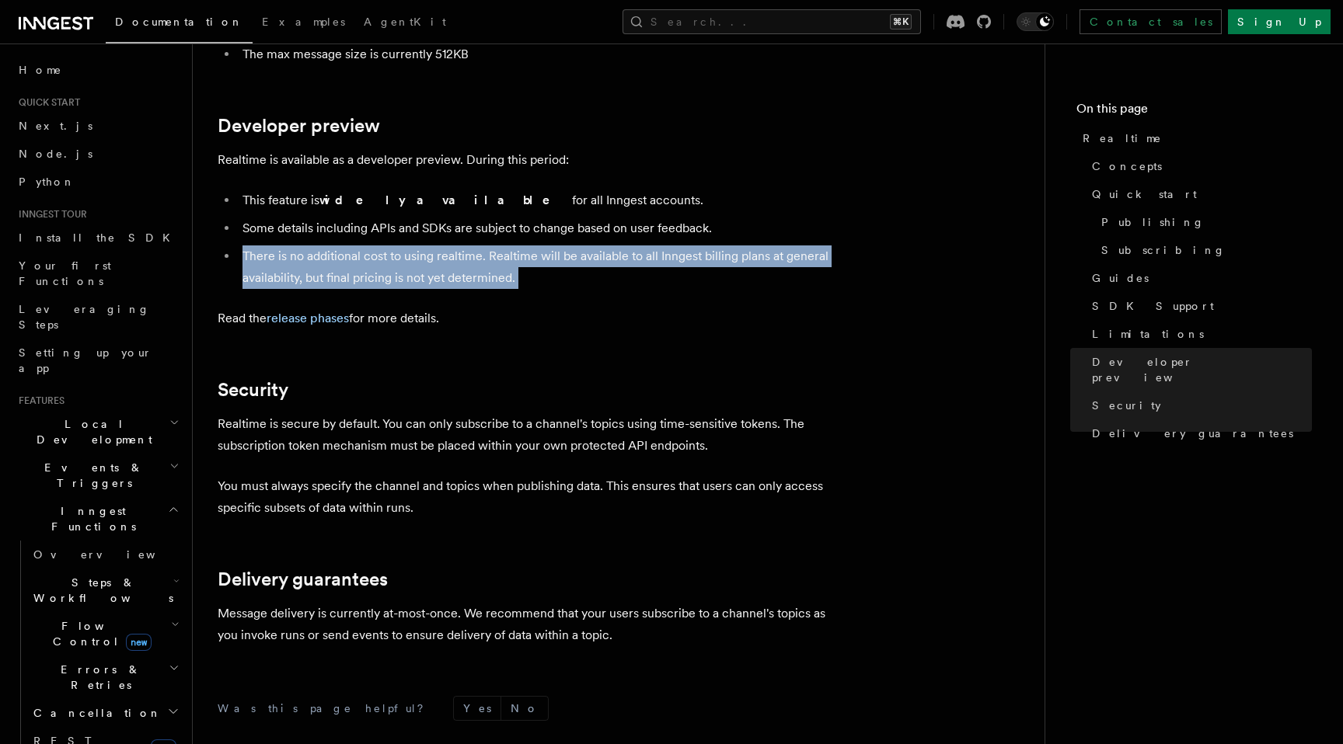
click at [444, 246] on li "There is no additional cost to using realtime. Realtime will be available to al…" at bounding box center [538, 268] width 601 height 44
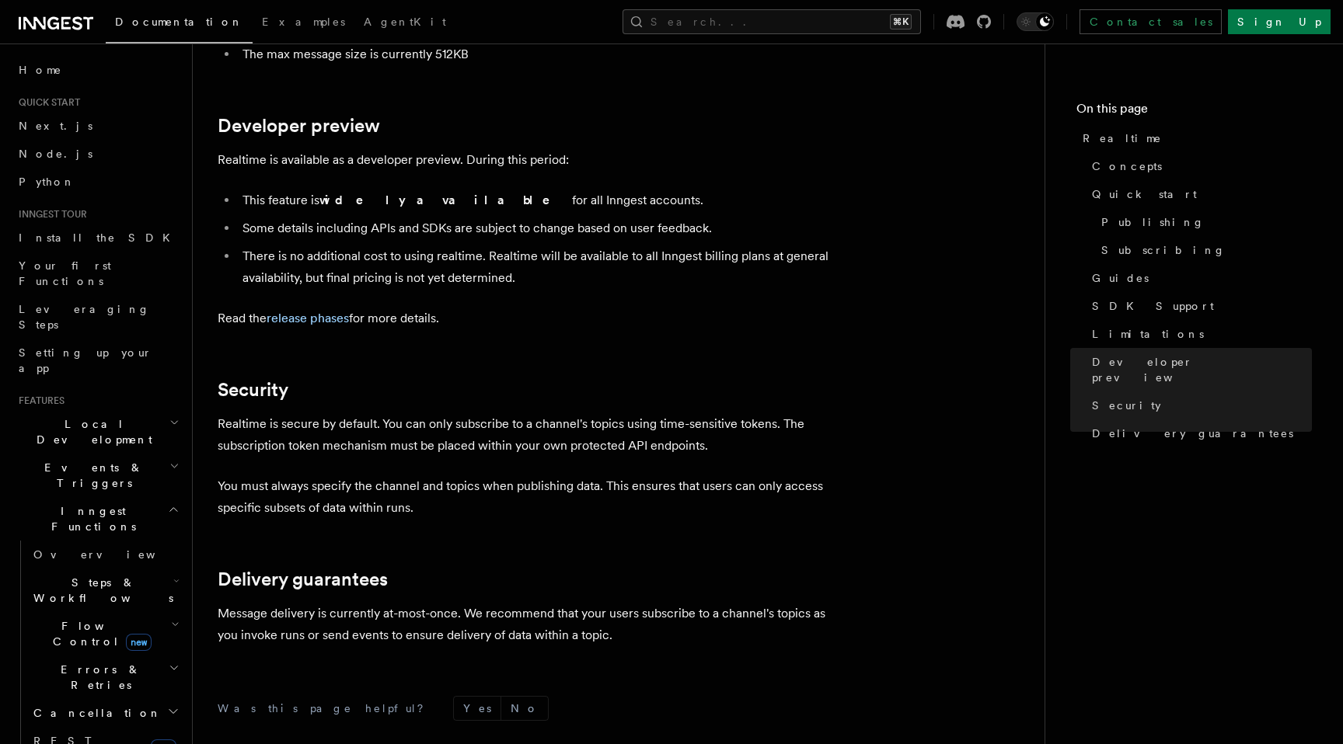
click at [455, 308] on p "Read the release phases for more details." at bounding box center [529, 319] width 622 height 22
click at [440, 246] on li "There is no additional cost to using realtime. Realtime will be available to al…" at bounding box center [538, 268] width 601 height 44
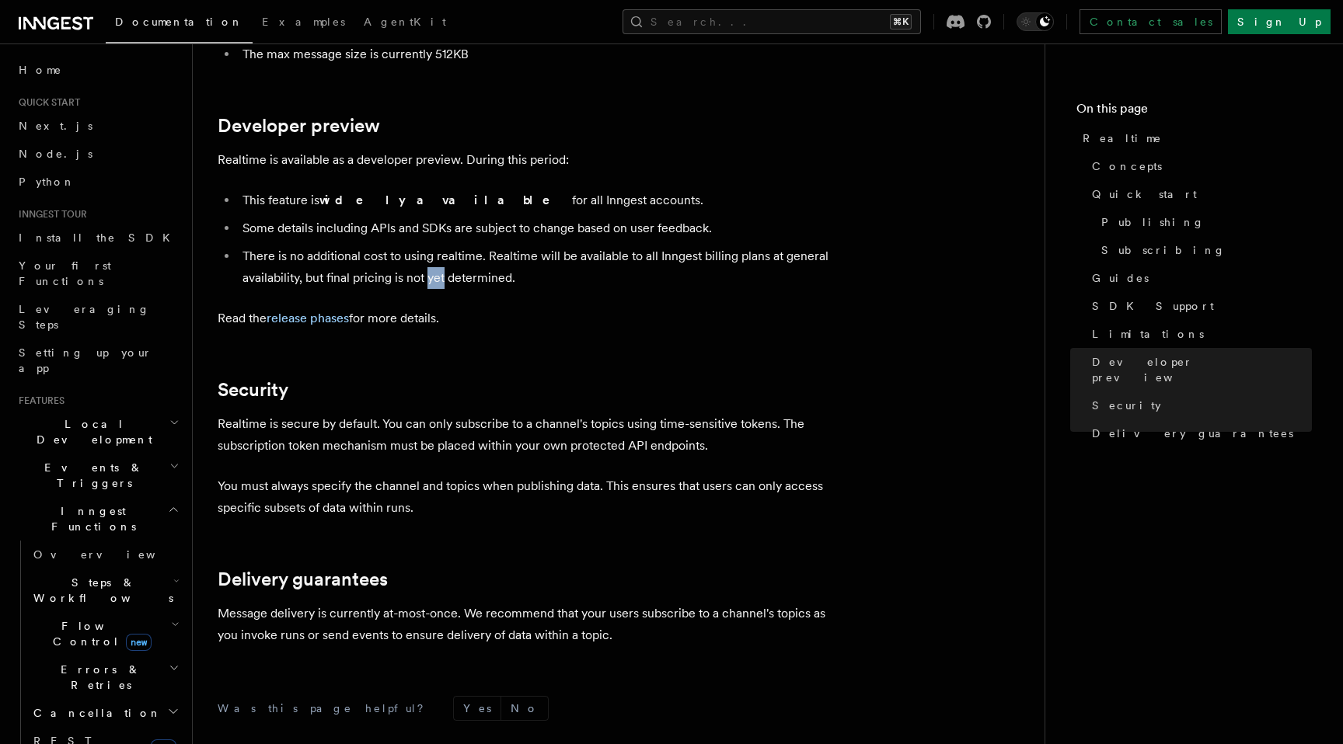
click at [440, 246] on li "There is no additional cost to using realtime. Realtime will be available to al…" at bounding box center [538, 268] width 601 height 44
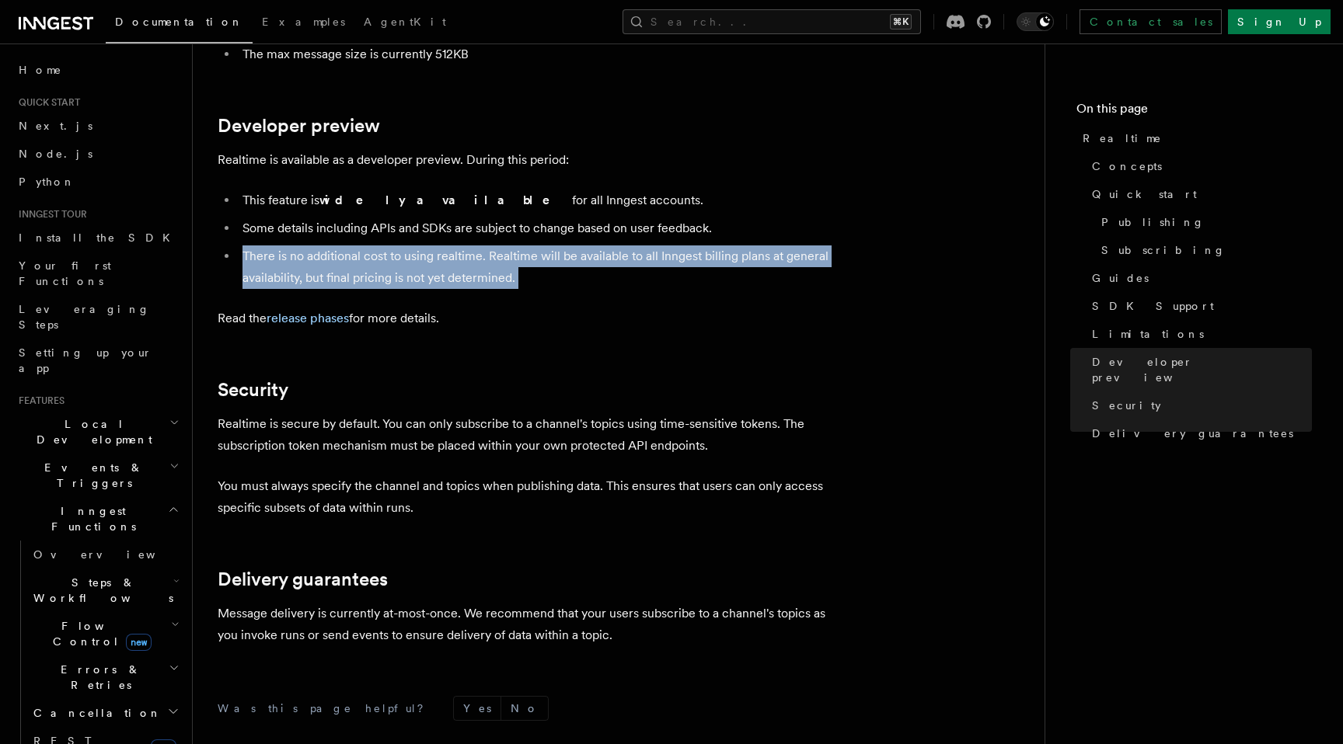
click at [440, 246] on li "There is no additional cost to using realtime. Realtime will be available to al…" at bounding box center [538, 268] width 601 height 44
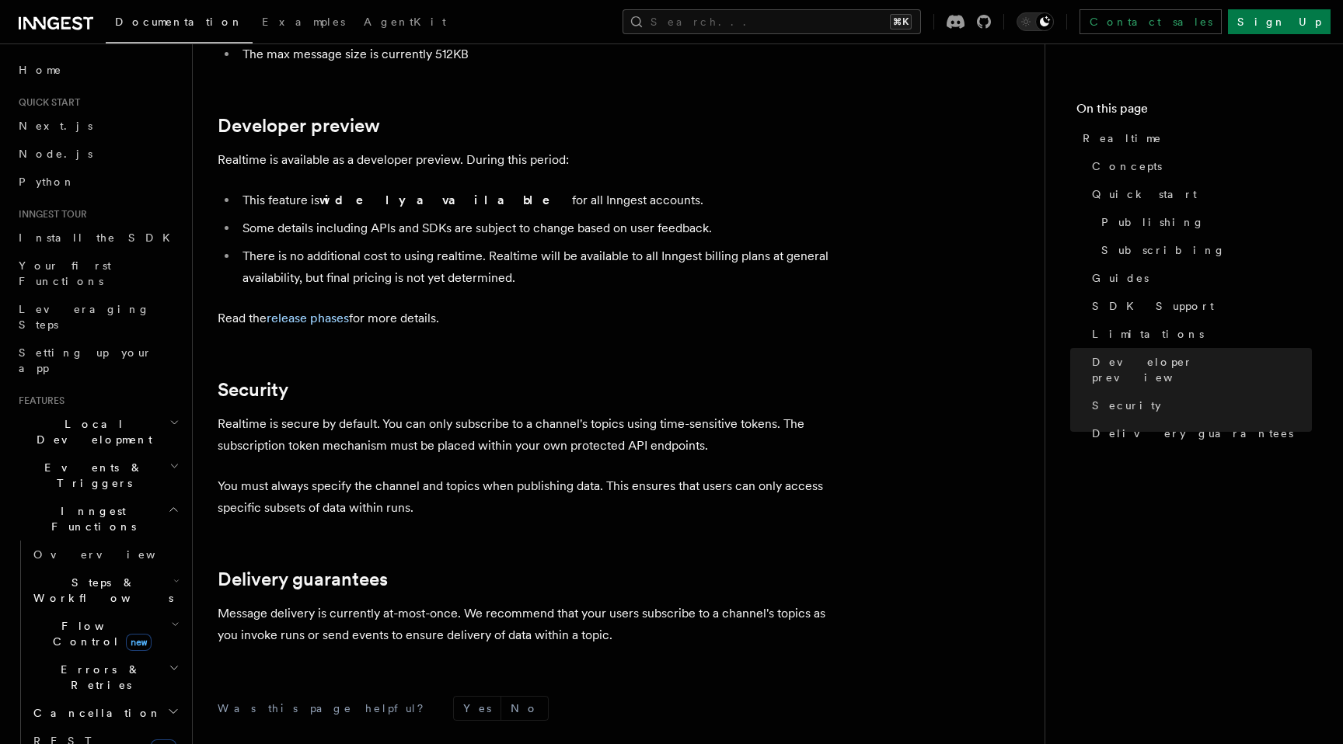
click at [440, 308] on p "Read the release phases for more details." at bounding box center [529, 319] width 622 height 22
